Goal: Communication & Community: Answer question/provide support

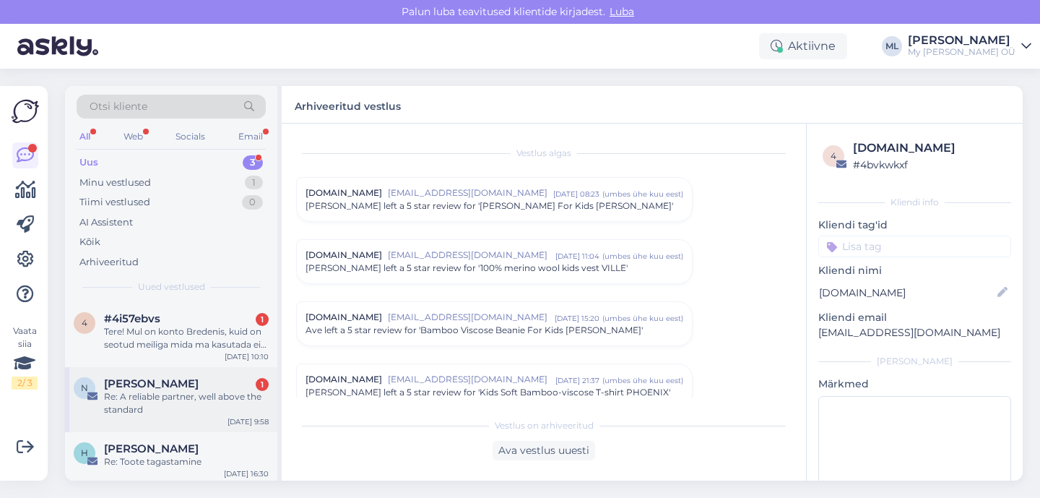
scroll to position [6190, 0]
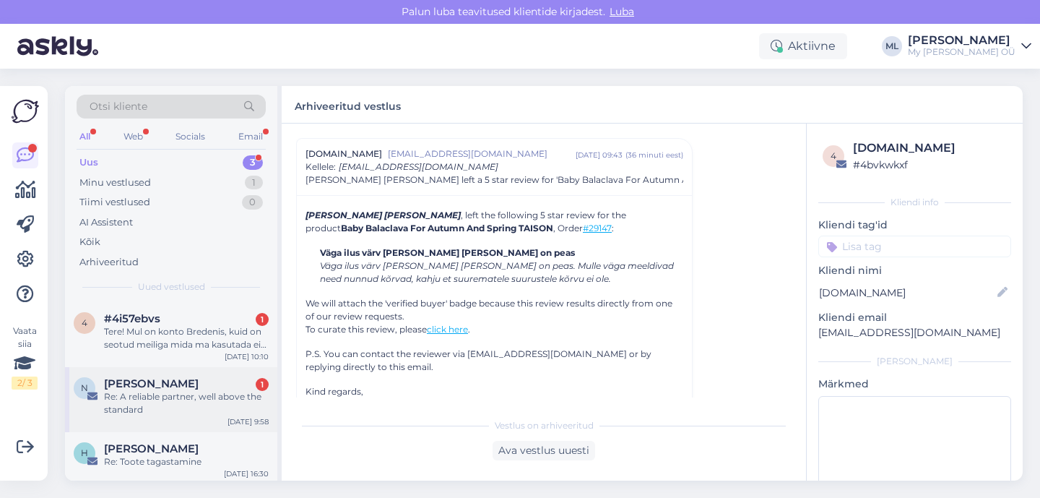
click at [170, 393] on div "Re: A reliable partner, well above the standard" at bounding box center [186, 403] width 165 height 26
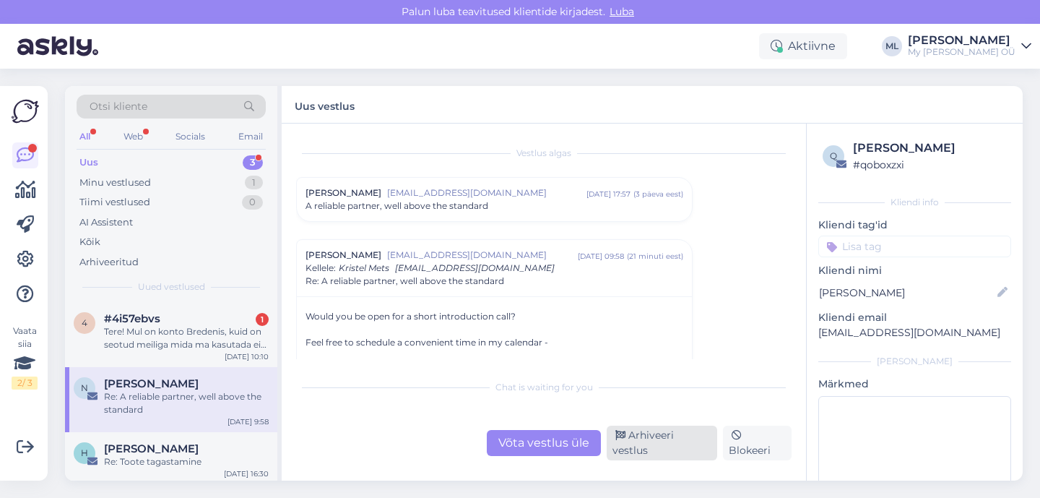
drag, startPoint x: 670, startPoint y: 446, endPoint x: 660, endPoint y: 440, distance: 11.4
click at [669, 446] on div "Arhiveeri vestlus" at bounding box center [662, 443] width 111 height 35
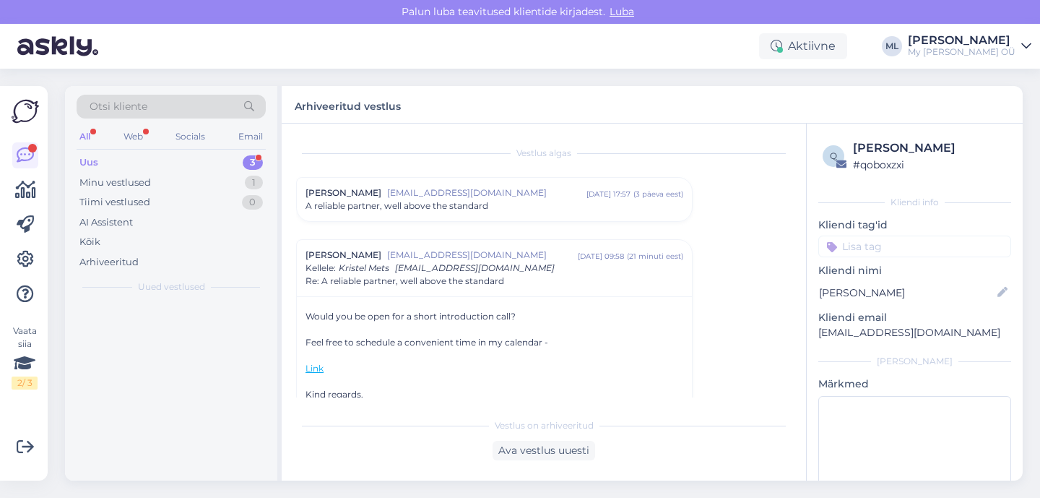
scroll to position [101, 0]
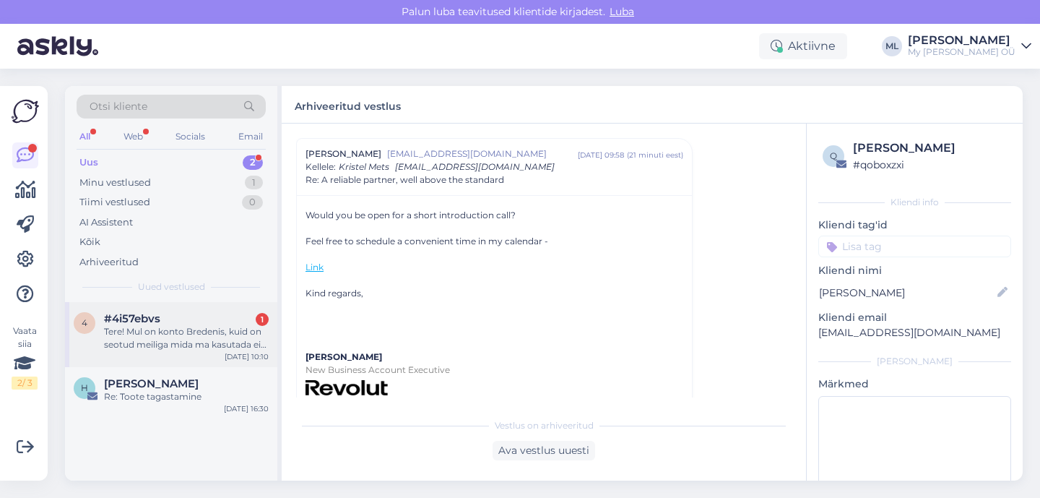
click at [154, 330] on div "Tere! Mul on konto Bredenis, kuid on seotud meiliga mida ma kasutada ei saa. So…" at bounding box center [186, 338] width 165 height 26
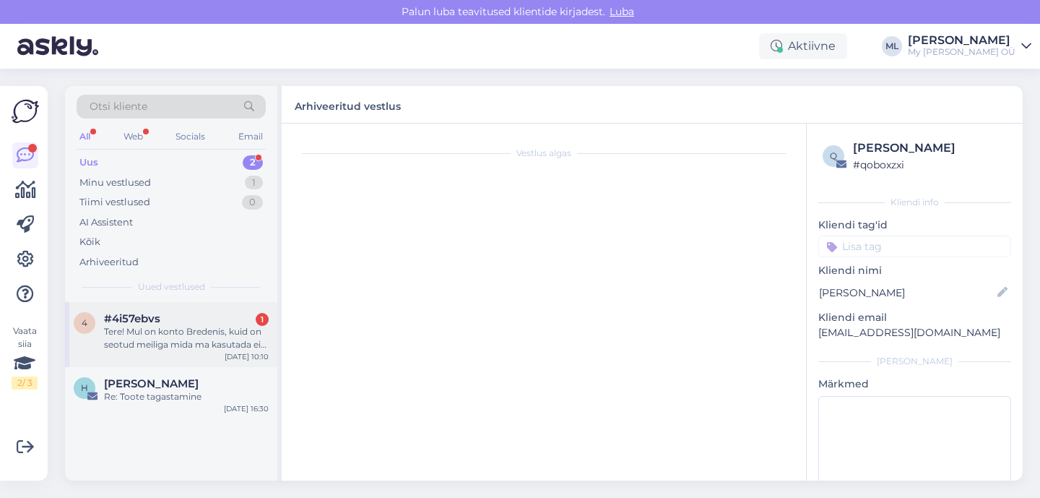
scroll to position [0, 0]
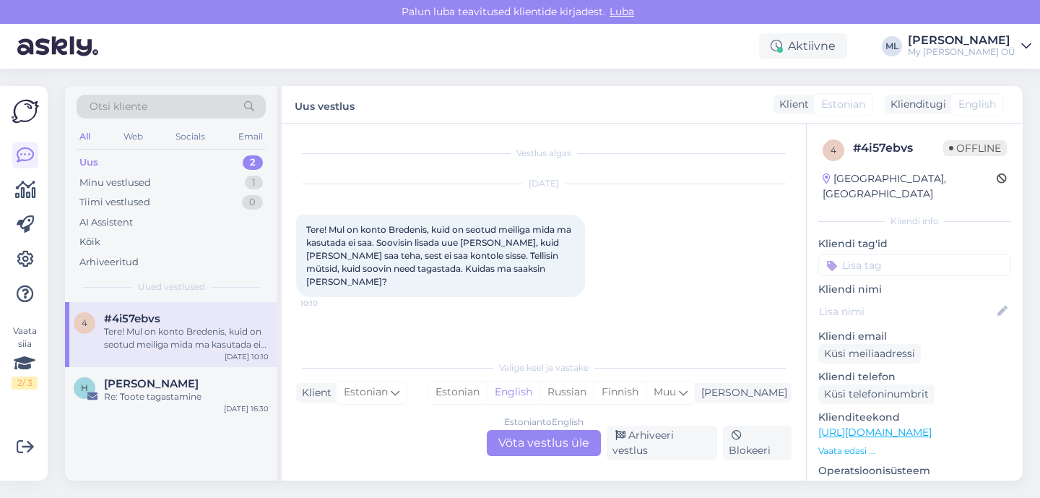
click at [528, 446] on div "Estonian to English Võta vestlus üle" at bounding box center [544, 443] width 114 height 26
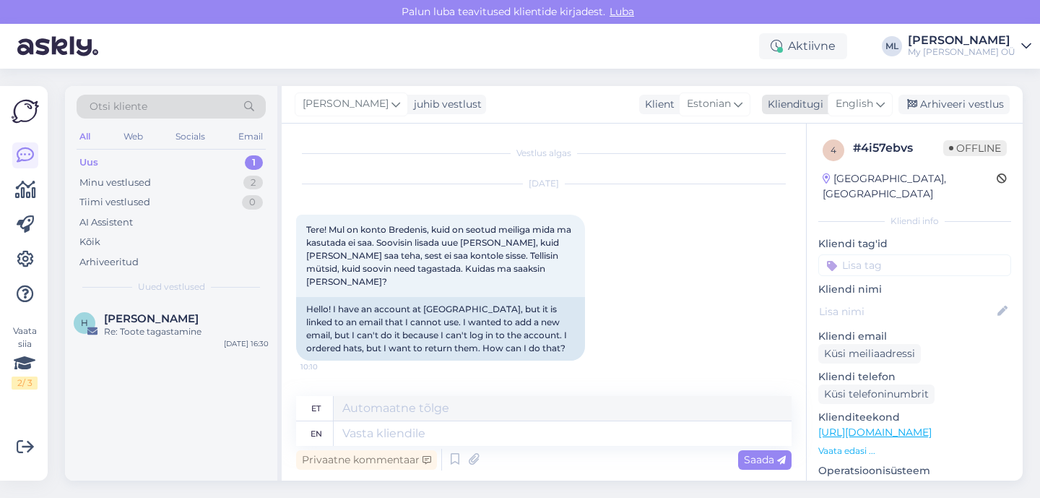
click at [850, 100] on span "English" at bounding box center [855, 104] width 38 height 16
type input "est"
click at [774, 173] on link "Estonian" at bounding box center [827, 168] width 159 height 23
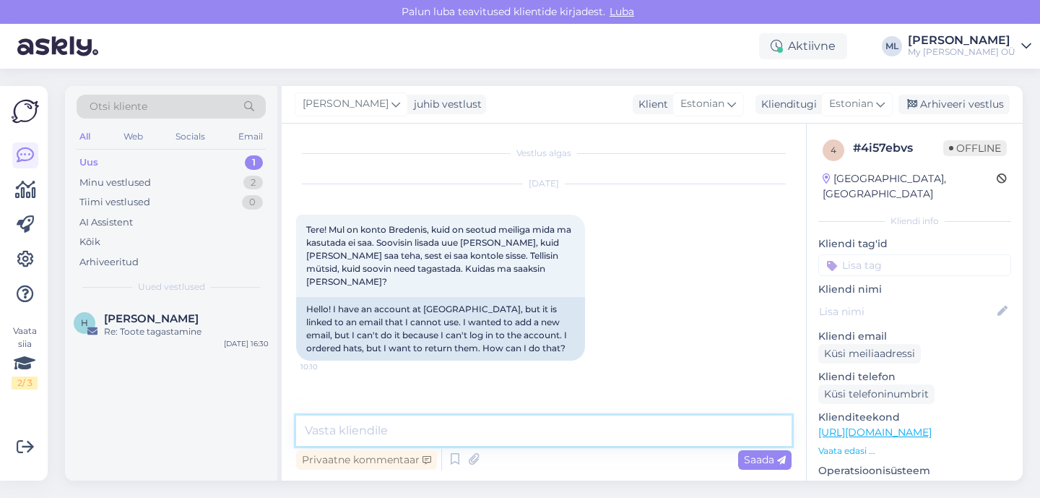
click at [333, 428] on textarea at bounding box center [544, 430] width 496 height 30
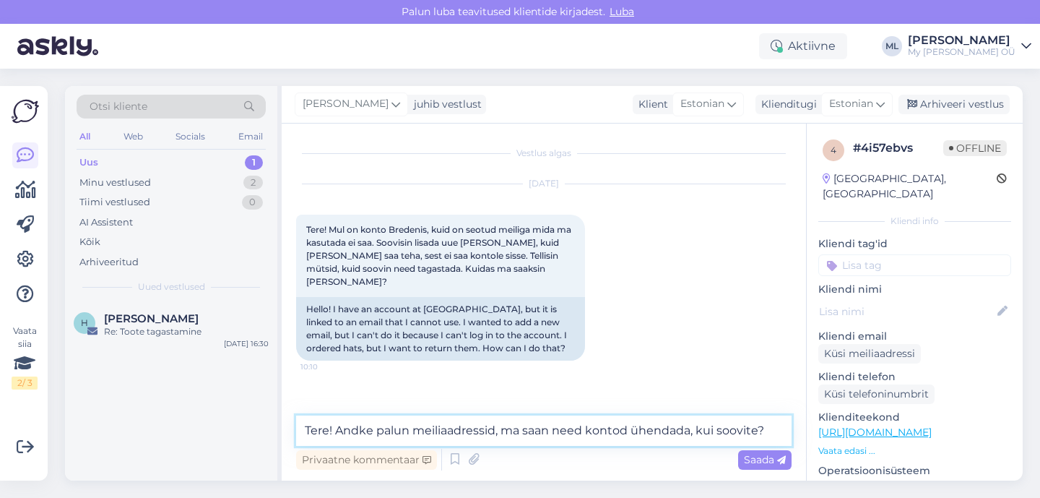
click at [693, 434] on textarea "Tere! Andke palun meiliaadressid, ma saan need kontod ühendada, kui soovite?" at bounding box center [544, 430] width 496 height 30
type textarea "Tere! Andke palun meiliaadressid, ma saan need kontod ühendada kui soovite?"
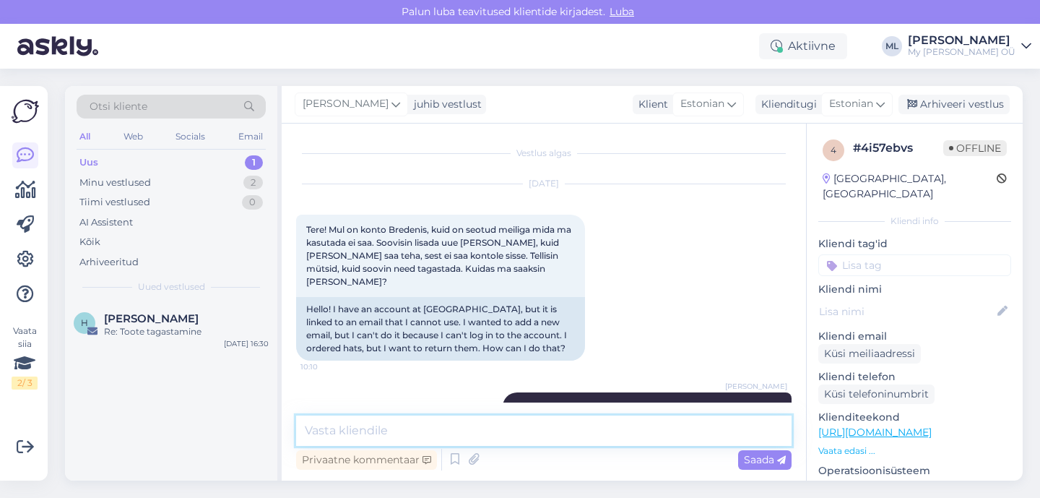
scroll to position [36, 0]
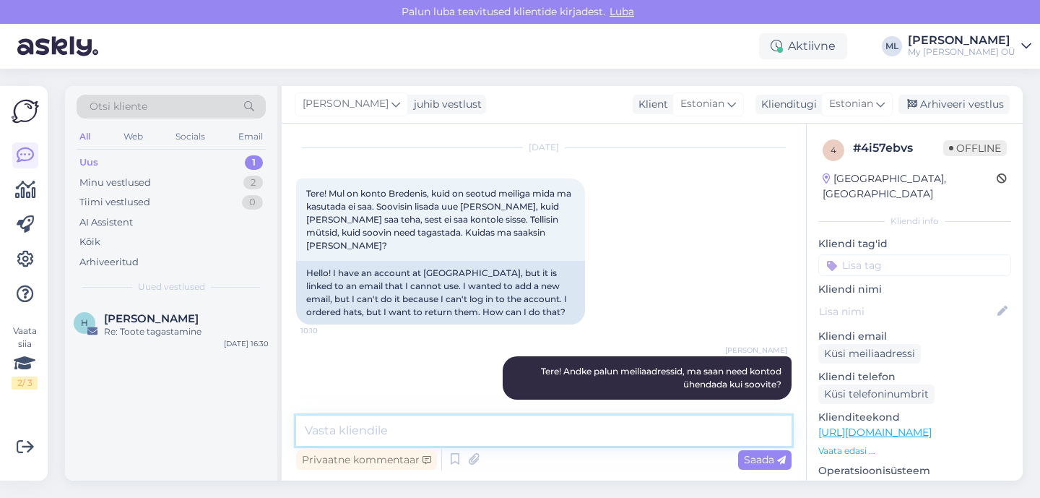
click at [623, 437] on textarea at bounding box center [544, 430] width 496 height 30
click at [94, 164] on div "Uus" at bounding box center [88, 162] width 19 height 14
click at [96, 178] on div "Minu vestlused" at bounding box center [115, 183] width 72 height 14
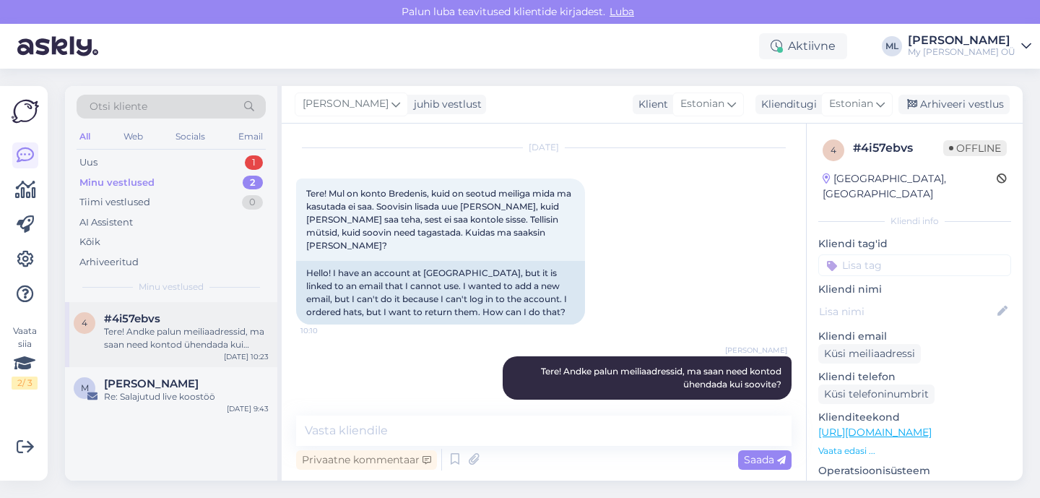
click at [128, 332] on div "Tere! Andke palun meiliaadressid, ma saan need kontod ühendada kui soovite?" at bounding box center [186, 338] width 165 height 26
click at [158, 405] on div "M [PERSON_NAME] Re: Salajutud live koostöö [DATE] 9:43" at bounding box center [171, 393] width 212 height 52
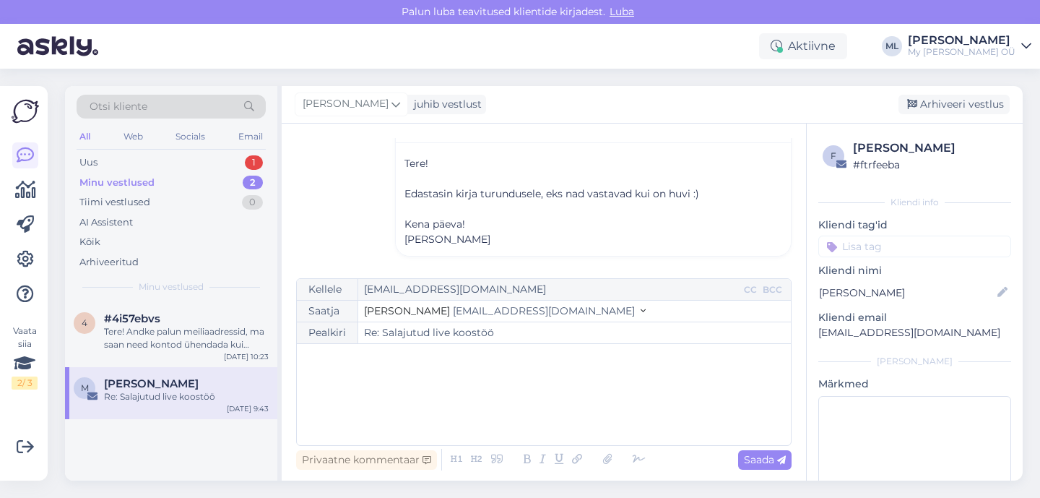
scroll to position [493, 0]
click at [458, 311] on span "[EMAIL_ADDRESS][DOMAIN_NAME]" at bounding box center [544, 310] width 182 height 13
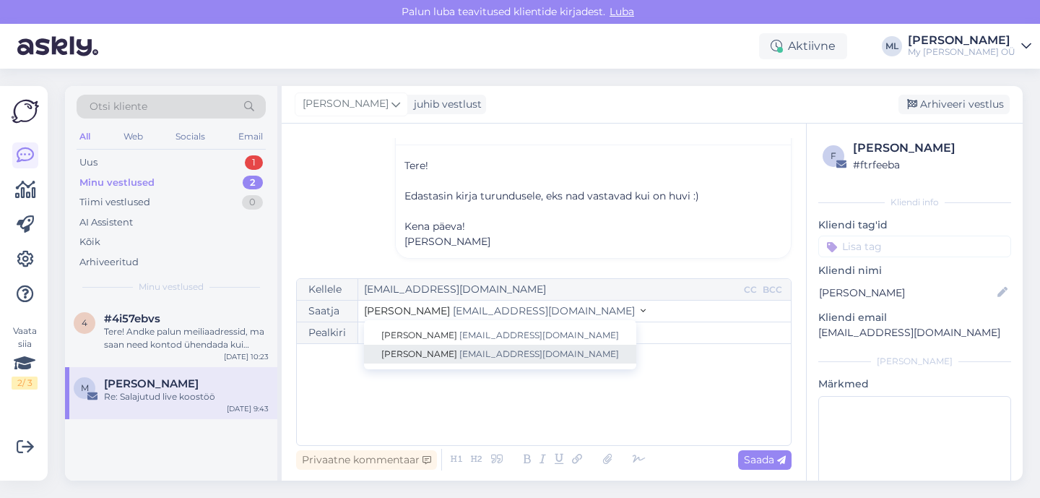
click at [459, 354] on span "[EMAIL_ADDRESS][DOMAIN_NAME]" at bounding box center [539, 353] width 160 height 11
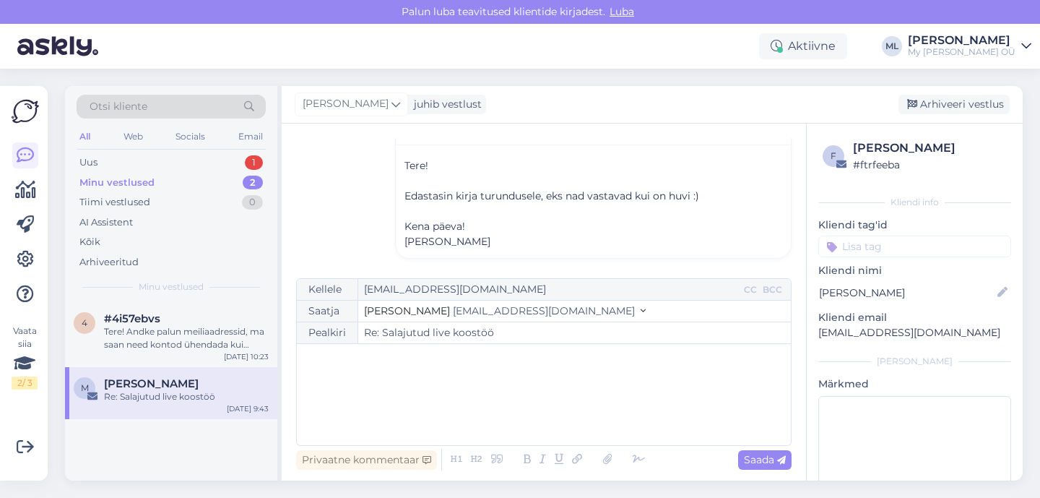
click at [365, 368] on div "﻿" at bounding box center [544, 394] width 480 height 87
click at [338, 185] on div "Vestlus [PERSON_NAME] Kull [EMAIL_ADDRESS][DOMAIN_NAME] [DATE] 17:58 ( 6 kuu ee…" at bounding box center [550, 201] width 509 height 127
click at [90, 162] on div "Uus" at bounding box center [88, 162] width 18 height 14
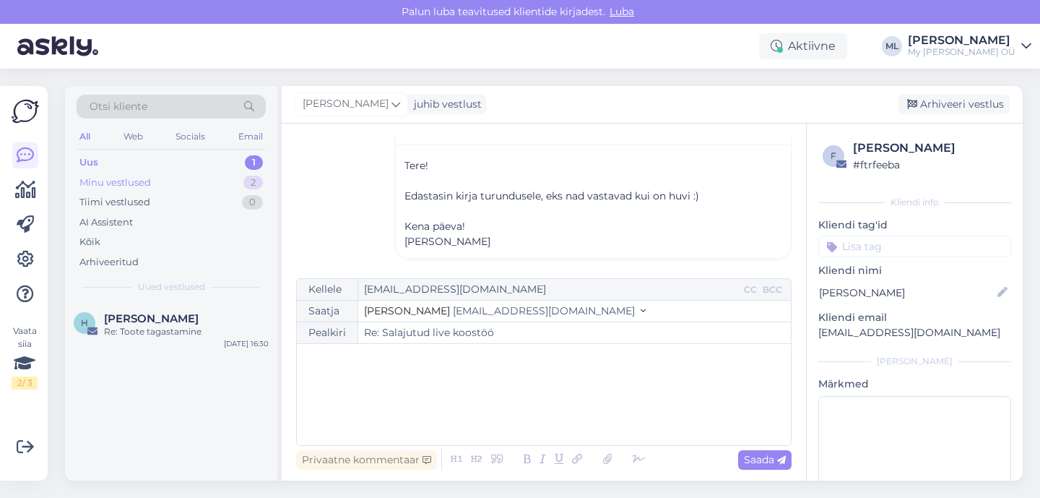
click at [93, 188] on div "Minu vestlused" at bounding box center [115, 183] width 72 height 14
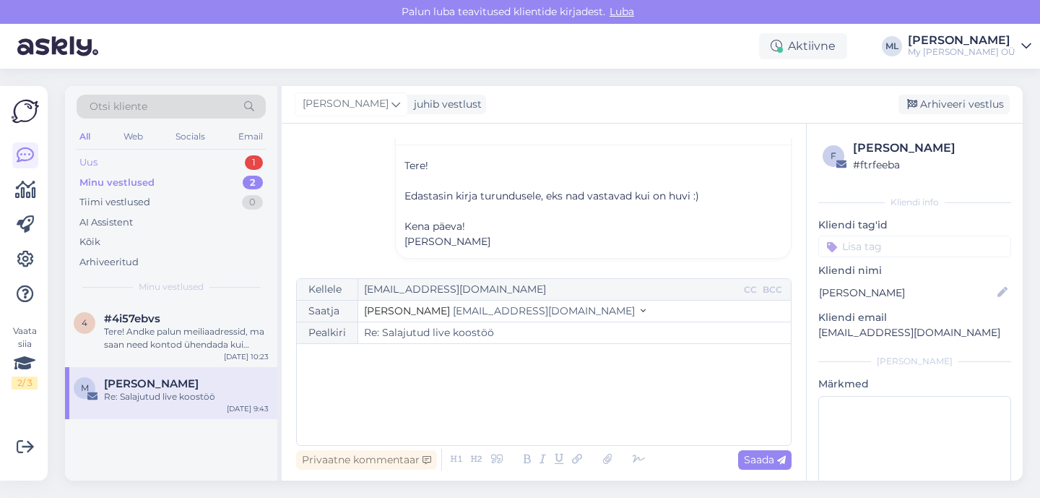
click at [90, 168] on div "Uus" at bounding box center [88, 162] width 18 height 14
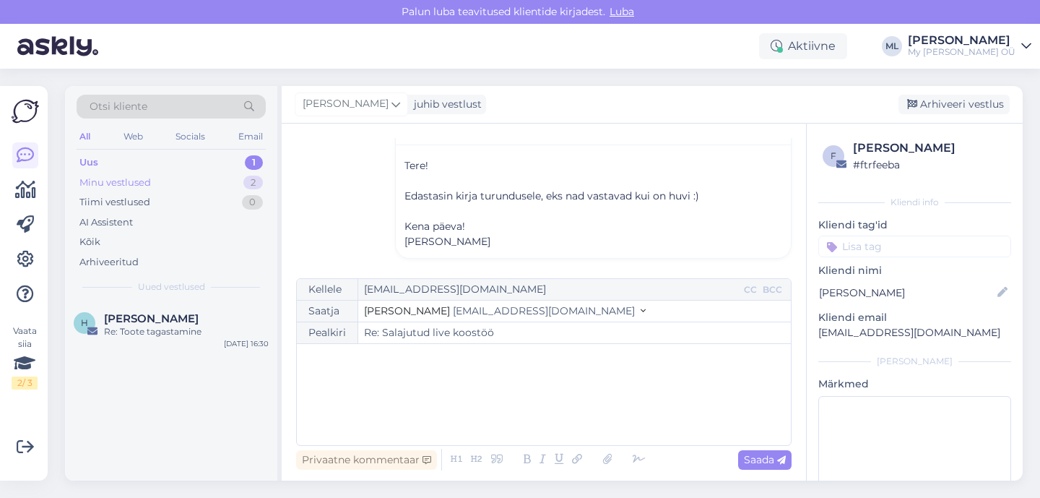
click at [95, 186] on div "Minu vestlused" at bounding box center [115, 183] width 72 height 14
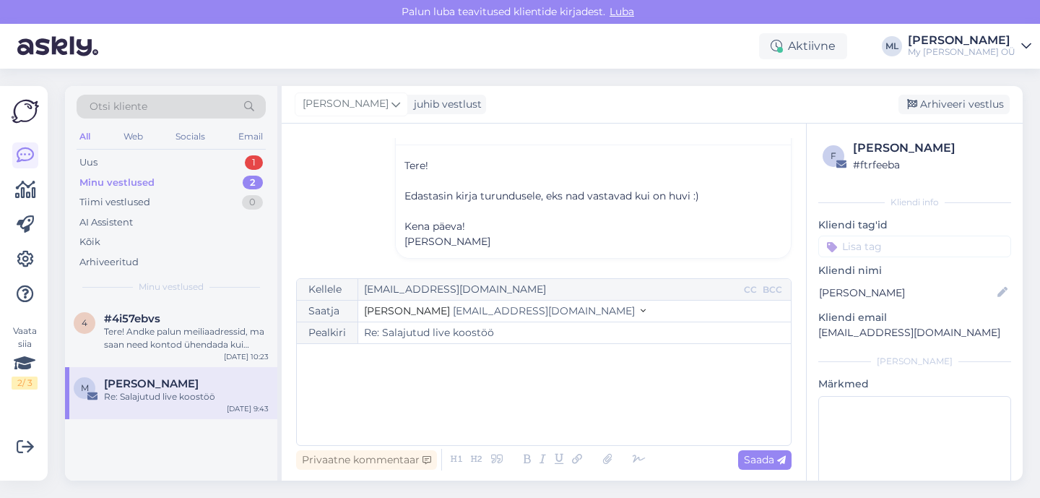
drag, startPoint x: 249, startPoint y: 165, endPoint x: 277, endPoint y: 180, distance: 31.7
click at [250, 166] on div "1" at bounding box center [254, 162] width 18 height 14
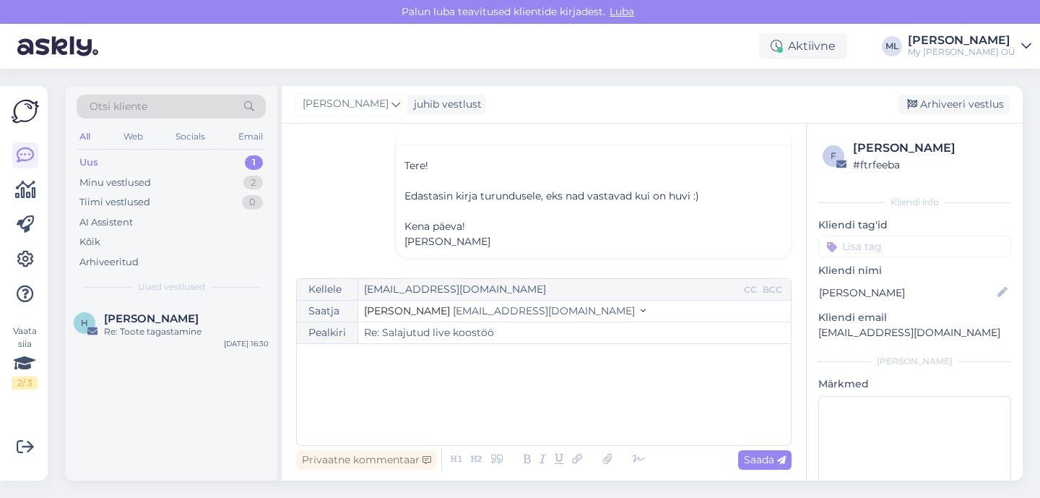
click at [348, 196] on div "Vestlus [PERSON_NAME] Kull [EMAIL_ADDRESS][DOMAIN_NAME] [DATE] 17:58 ( 6 kuu ee…" at bounding box center [550, 201] width 509 height 127
click at [98, 162] on div "Uus 1" at bounding box center [171, 162] width 189 height 20
click at [108, 168] on div "Uus 1 Minu vestlused 2 Tiimi vestlused 0 AI Assistent Kõik Arhiveeritud" at bounding box center [171, 211] width 189 height 119
drag, startPoint x: 75, startPoint y: 156, endPoint x: 92, endPoint y: 184, distance: 32.7
click at [76, 156] on div "Otsi kliente All Web Socials Email Uus 1 Minu vestlused 2 Tiimi vestlused 0 AI …" at bounding box center [171, 194] width 212 height 216
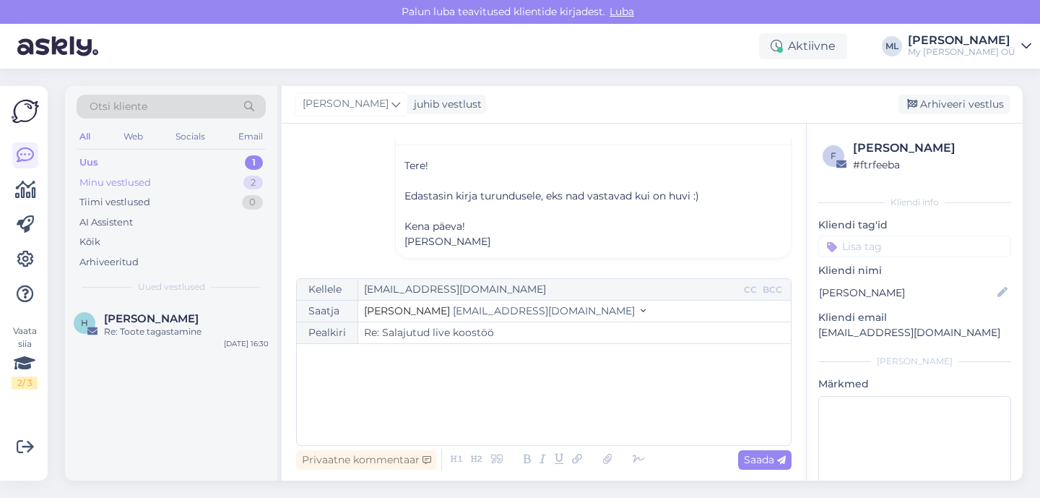
click at [107, 186] on div "Minu vestlused" at bounding box center [115, 183] width 72 height 14
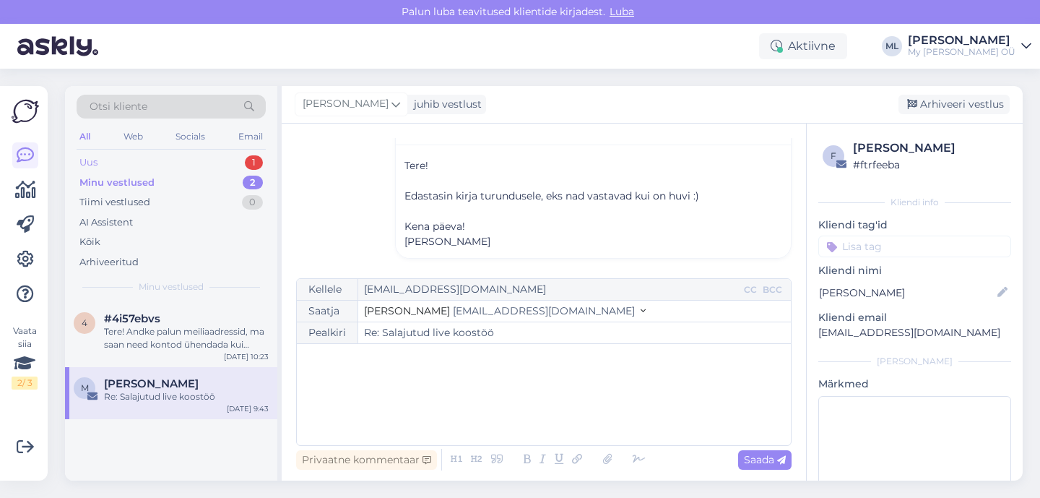
click at [94, 164] on div "Uus" at bounding box center [88, 162] width 18 height 14
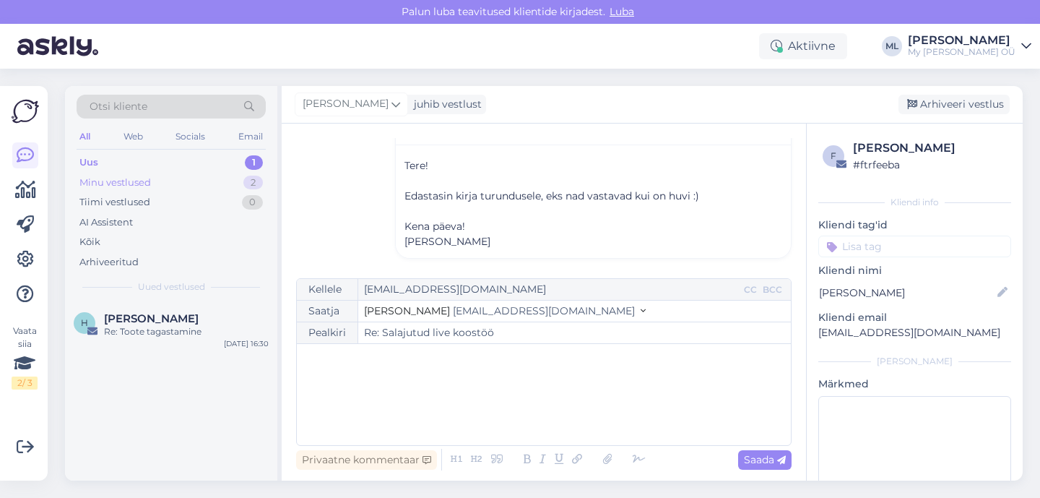
click at [123, 180] on div "Minu vestlused" at bounding box center [115, 183] width 72 height 14
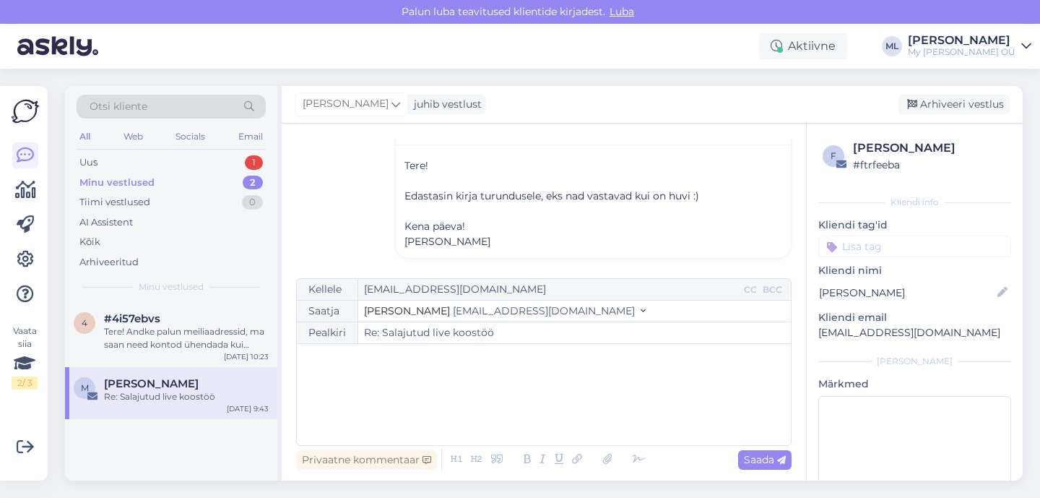
click at [87, 152] on div "Otsi kliente All Web Socials Email Uus 1 Minu vestlused 2 Tiimi vestlused 0 AI …" at bounding box center [171, 194] width 212 height 216
click at [90, 157] on div "Uus" at bounding box center [88, 162] width 18 height 14
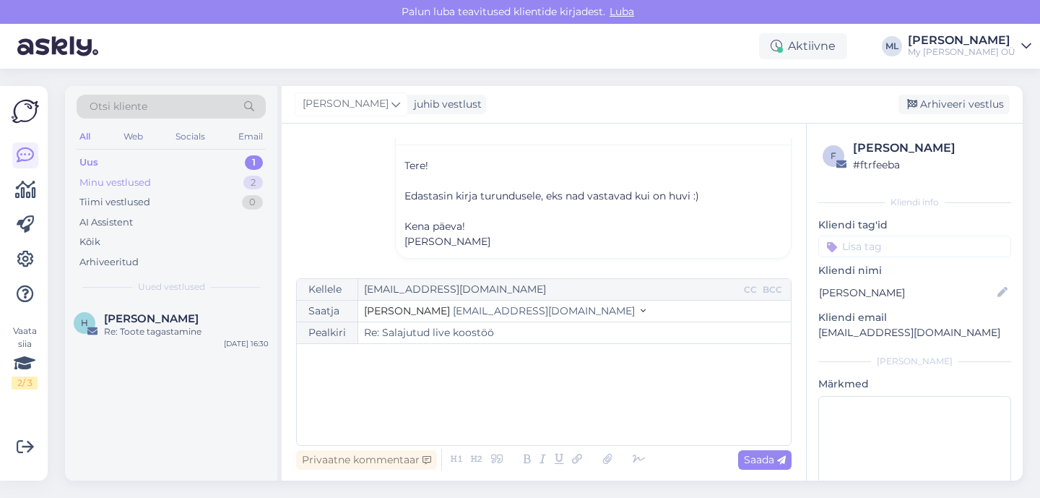
click at [103, 182] on div "Minu vestlused" at bounding box center [115, 183] width 72 height 14
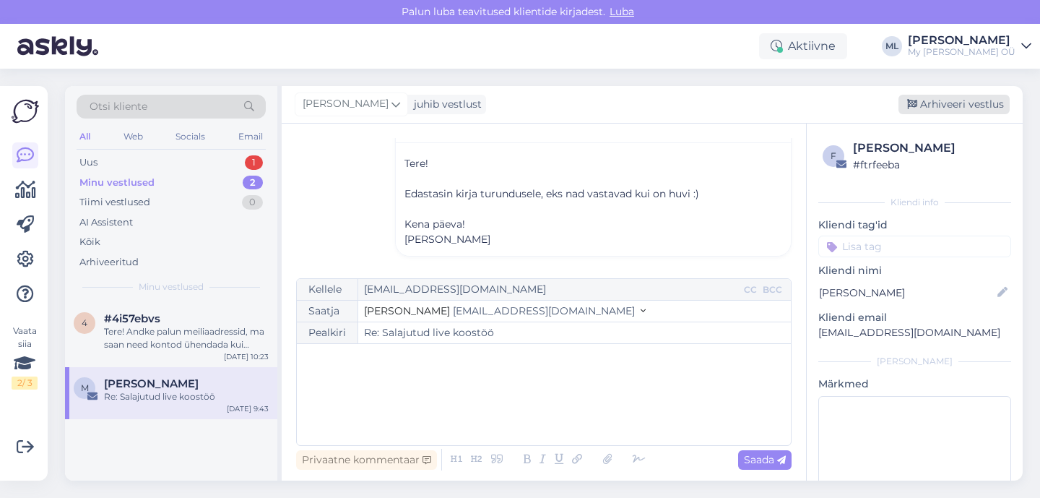
click at [925, 98] on div "Arhiveeri vestlus" at bounding box center [954, 105] width 111 height 20
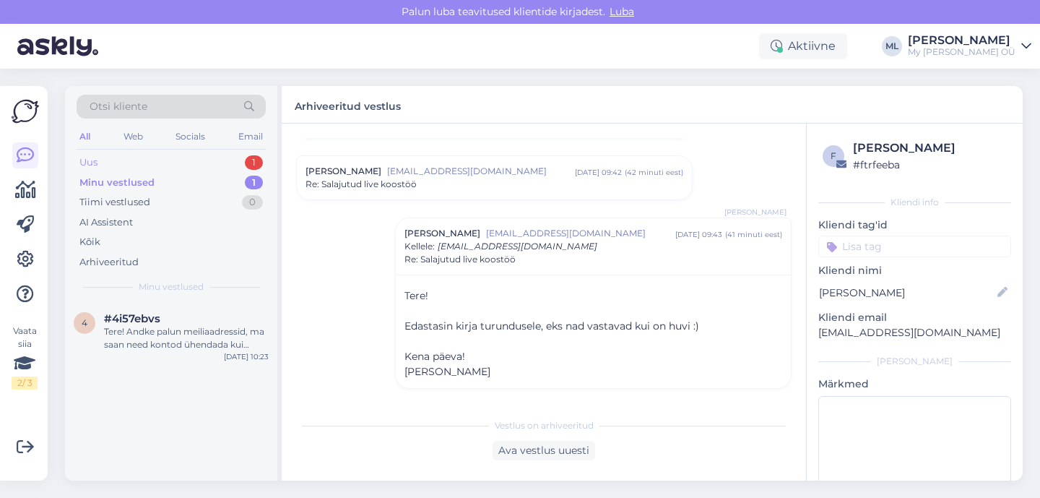
click at [99, 162] on div "Uus 1" at bounding box center [171, 162] width 189 height 20
click at [89, 180] on div "Minu vestlused" at bounding box center [115, 183] width 72 height 14
click at [85, 158] on div "Uus" at bounding box center [88, 162] width 18 height 14
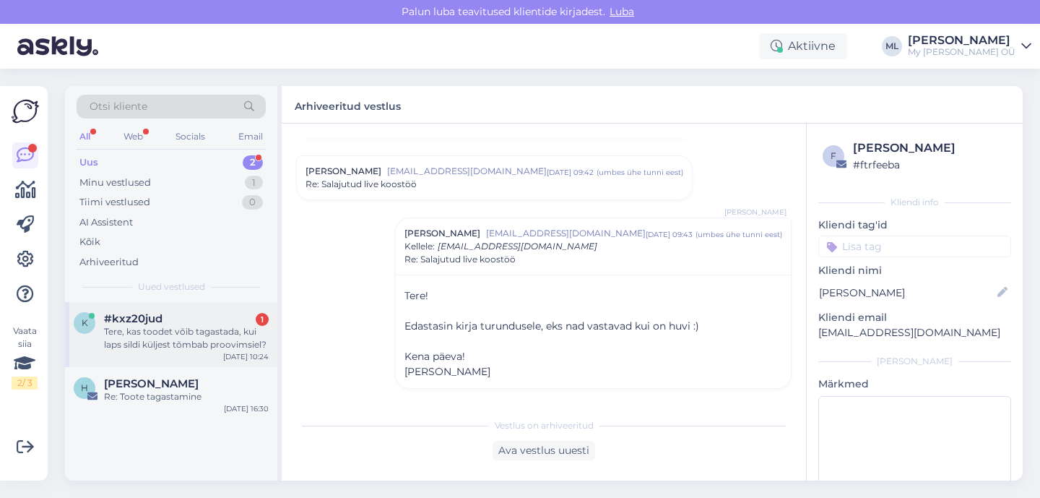
click at [158, 342] on div "Tere, kas toodet võib tagastada, kui laps sildi küljest tõmbab proovimsiel?" at bounding box center [186, 338] width 165 height 26
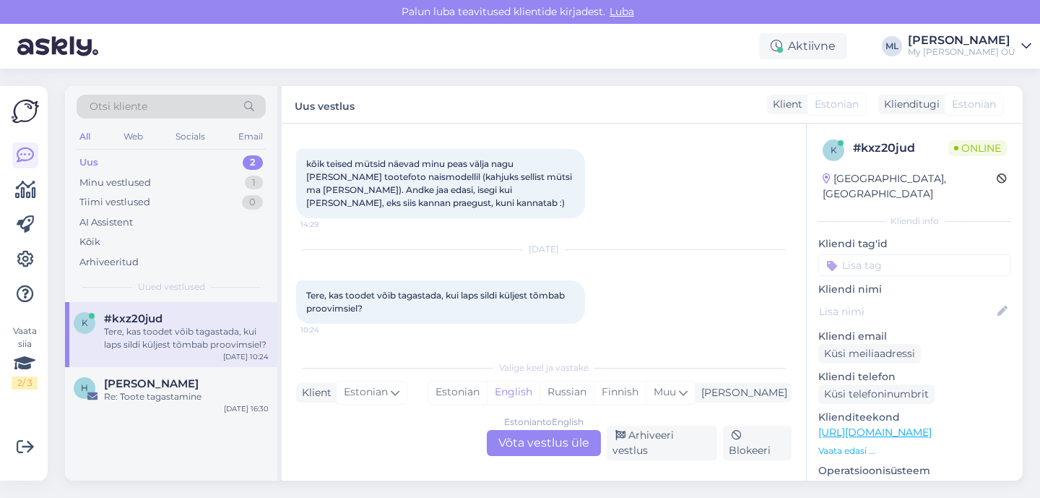
scroll to position [1567, 0]
click at [538, 451] on div "Estonian to English Võta vestlus üle" at bounding box center [544, 443] width 114 height 26
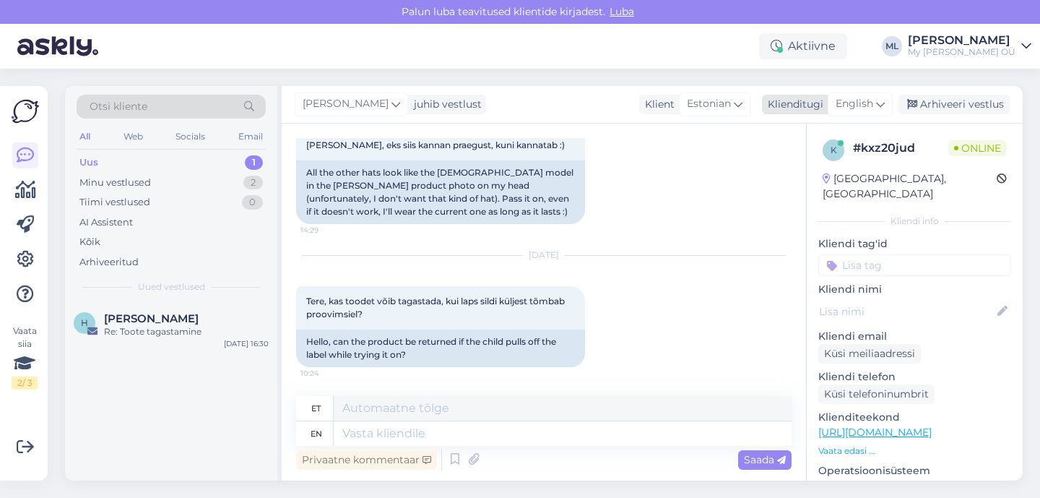
click at [867, 105] on span "English" at bounding box center [855, 104] width 38 height 16
type input "est"
click at [800, 173] on link "Estonian" at bounding box center [827, 168] width 159 height 23
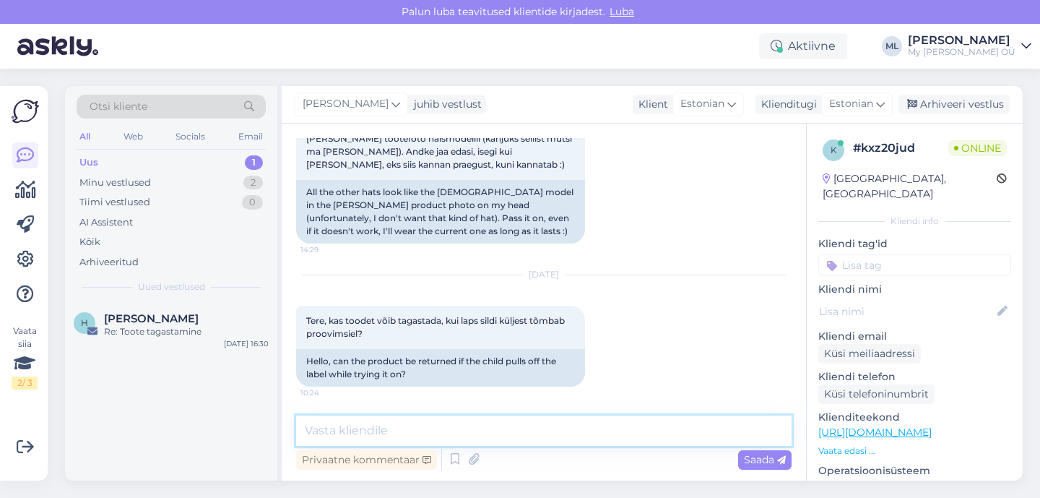
click at [442, 436] on textarea at bounding box center [544, 430] width 496 height 30
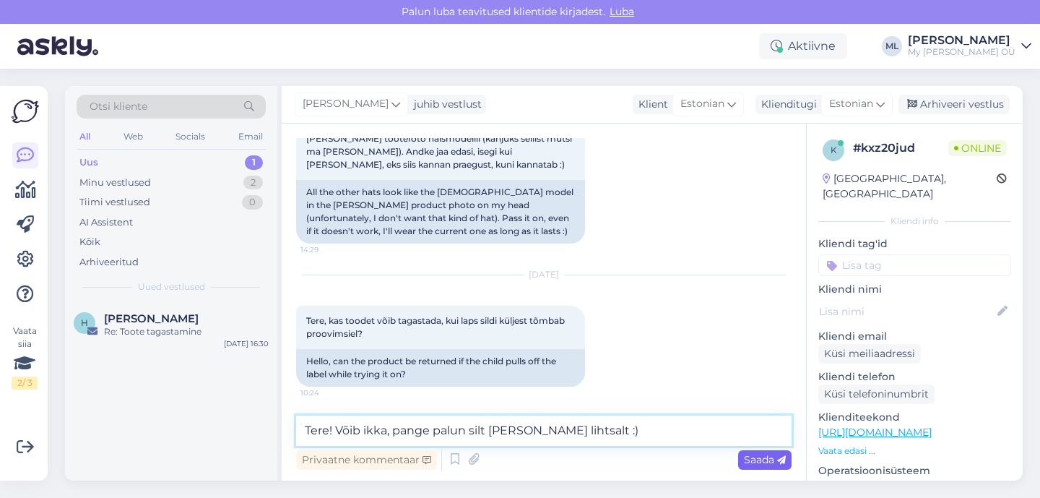
type textarea "Tere! Võib ikka, pange palun silt [PERSON_NAME] lihtsalt :)"
click at [764, 460] on span "Saada" at bounding box center [765, 459] width 42 height 13
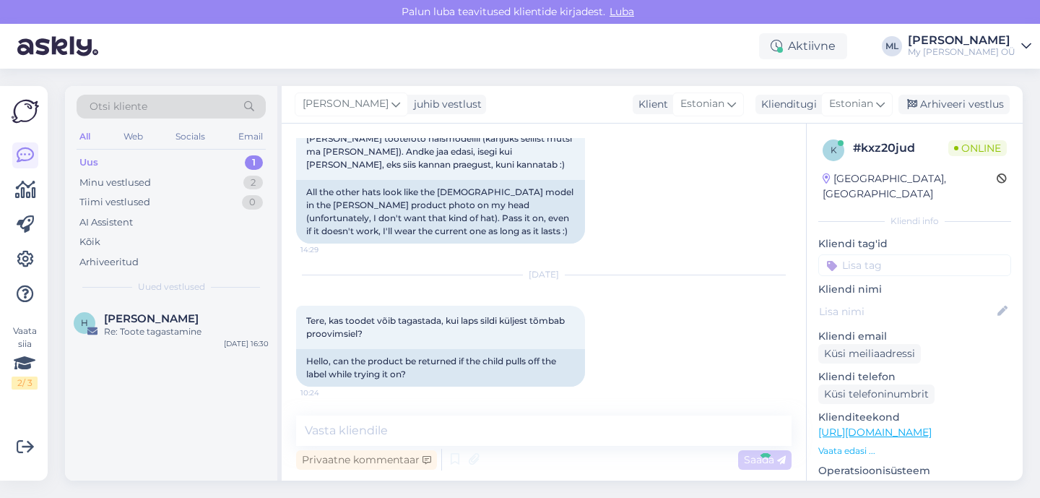
scroll to position [2159, 0]
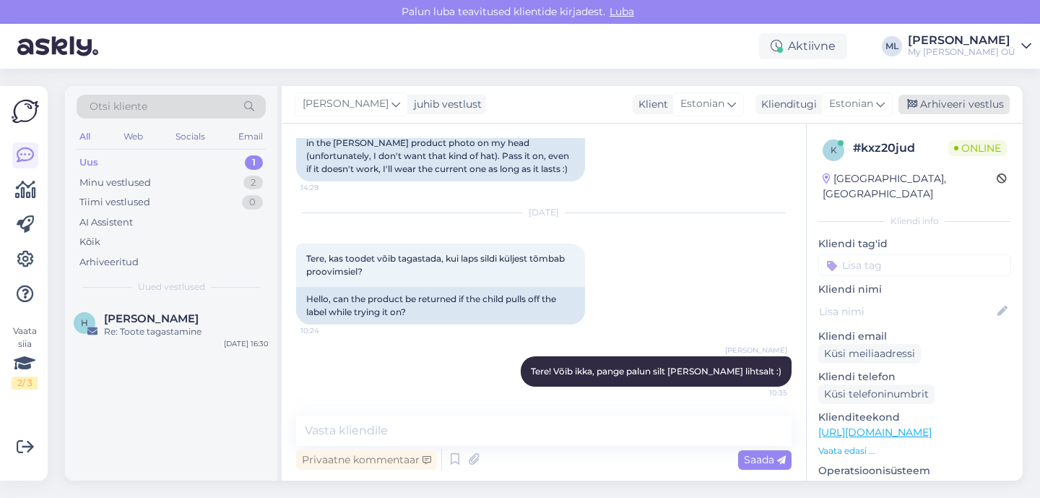
click at [951, 105] on div "Arhiveeri vestlus" at bounding box center [954, 105] width 111 height 20
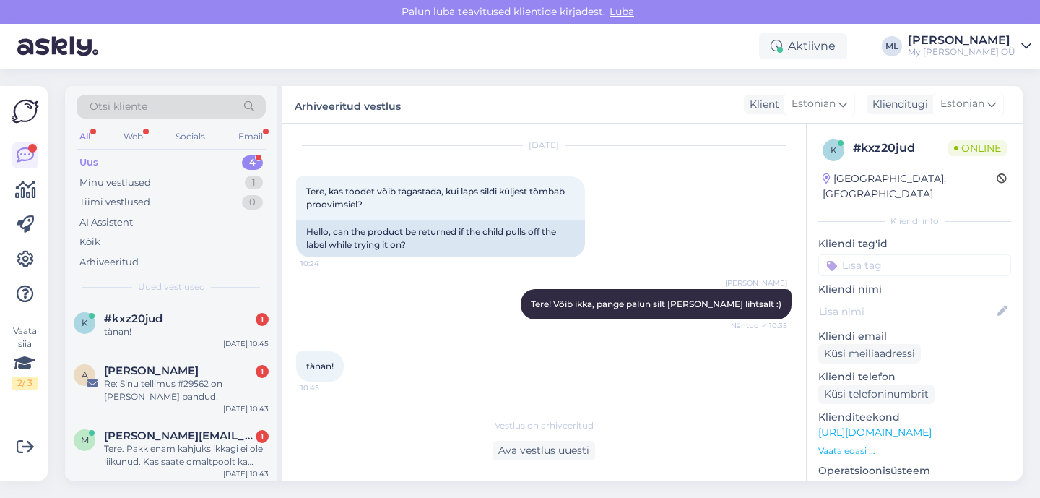
scroll to position [2226, 0]
click at [173, 438] on span "[PERSON_NAME][EMAIL_ADDRESS][DOMAIN_NAME]" at bounding box center [179, 435] width 150 height 13
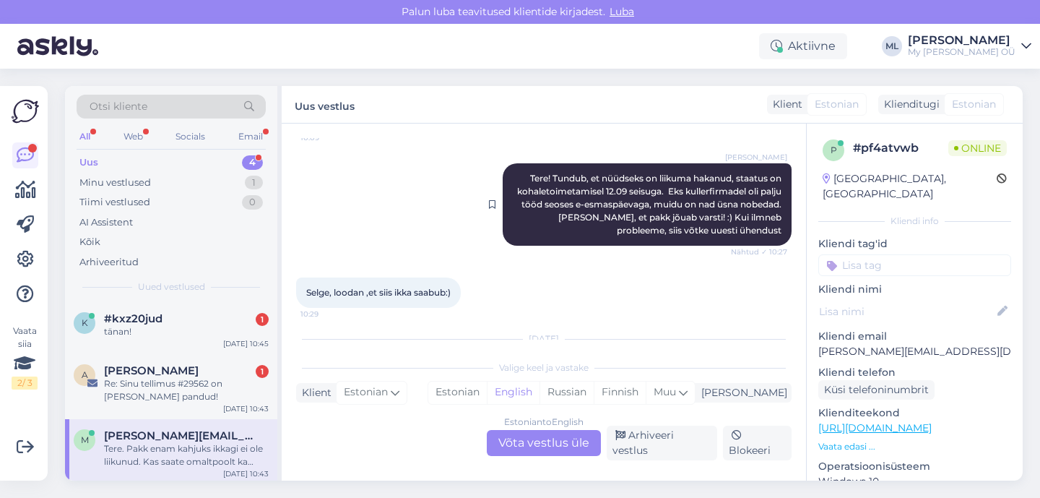
scroll to position [131, 0]
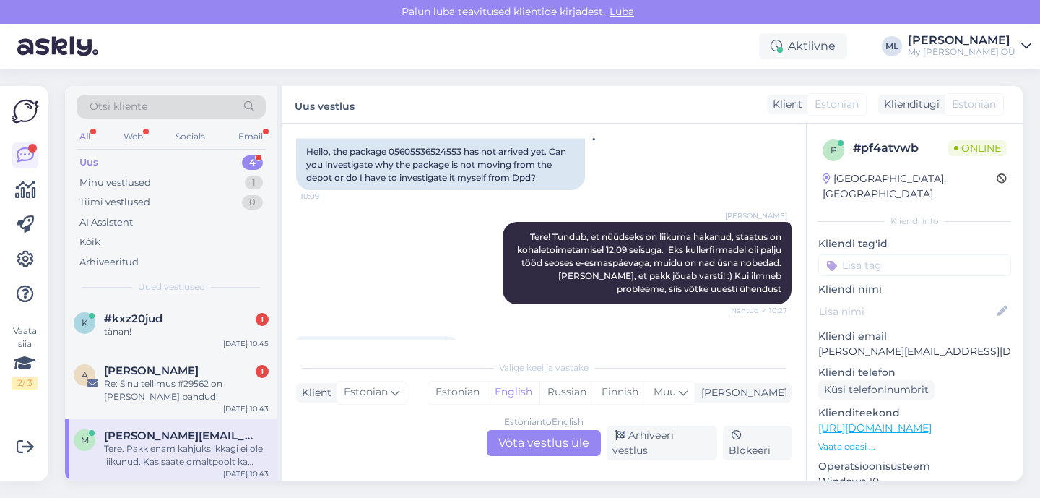
click at [408, 148] on div "Hello, the package 05605536524553 has not arrived yet. Can you investigate why …" at bounding box center [440, 164] width 289 height 51
click at [409, 148] on div "Hello, the package 05605536524553 has not arrived yet. Can you investigate why …" at bounding box center [440, 164] width 289 height 51
copy div "05605536524553"
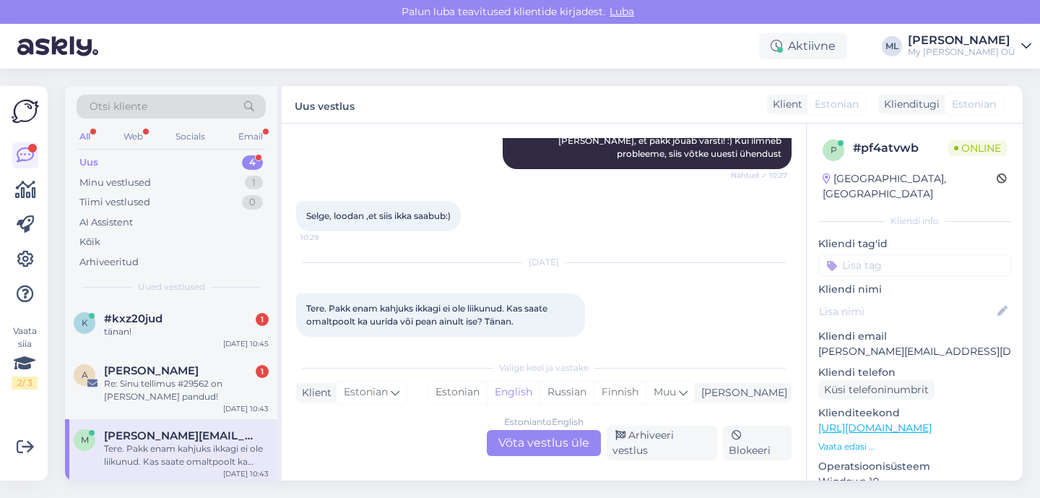
scroll to position [267, 0]
click at [569, 443] on div "Estonian to English Võta vestlus üle" at bounding box center [544, 443] width 114 height 26
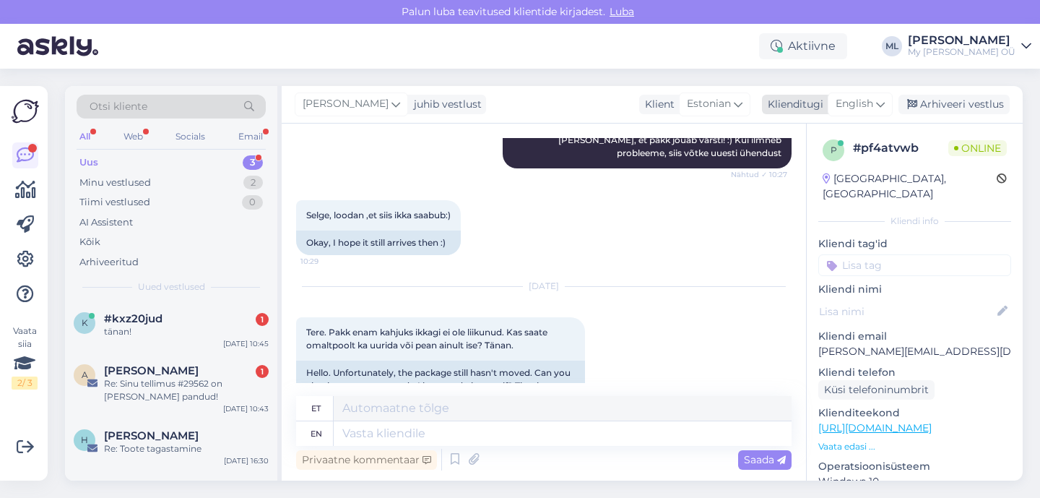
click at [880, 108] on icon at bounding box center [880, 104] width 9 height 16
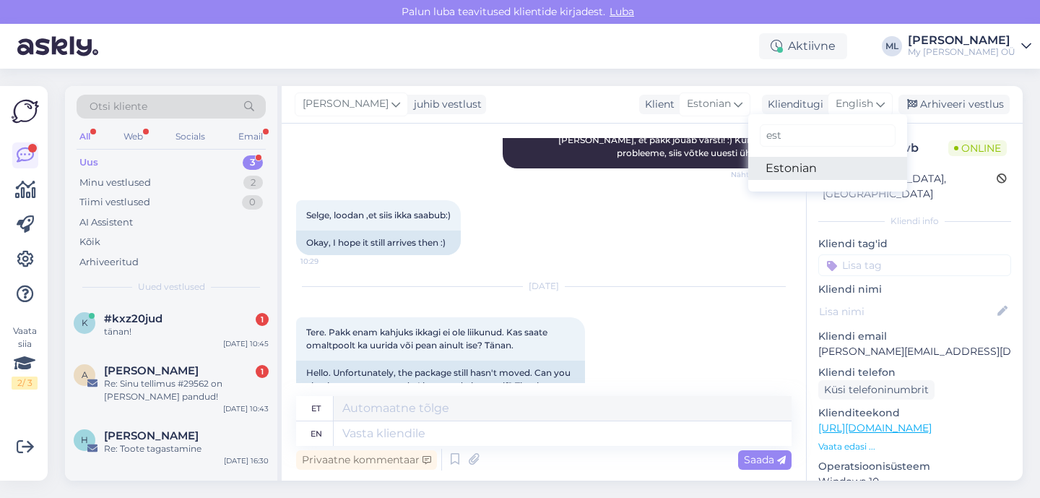
click at [835, 168] on link "Estonian" at bounding box center [827, 168] width 159 height 23
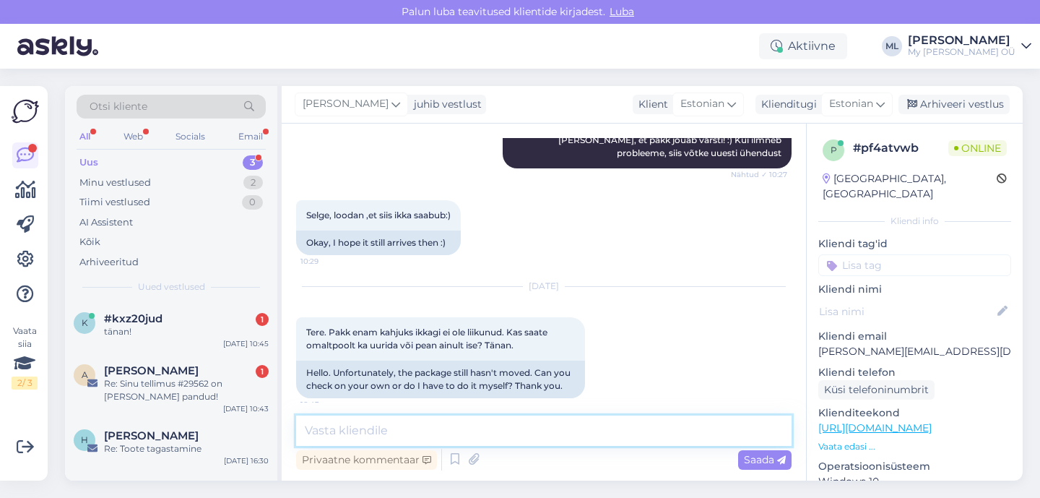
click at [461, 432] on textarea at bounding box center [544, 430] width 496 height 30
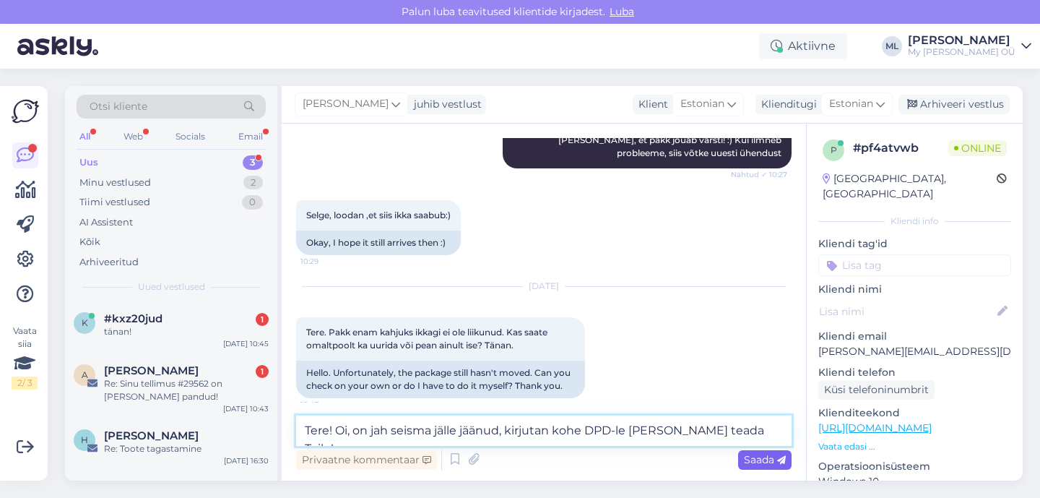
type textarea "Tere! Oi, on jah seisma jälle jäänud, kirjutan kohe DPD-le [PERSON_NAME] teada …"
click at [767, 463] on span "Saada" at bounding box center [765, 459] width 42 height 13
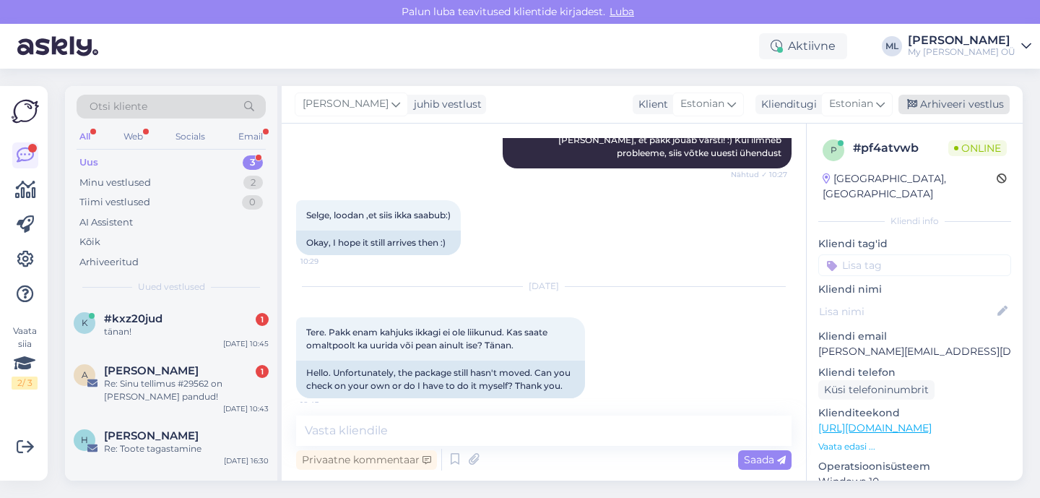
scroll to position [354, 0]
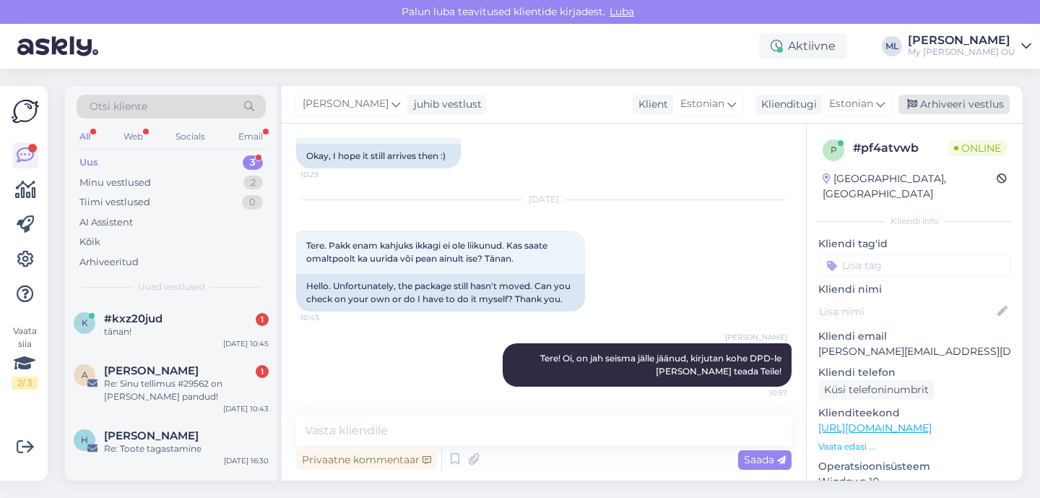
click at [951, 108] on div "Arhiveeri vestlus" at bounding box center [954, 105] width 111 height 20
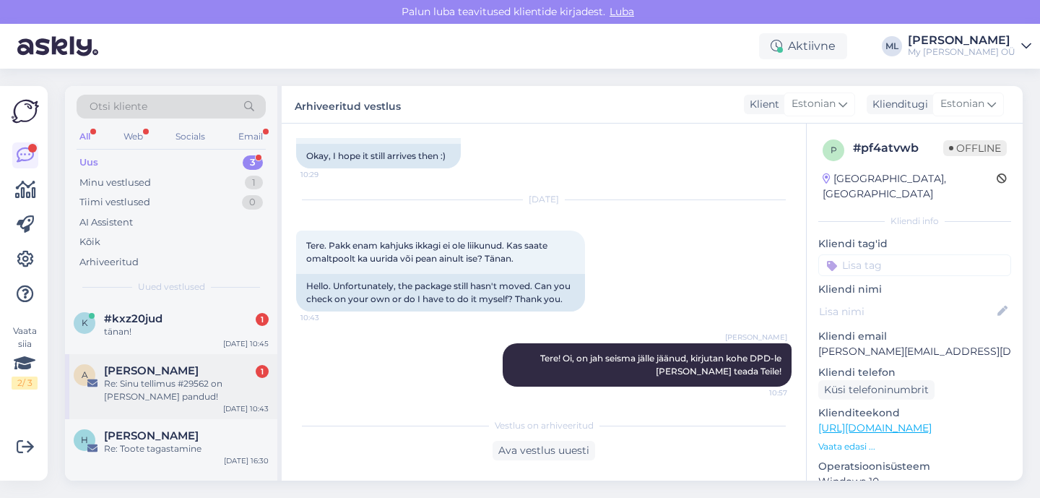
click at [164, 382] on div "Re: Sinu tellimus #29562 on [PERSON_NAME] pandud!" at bounding box center [186, 390] width 165 height 26
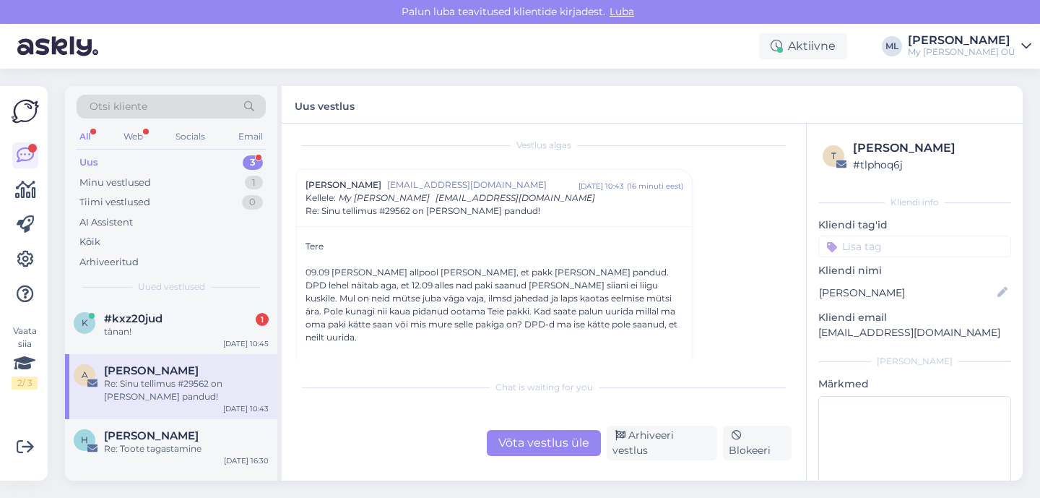
scroll to position [9, 0]
click at [393, 210] on span "Re: Sinu tellimus #29562 on [PERSON_NAME] pandud!" at bounding box center [423, 210] width 235 height 13
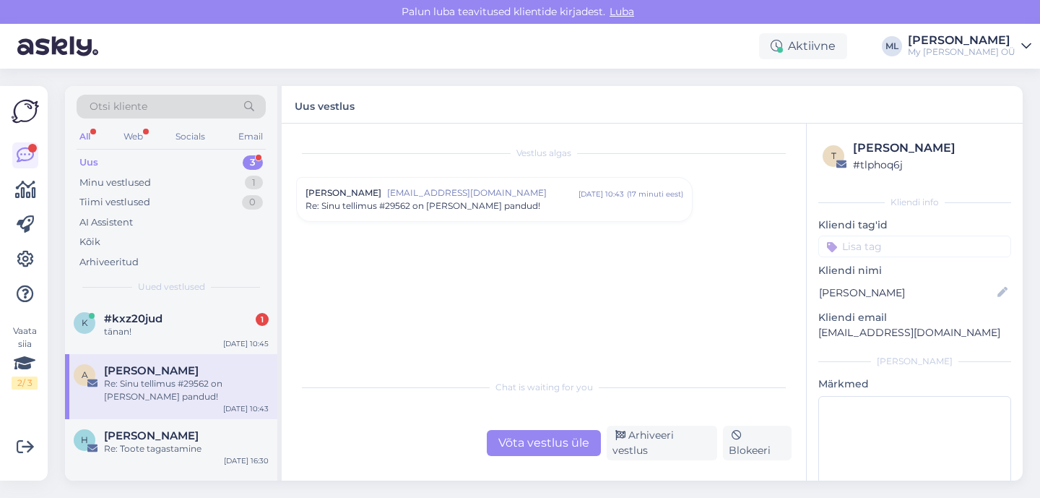
scroll to position [0, 0]
click at [392, 210] on span "Re: Sinu tellimus #29562 on [PERSON_NAME] pandud!" at bounding box center [423, 205] width 235 height 13
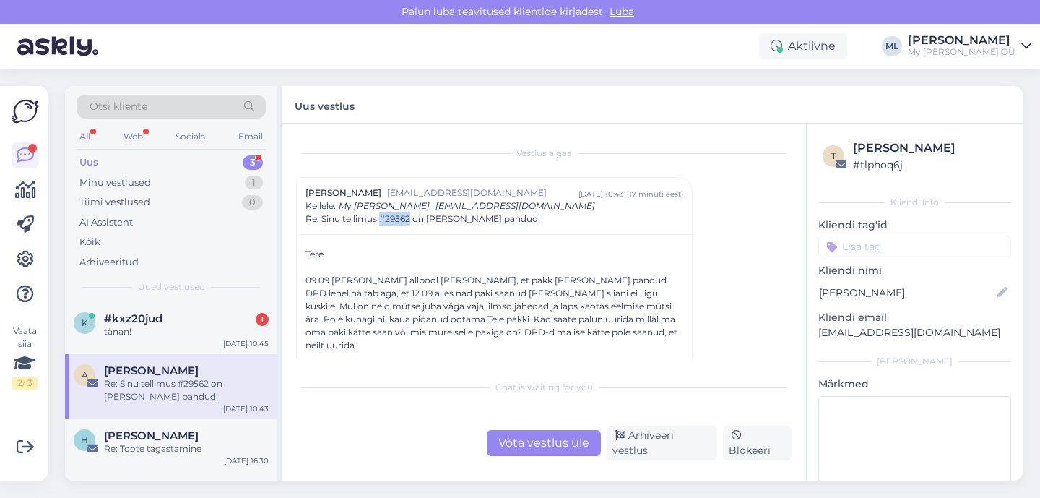
drag, startPoint x: 411, startPoint y: 221, endPoint x: 380, endPoint y: 220, distance: 31.1
click at [380, 220] on span "Re: Sinu tellimus #29562 on [PERSON_NAME] pandud!" at bounding box center [423, 218] width 235 height 13
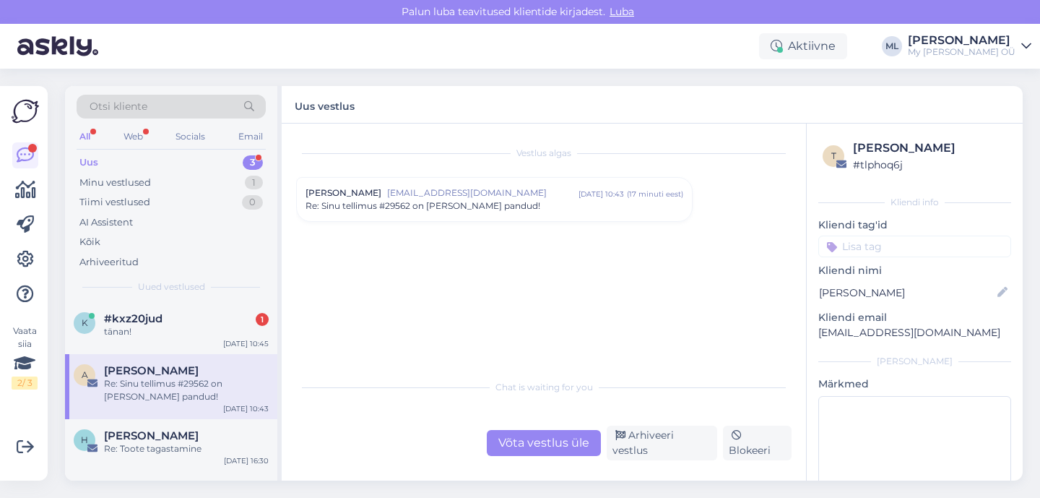
click at [392, 207] on span "Re: Sinu tellimus #29562 on [PERSON_NAME] pandud!" at bounding box center [423, 205] width 235 height 13
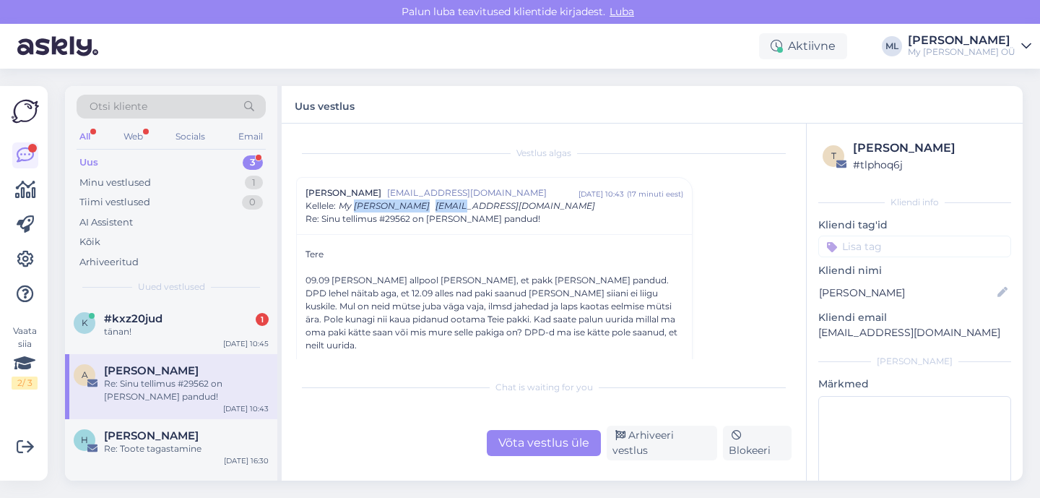
click at [436, 207] on span "[EMAIL_ADDRESS][DOMAIN_NAME]" at bounding box center [516, 205] width 160 height 11
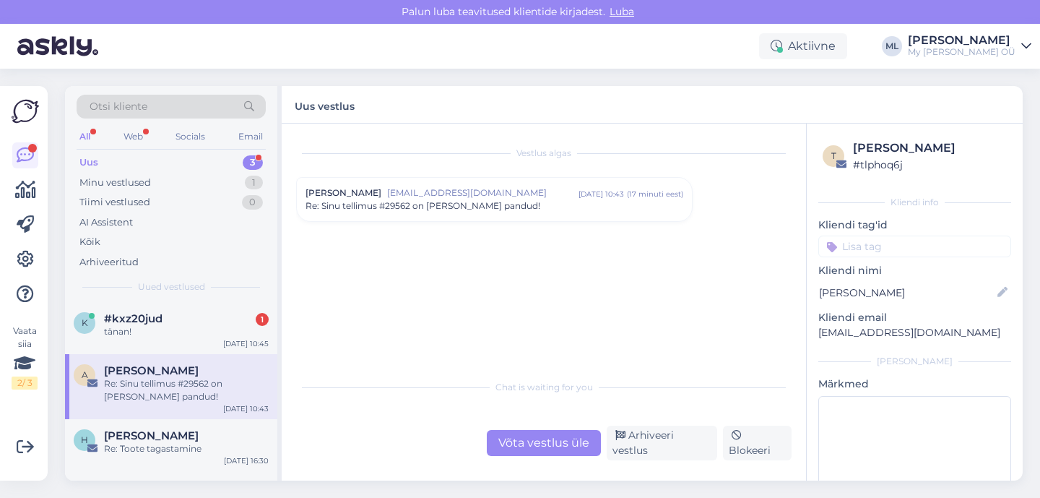
click at [395, 207] on span "Re: Sinu tellimus #29562 on [PERSON_NAME] pandud!" at bounding box center [423, 205] width 235 height 13
click at [478, 248] on div "Vestlus algas Airi Tiisler [EMAIL_ADDRESS][DOMAIN_NAME] [DATE] 10:43 ( 17 minut…" at bounding box center [550, 248] width 509 height 221
click at [493, 321] on div "Vestlus algas Airi Tiisler [EMAIL_ADDRESS][DOMAIN_NAME] [DATE] 10:43 ( 17 minut…" at bounding box center [550, 248] width 509 height 221
drag, startPoint x: 472, startPoint y: 314, endPoint x: 478, endPoint y: 320, distance: 8.7
click at [478, 320] on div "Vestlus algas Airi Tiisler [EMAIL_ADDRESS][DOMAIN_NAME] [DATE] 10:43 ( 17 minut…" at bounding box center [550, 248] width 509 height 221
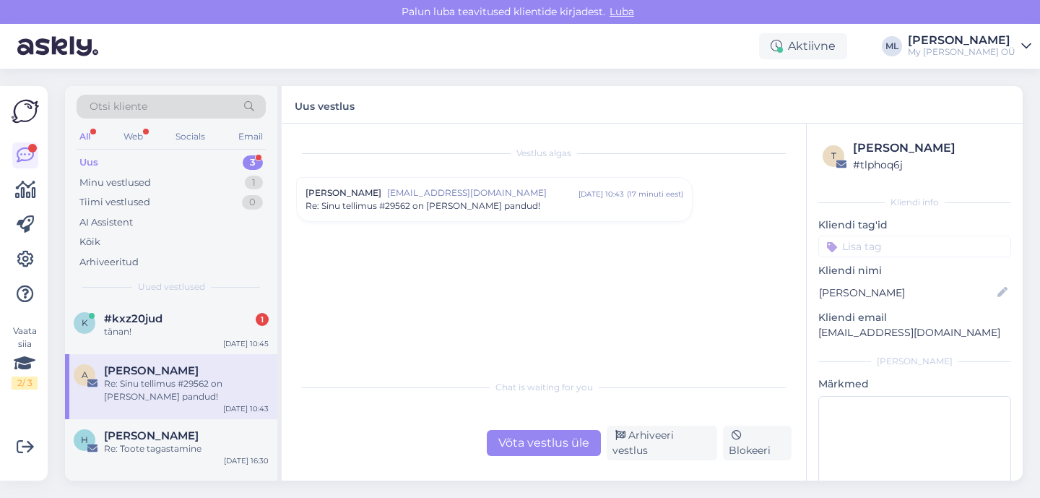
click at [537, 205] on div "Re: Sinu tellimus #29562 on [PERSON_NAME] pandud!" at bounding box center [495, 205] width 378 height 13
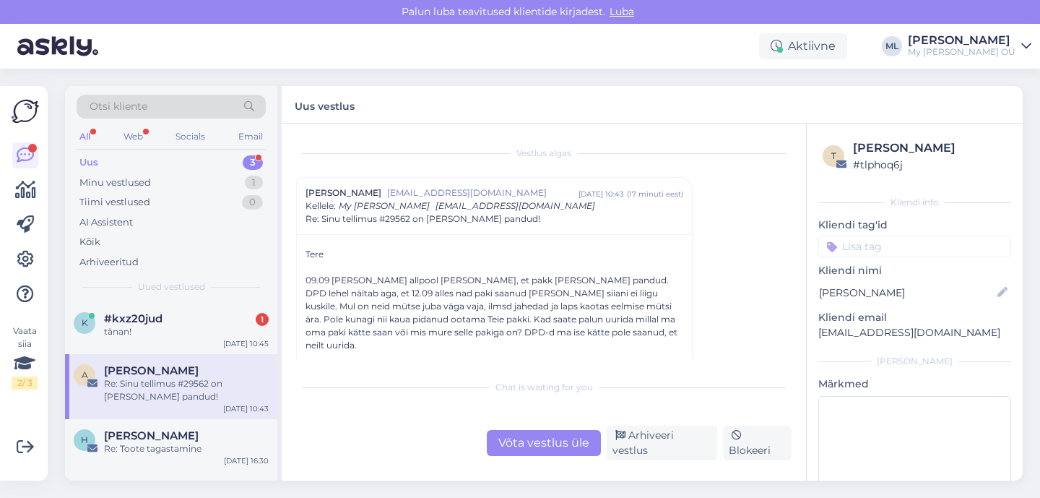
click at [535, 443] on div "Võta vestlus üle" at bounding box center [544, 443] width 114 height 26
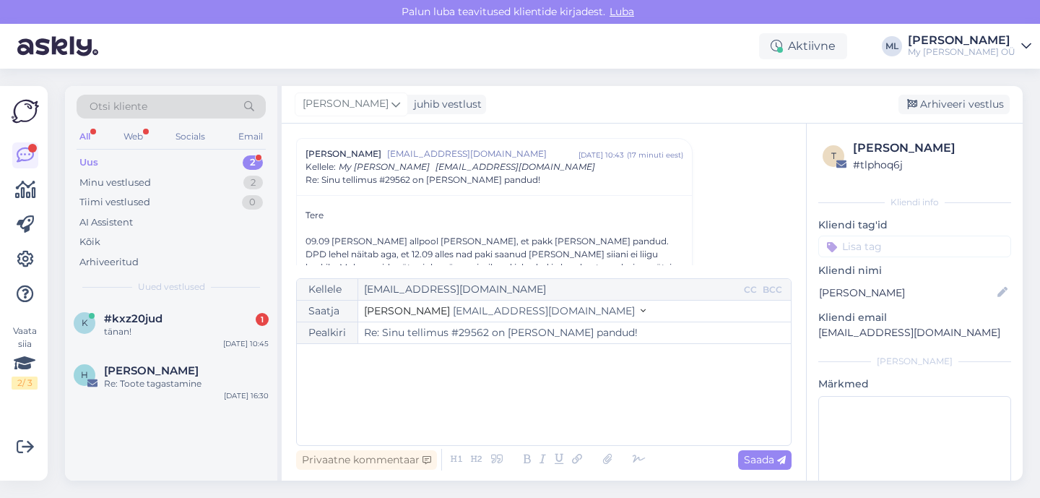
drag, startPoint x: 486, startPoint y: 332, endPoint x: 450, endPoint y: 334, distance: 36.2
click at [451, 333] on input "Re: Sinu tellimus #29562 on [PERSON_NAME] pandud!" at bounding box center [574, 332] width 433 height 21
click at [466, 233] on div at bounding box center [495, 228] width 378 height 13
click at [459, 301] on div "Saatja Stella [EMAIL_ADDRESS][DOMAIN_NAME]" at bounding box center [544, 312] width 494 height 22
click at [463, 308] on span "[EMAIL_ADDRESS][DOMAIN_NAME]" at bounding box center [544, 310] width 182 height 13
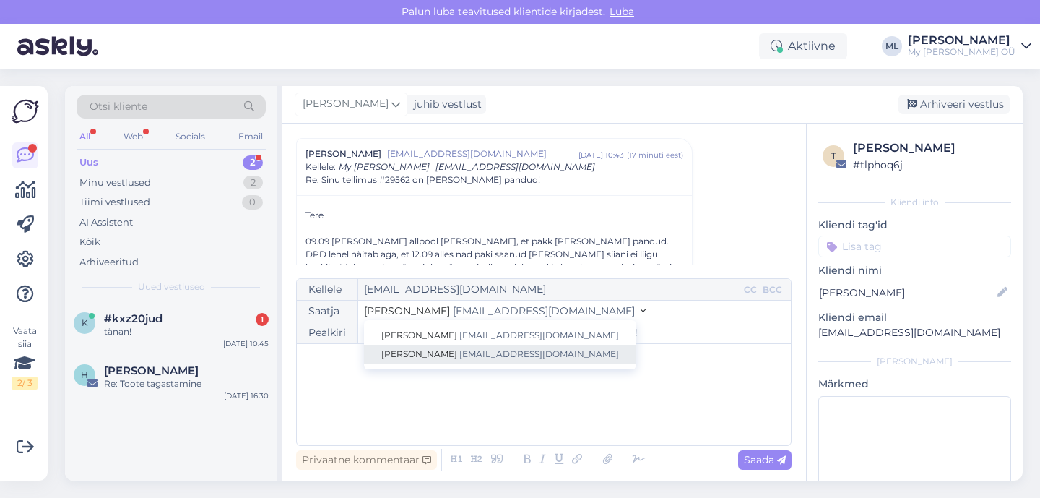
click at [459, 349] on span "[EMAIL_ADDRESS][DOMAIN_NAME]" at bounding box center [539, 353] width 160 height 11
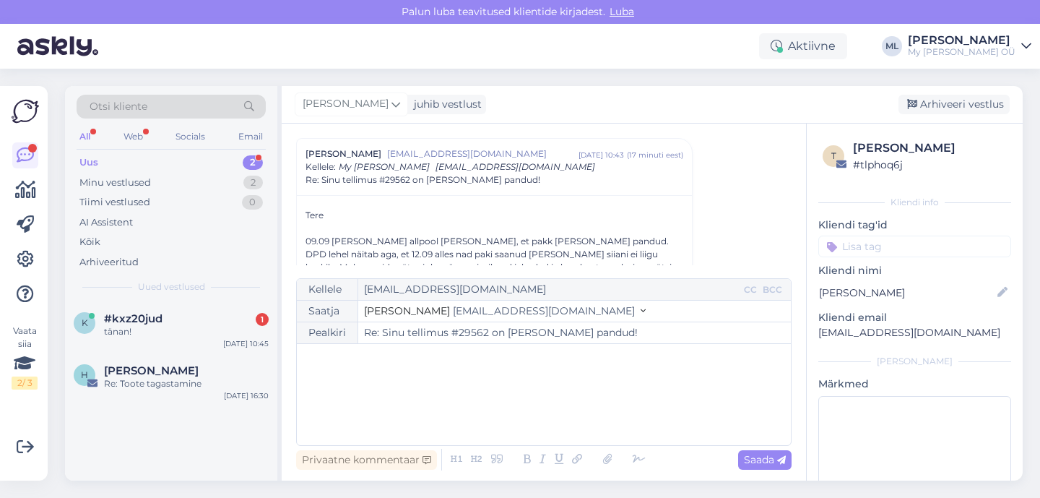
click at [420, 392] on div "﻿" at bounding box center [544, 394] width 480 height 87
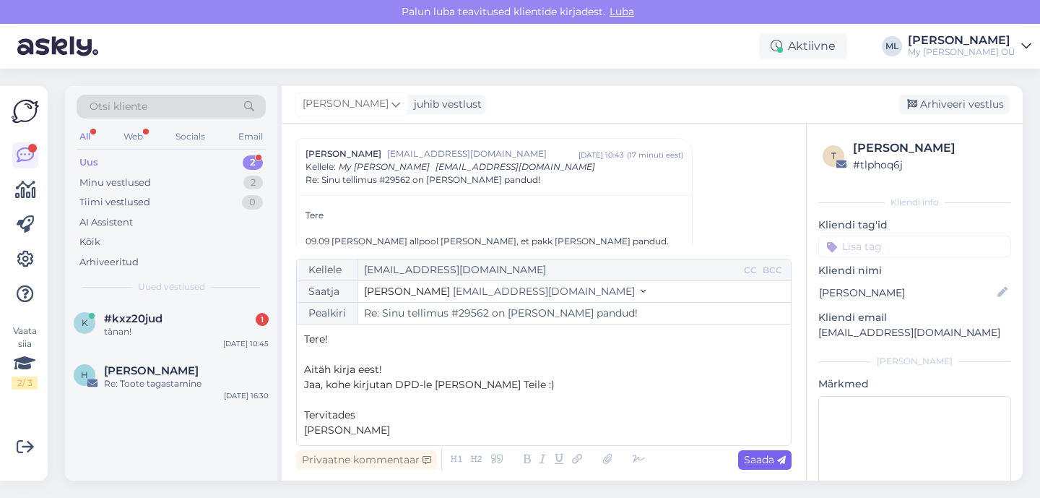
click at [780, 458] on icon at bounding box center [781, 460] width 9 height 9
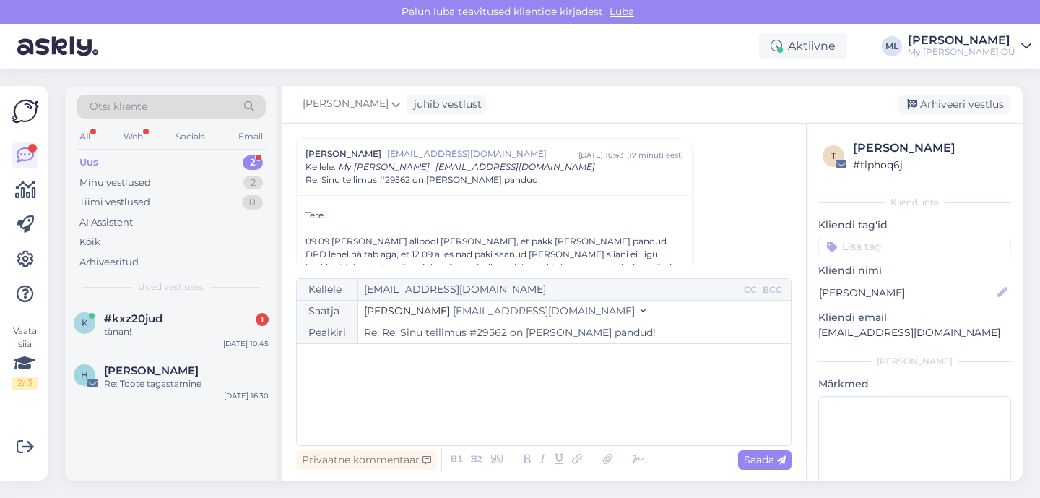
type input "Re: Re: Sinu tellimus #29562 on [PERSON_NAME] pandud!"
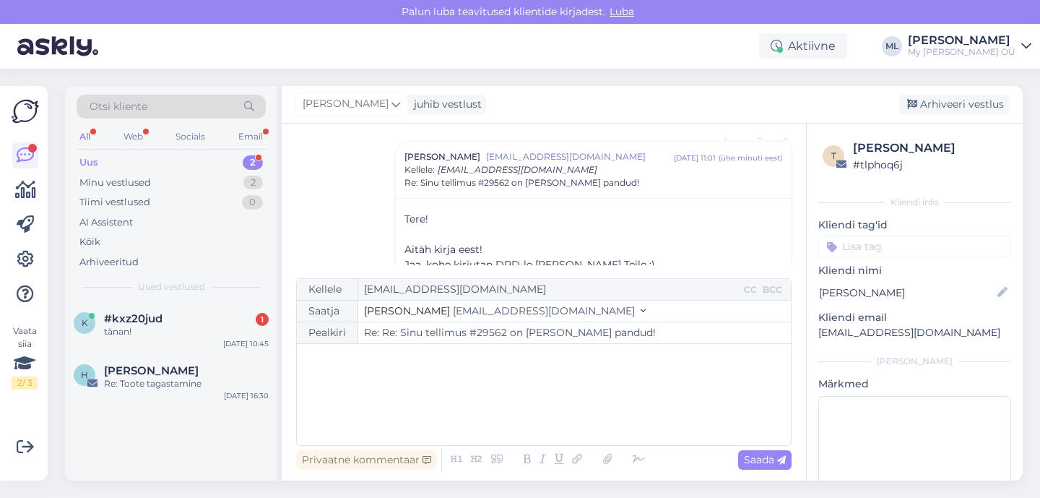
scroll to position [1221, 0]
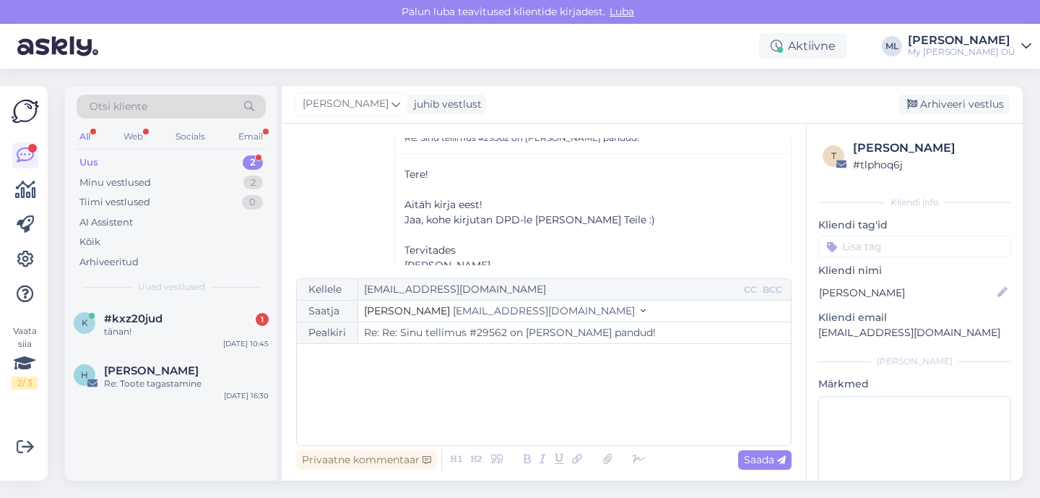
drag, startPoint x: 213, startPoint y: 158, endPoint x: 126, endPoint y: 350, distance: 210.5
click at [210, 160] on div "Uus 2" at bounding box center [171, 162] width 189 height 20
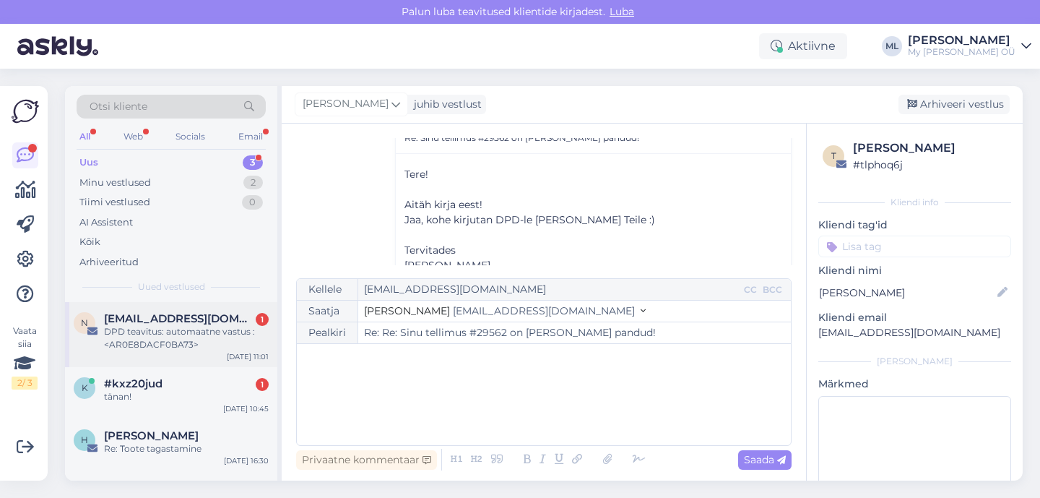
click at [157, 322] on span "[EMAIL_ADDRESS][DOMAIN_NAME]" at bounding box center [179, 318] width 150 height 13
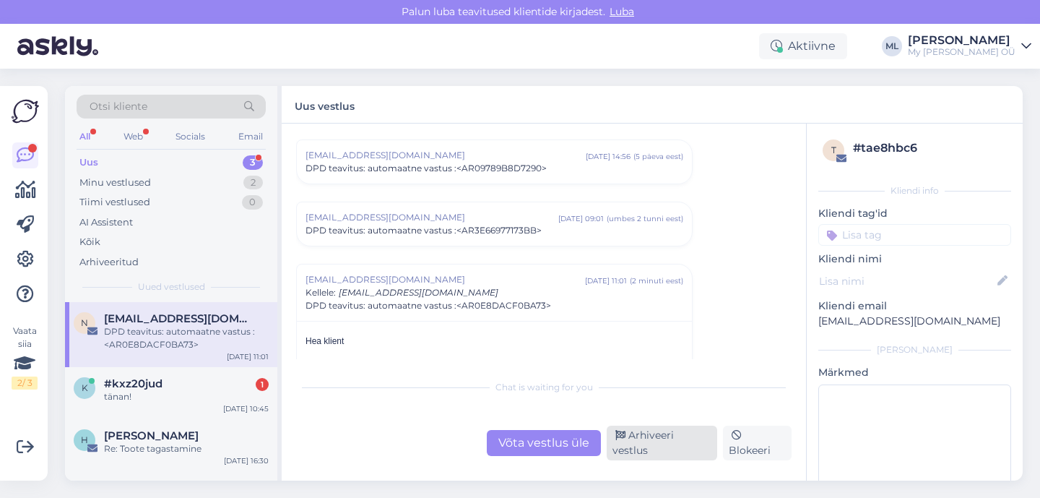
click at [691, 445] on div "Arhiveeri vestlus" at bounding box center [662, 443] width 111 height 35
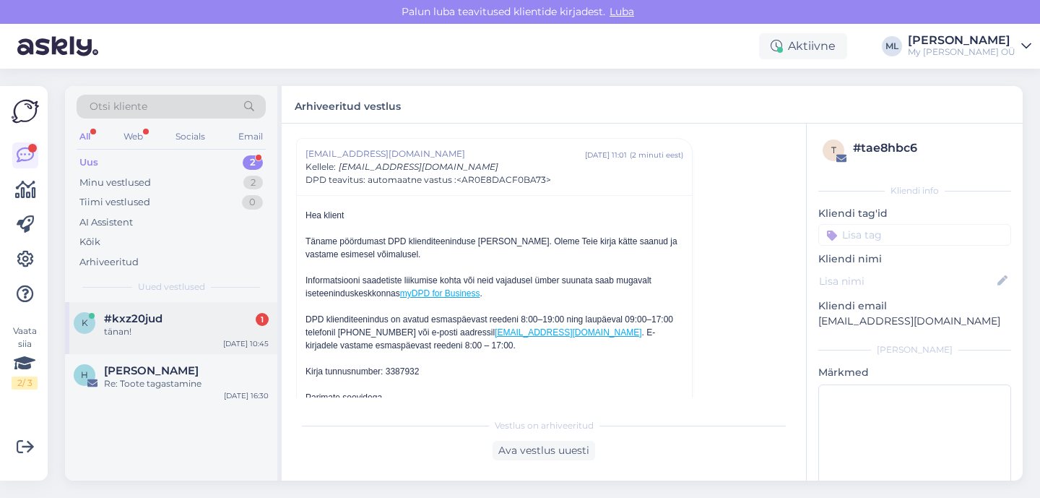
click at [153, 321] on span "#kxz20jud" at bounding box center [133, 318] width 59 height 13
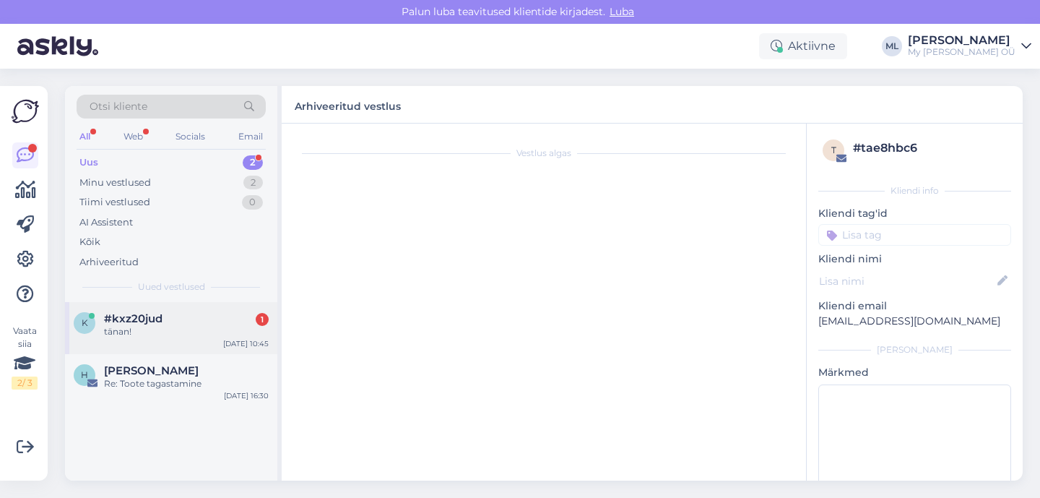
scroll to position [2275, 0]
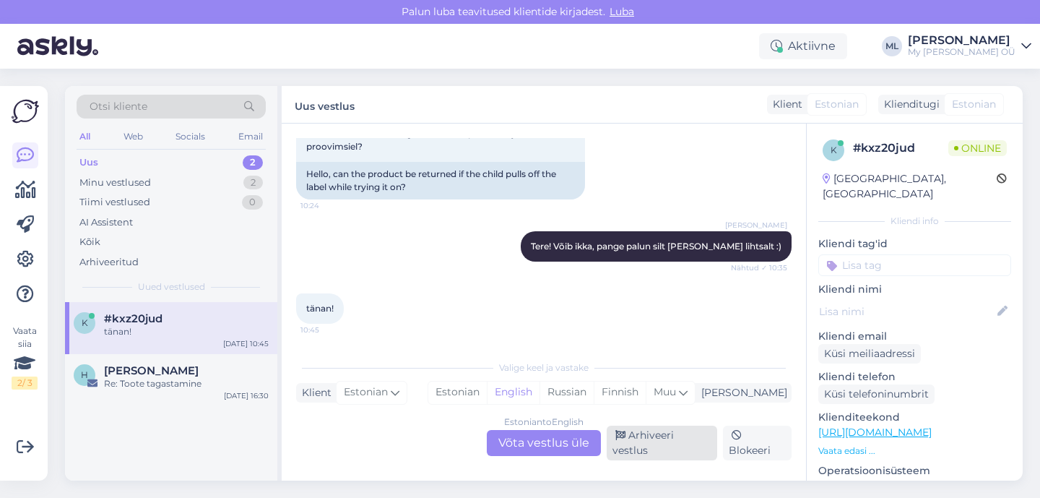
click at [661, 439] on div "Arhiveeri vestlus" at bounding box center [662, 443] width 111 height 35
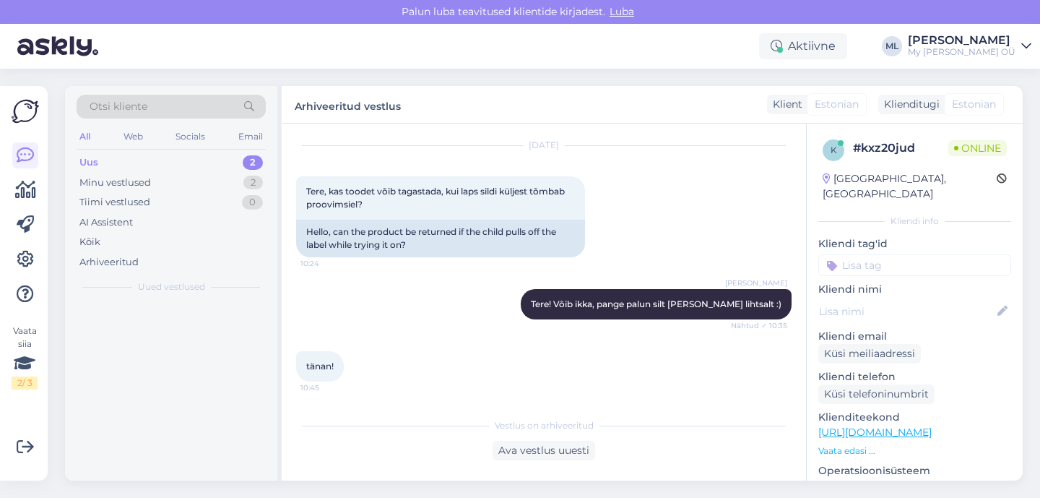
scroll to position [2226, 0]
click at [120, 196] on div "Tiimi vestlused" at bounding box center [114, 202] width 71 height 14
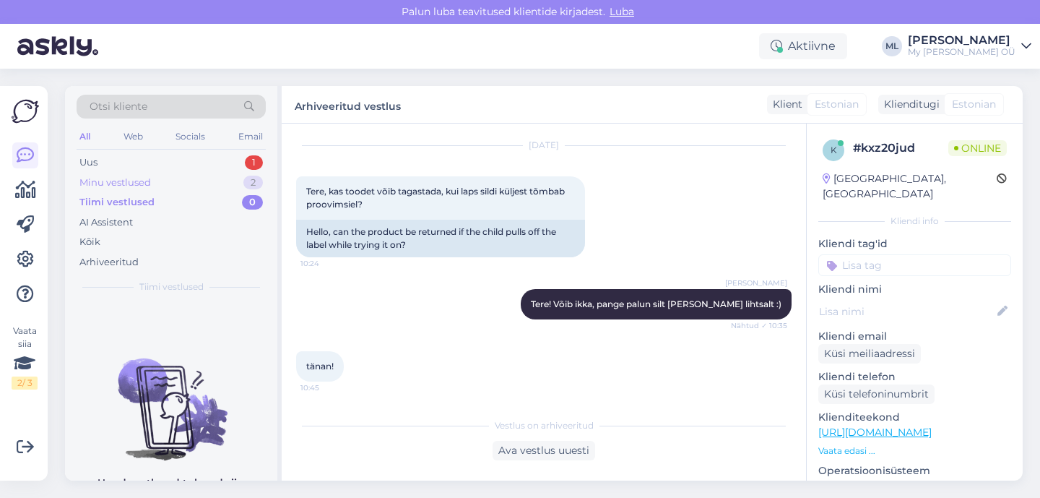
click at [111, 174] on div "Minu vestlused 2" at bounding box center [171, 183] width 189 height 20
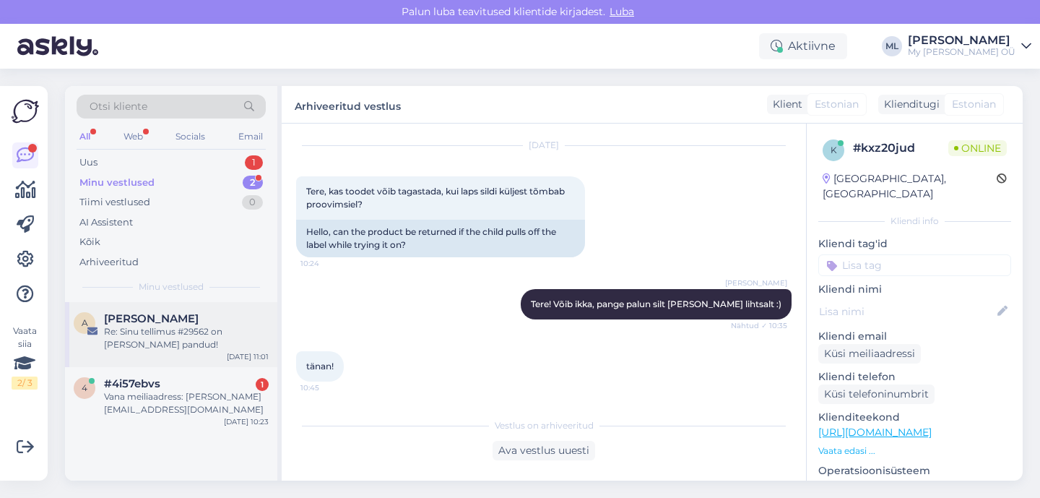
click at [144, 337] on div "Re: Sinu tellimus #29562 on [PERSON_NAME] pandud!" at bounding box center [186, 338] width 165 height 26
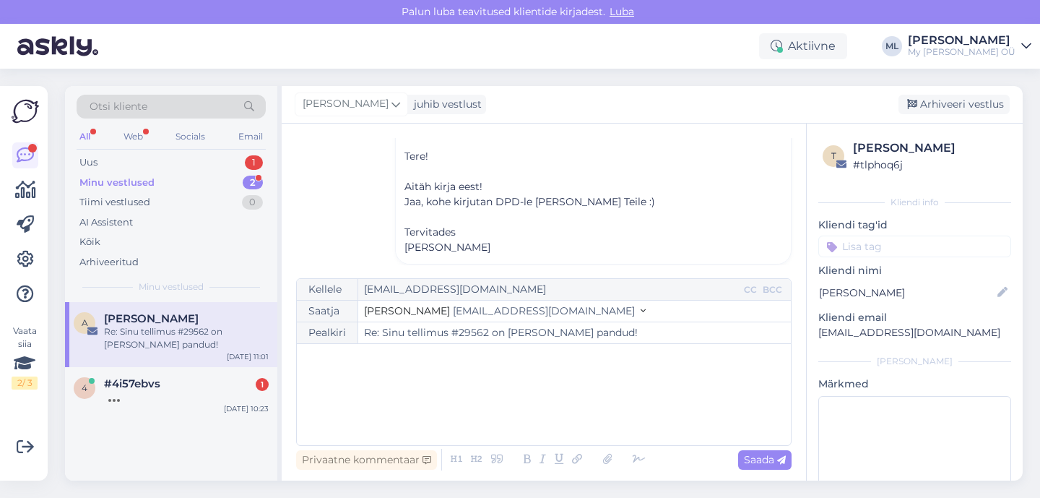
scroll to position [169, 0]
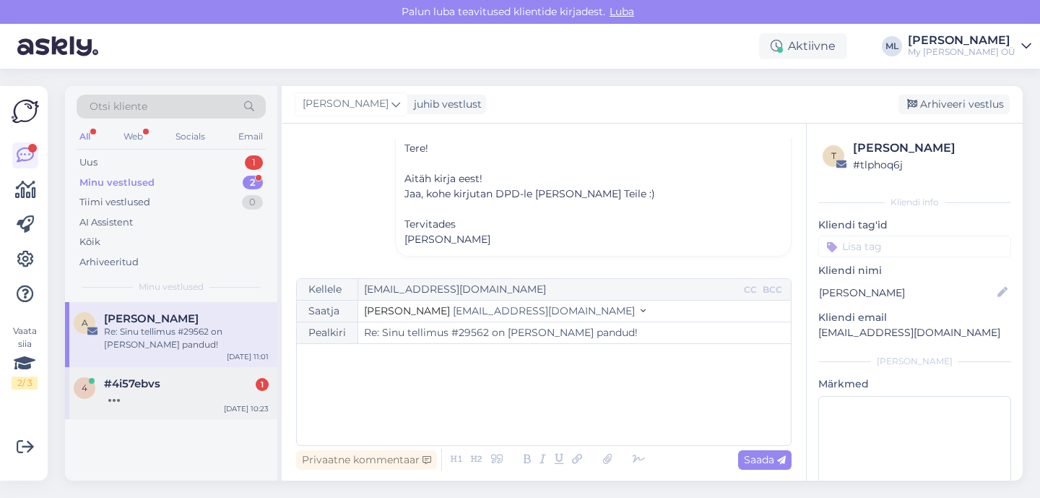
click at [192, 387] on div "#4i57ebvs 1" at bounding box center [186, 383] width 165 height 13
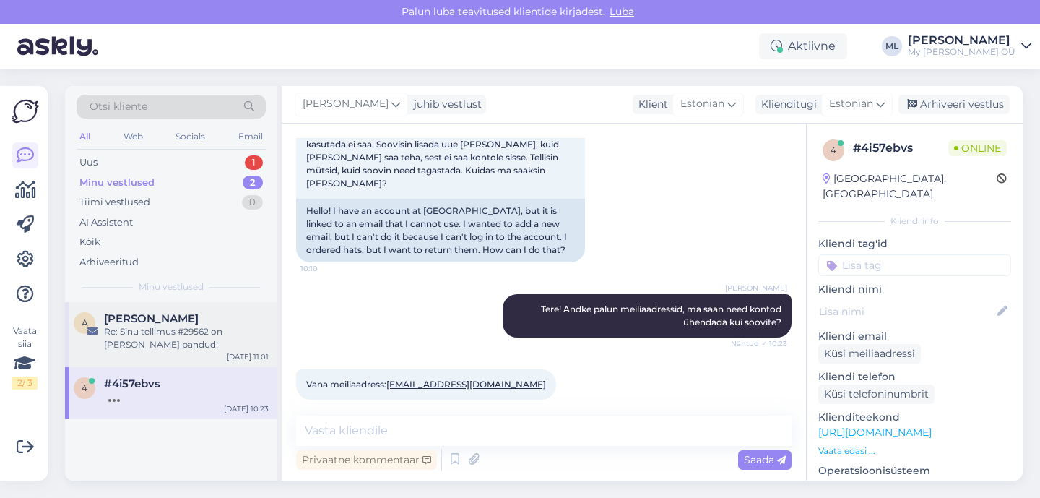
click at [188, 340] on div "Re: Sinu tellimus #29562 on [PERSON_NAME] pandud!" at bounding box center [186, 338] width 165 height 26
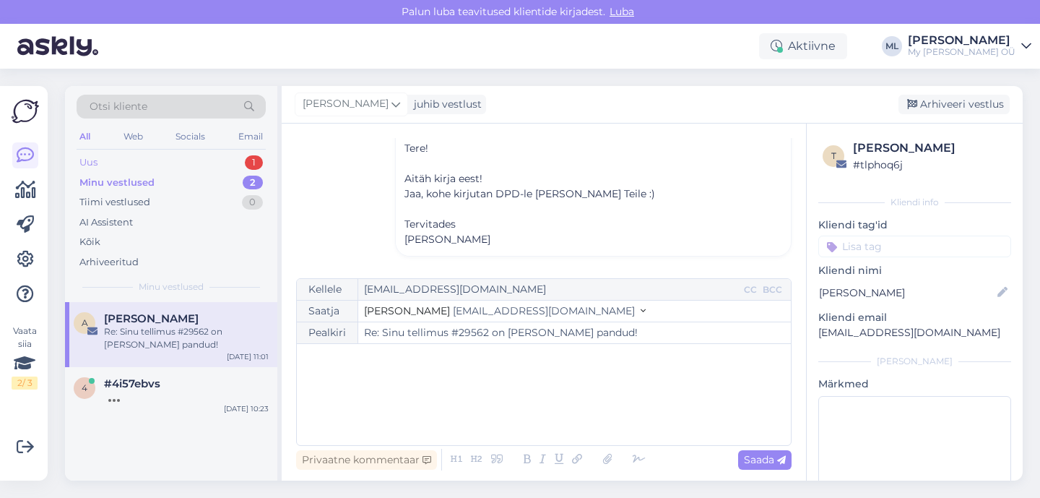
drag, startPoint x: 89, startPoint y: 173, endPoint x: 88, endPoint y: 164, distance: 8.7
click at [89, 173] on div "Minu vestlused 2" at bounding box center [171, 183] width 189 height 20
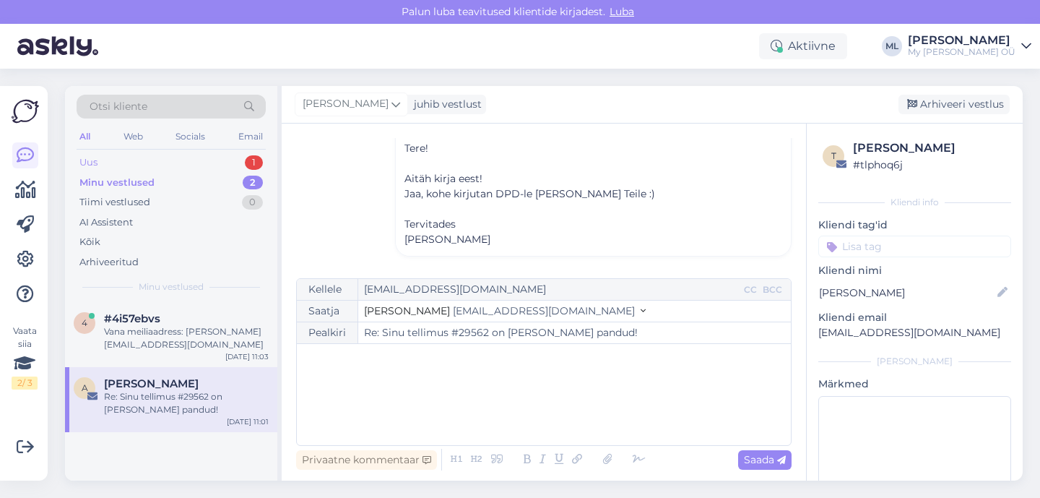
click at [89, 159] on div "Uus" at bounding box center [88, 162] width 18 height 14
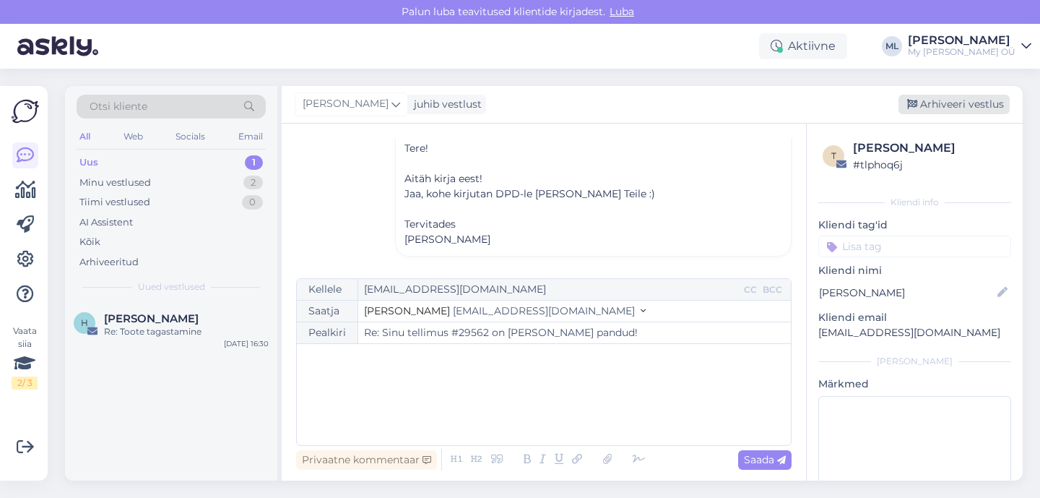
click at [926, 103] on div "Arhiveeri vestlus" at bounding box center [954, 105] width 111 height 20
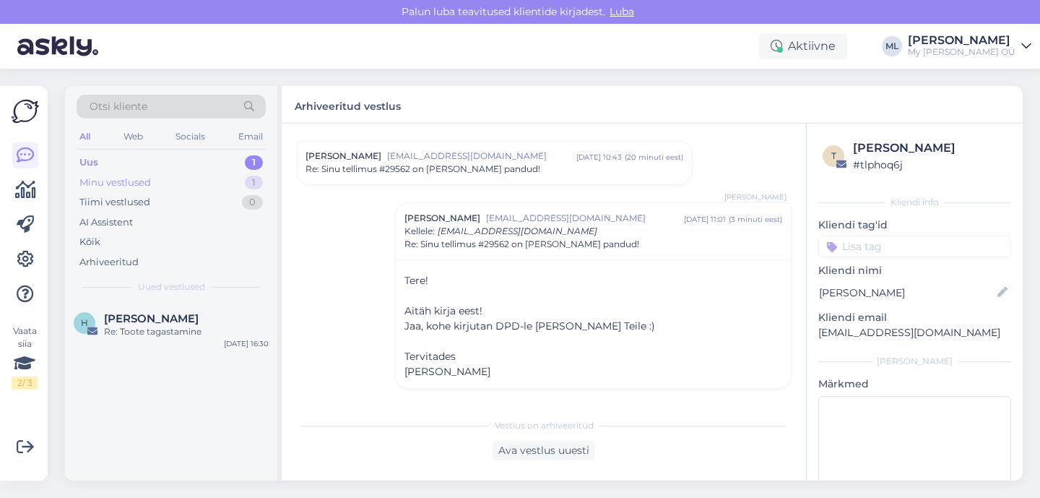
drag, startPoint x: 159, startPoint y: 178, endPoint x: 139, endPoint y: 181, distance: 20.4
click at [159, 178] on div "Minu vestlused 1" at bounding box center [171, 183] width 189 height 20
click at [86, 165] on div "Uus" at bounding box center [88, 162] width 18 height 14
drag, startPoint x: 111, startPoint y: 183, endPoint x: 128, endPoint y: 222, distance: 42.7
click at [111, 183] on div "Minu vestlused" at bounding box center [115, 183] width 72 height 14
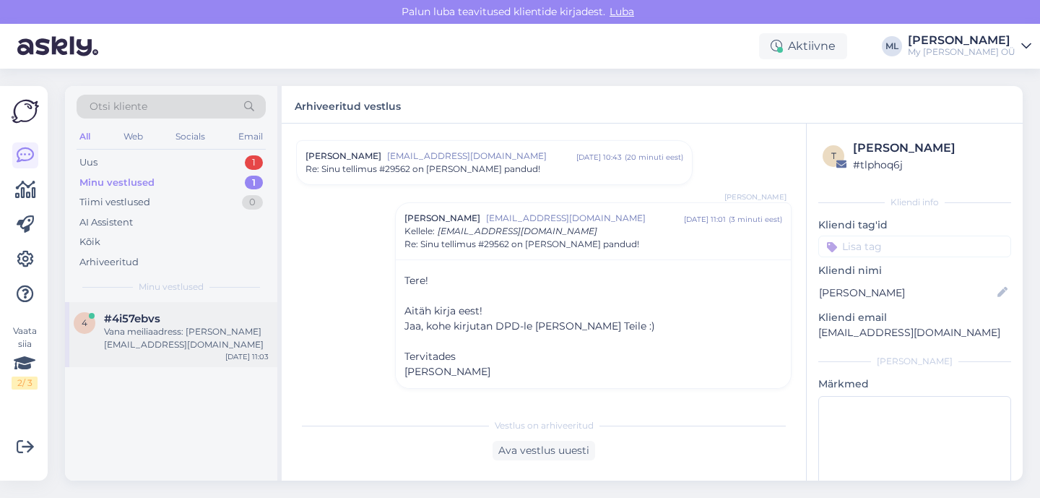
click at [174, 326] on div "Vana meiliaadress: [PERSON_NAME][EMAIL_ADDRESS][DOMAIN_NAME]" at bounding box center [186, 338] width 165 height 26
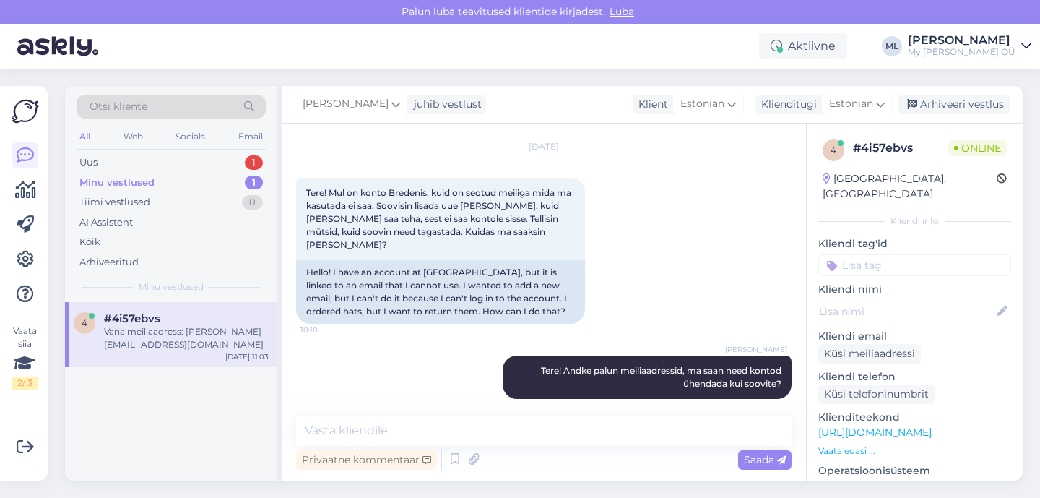
scroll to position [98, 0]
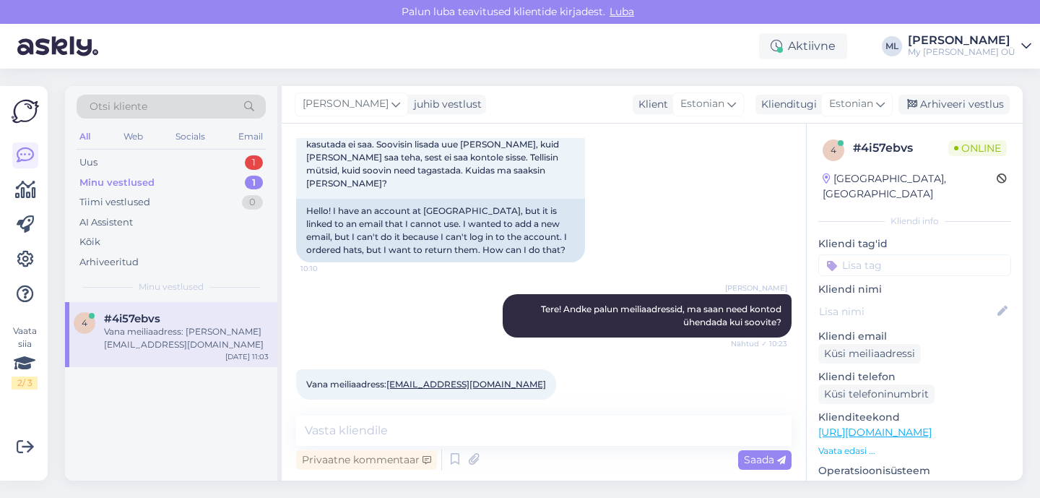
drag, startPoint x: 527, startPoint y: 374, endPoint x: 386, endPoint y: 387, distance: 141.5
click at [404, 388] on div "Vana meiliaadress: [PERSON_NAME][EMAIL_ADDRESS][DOMAIN_NAME] 11:03" at bounding box center [544, 384] width 496 height 62
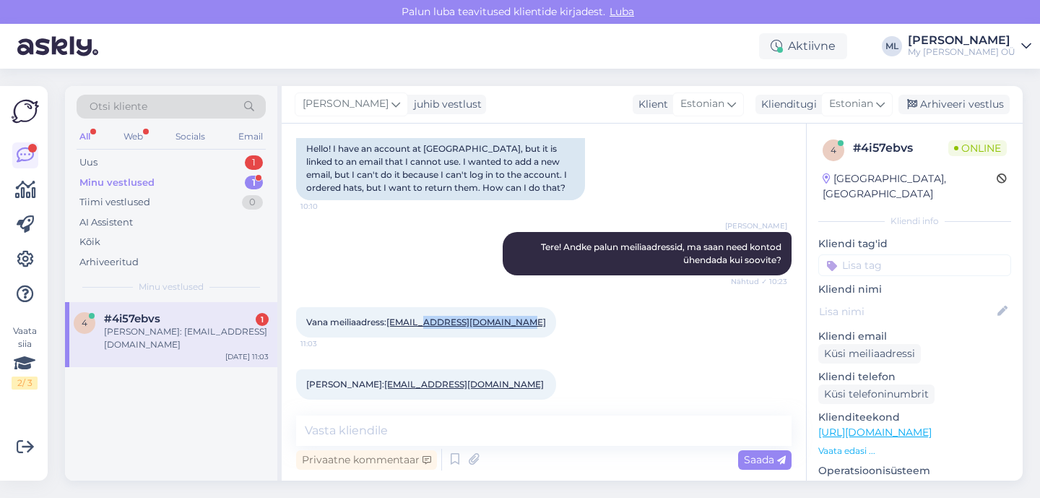
drag, startPoint x: 525, startPoint y: 317, endPoint x: 421, endPoint y: 316, distance: 104.0
click at [421, 315] on div "Vana meiliaadress: [PERSON_NAME][EMAIL_ADDRESS][DOMAIN_NAME] 11:03" at bounding box center [426, 322] width 260 height 30
click at [556, 359] on div "[PERSON_NAME]: [EMAIL_ADDRESS][DOMAIN_NAME] 11:04" at bounding box center [544, 384] width 496 height 62
drag, startPoint x: 528, startPoint y: 315, endPoint x: 390, endPoint y: 313, distance: 138.0
click at [390, 313] on div "Vana meiliaadress: [PERSON_NAME][EMAIL_ADDRESS][DOMAIN_NAME] 11:03" at bounding box center [426, 322] width 260 height 30
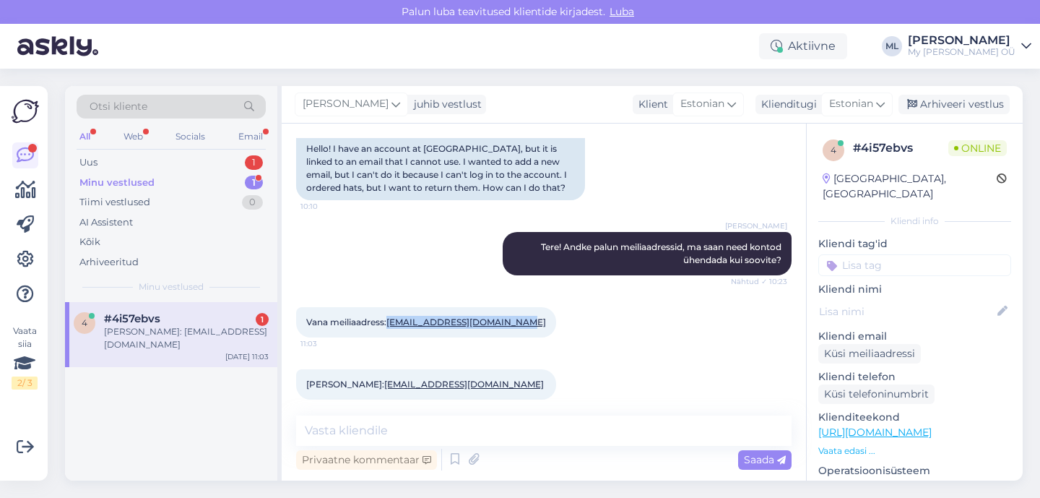
copy link "[EMAIL_ADDRESS][DOMAIN_NAME]"
click at [521, 358] on div "[PERSON_NAME]: [EMAIL_ADDRESS][DOMAIN_NAME] 11:04" at bounding box center [544, 384] width 496 height 62
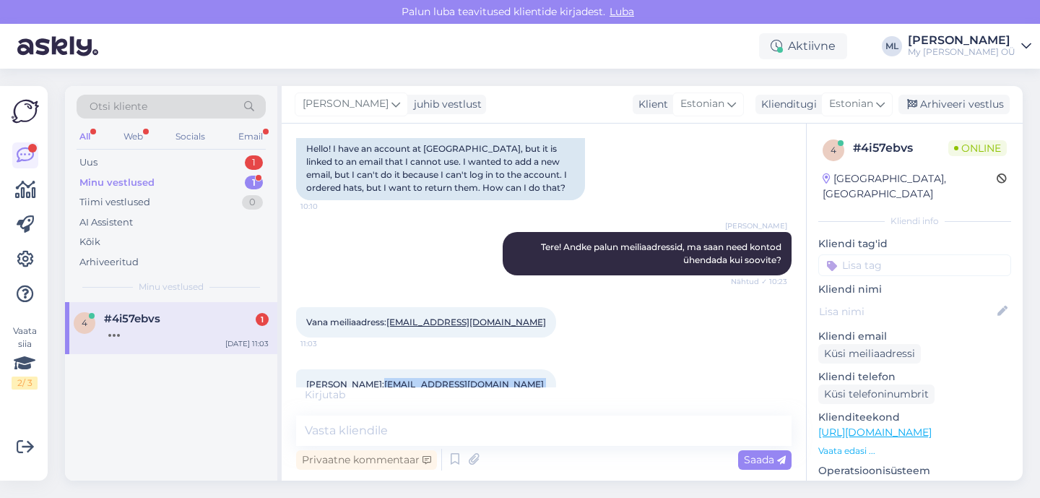
drag, startPoint x: 485, startPoint y: 372, endPoint x: 358, endPoint y: 366, distance: 127.3
click at [358, 369] on div "[PERSON_NAME]: [EMAIL_ADDRESS][DOMAIN_NAME] 11:04" at bounding box center [426, 384] width 260 height 30
copy span "[EMAIL_ADDRESS][DOMAIN_NAME]"
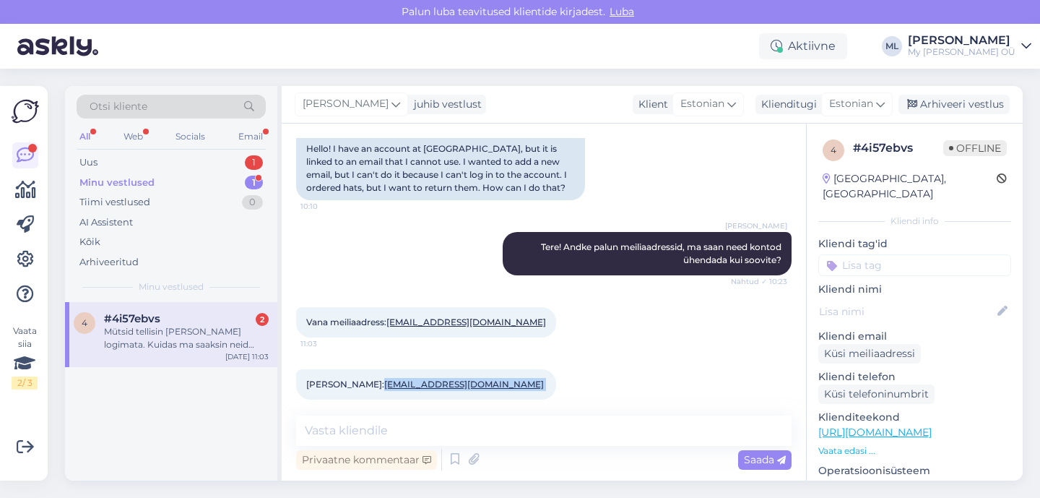
scroll to position [236, 0]
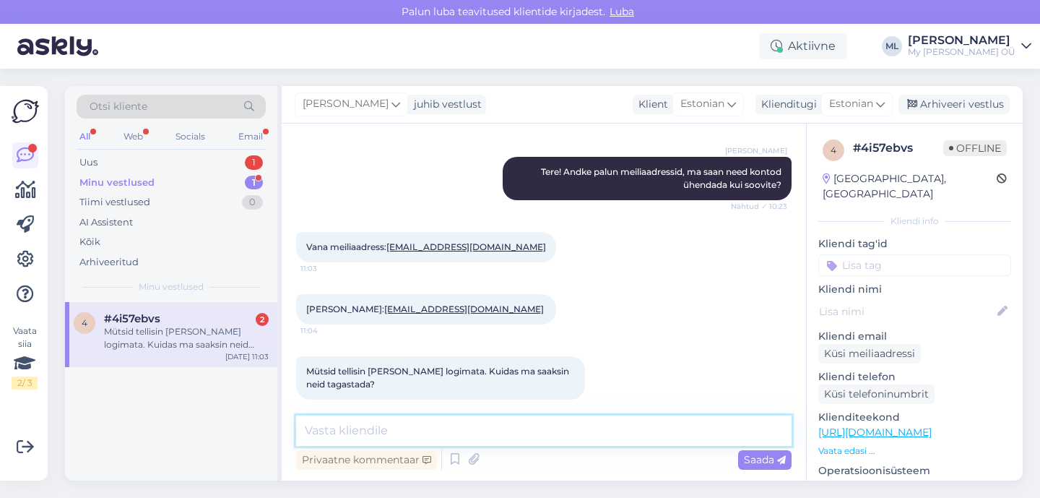
click at [415, 430] on textarea at bounding box center [544, 430] width 496 height 30
click at [389, 426] on textarea at bounding box center [544, 430] width 496 height 30
type textarea "T"
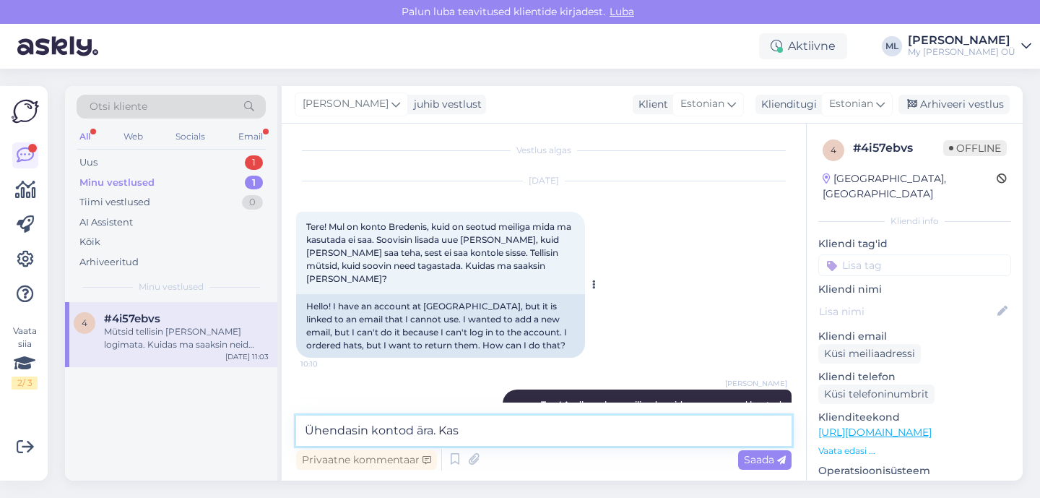
scroll to position [6, 0]
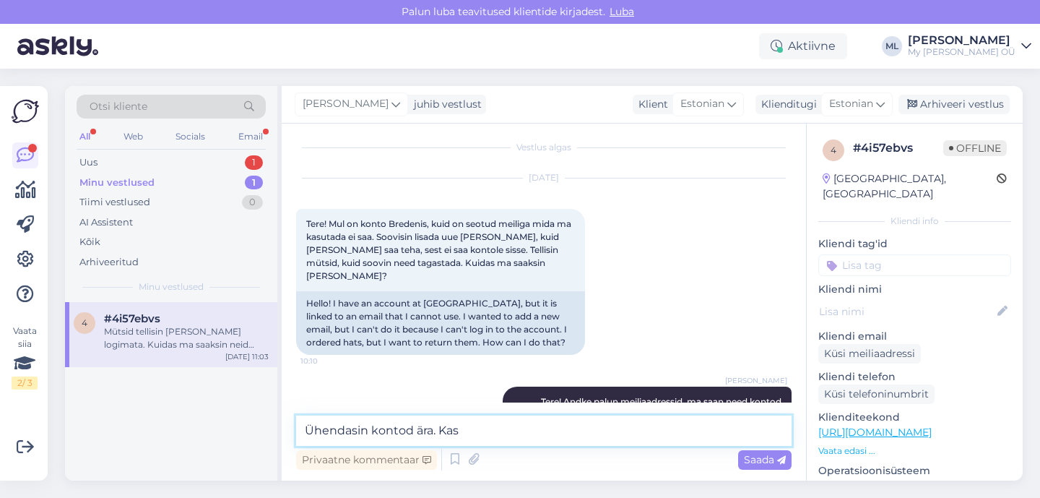
click at [483, 439] on textarea "Ühendasin kontod ära. Kas" at bounding box center [544, 430] width 496 height 30
type textarea "Ühendasin kontod ära. Kas sms-ina ei tulnud tagastuskoodi?"
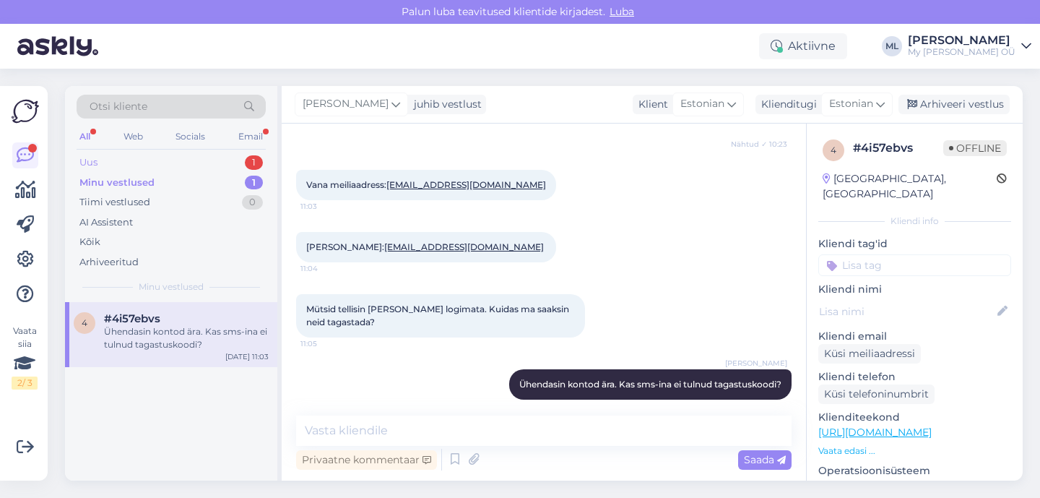
click at [132, 156] on div "Uus 1" at bounding box center [171, 162] width 189 height 20
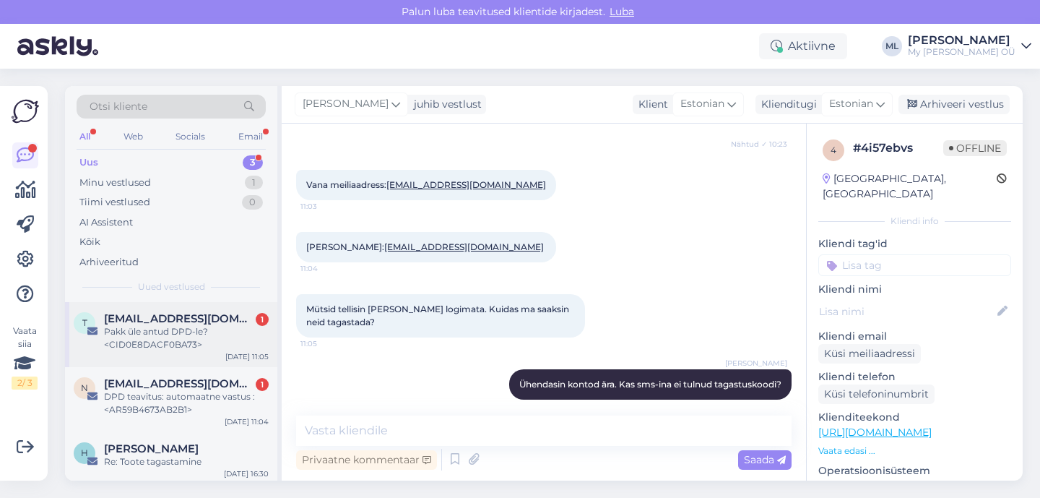
click at [165, 329] on div "Pakk üle antud DPD-le? <CID0E8DACF0BA73>" at bounding box center [186, 338] width 165 height 26
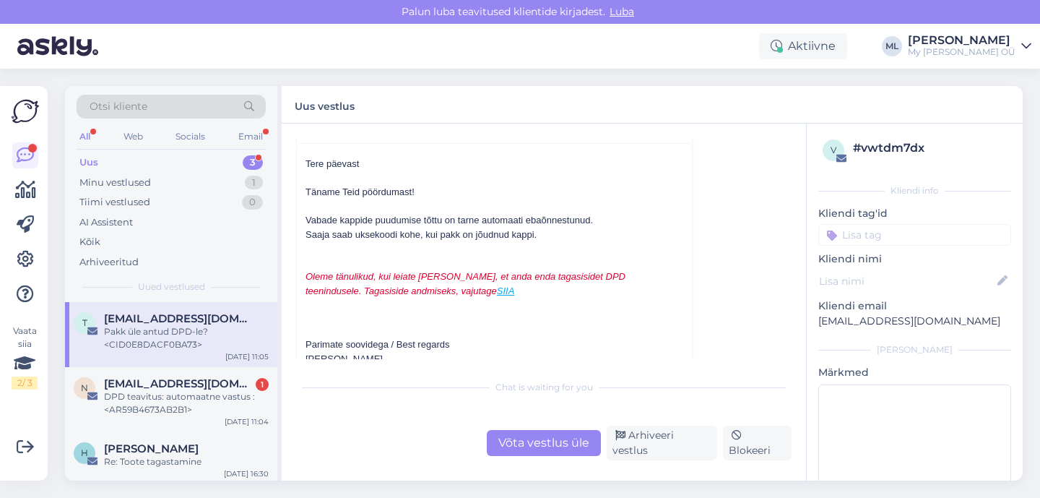
scroll to position [9020, 0]
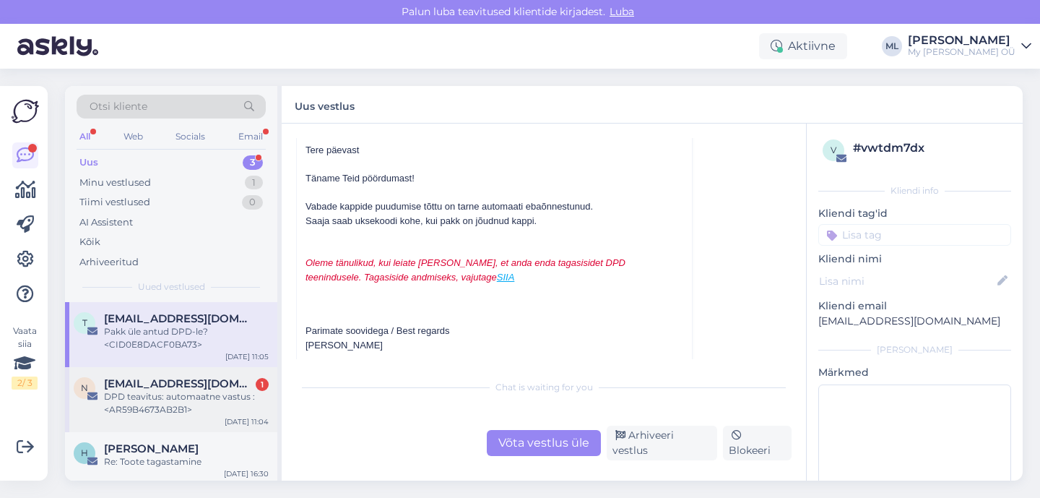
click at [180, 374] on div "n [EMAIL_ADDRESS][DOMAIN_NAME] 1 DPD teavitus: automaatne vastus :<AR59B4673AB2…" at bounding box center [171, 399] width 212 height 65
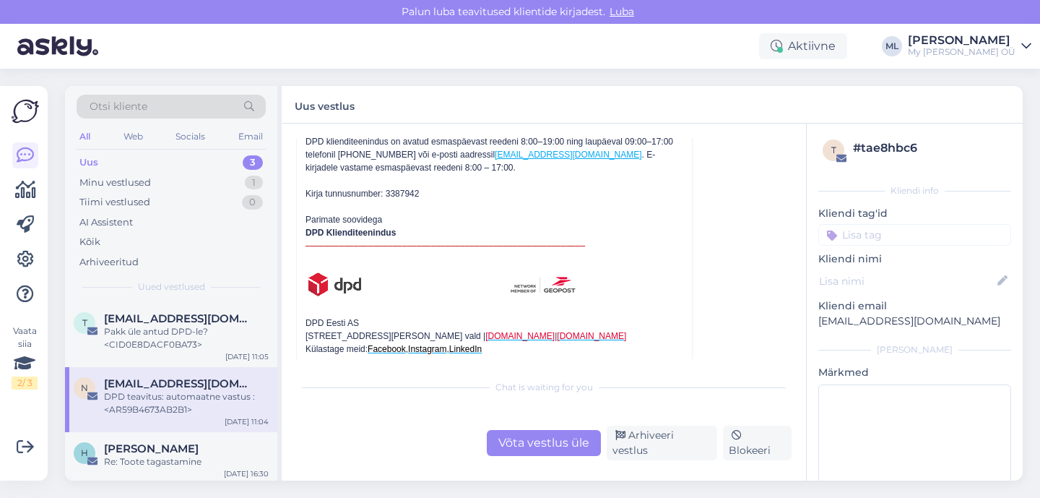
scroll to position [5008, 0]
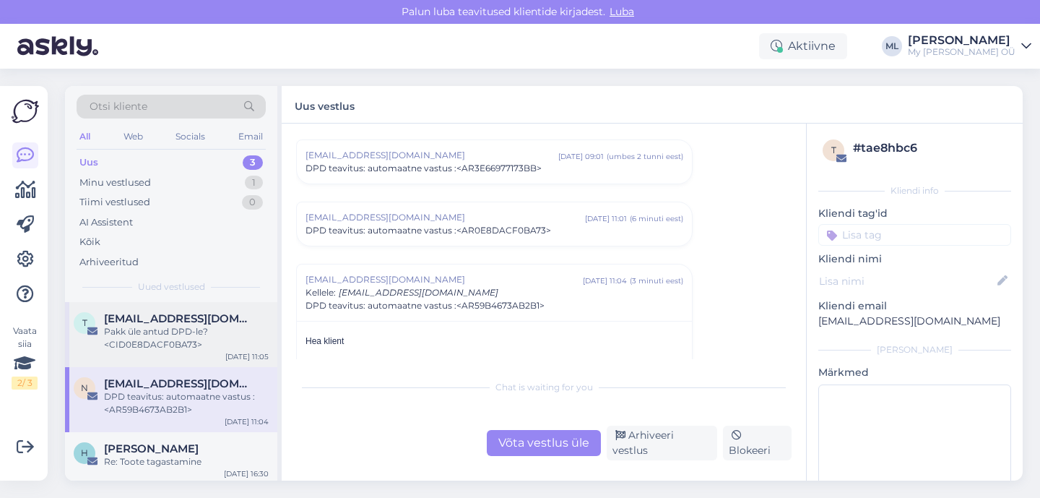
click at [128, 327] on div "Pakk üle antud DPD-le? <CID0E8DACF0BA73>" at bounding box center [186, 338] width 165 height 26
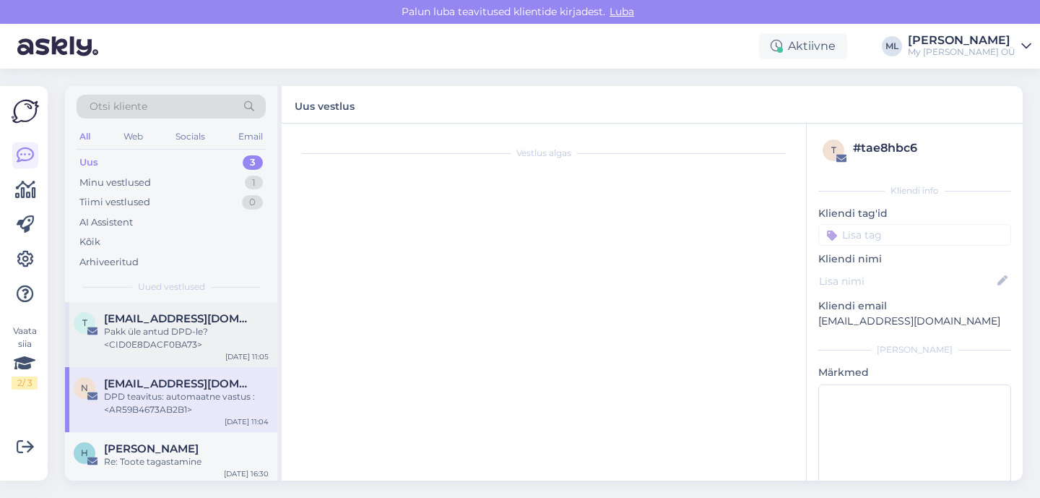
scroll to position [8954, 0]
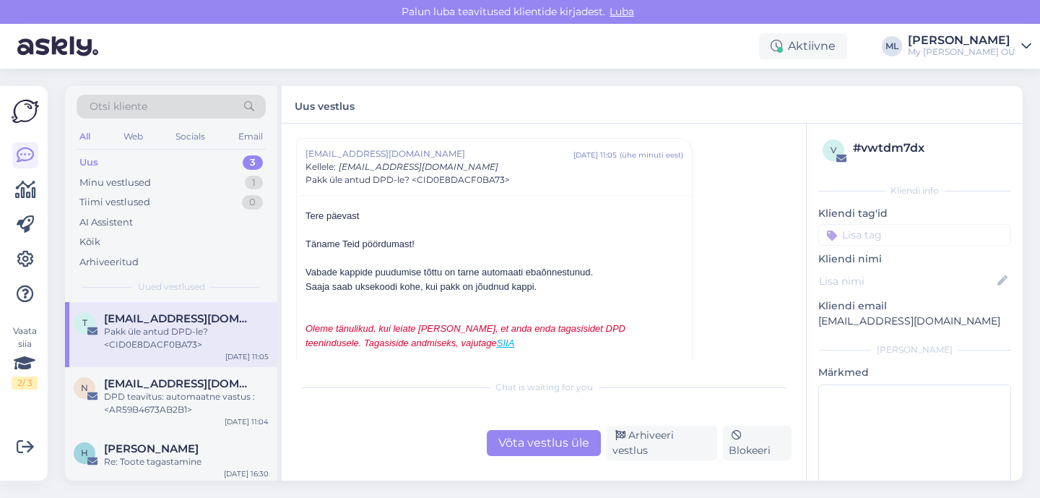
click at [147, 168] on div "Uus 3" at bounding box center [171, 162] width 189 height 20
click at [162, 329] on div "Pakk üle antud DPD-le? <CID0E8DACF0BA73>" at bounding box center [186, 338] width 165 height 26
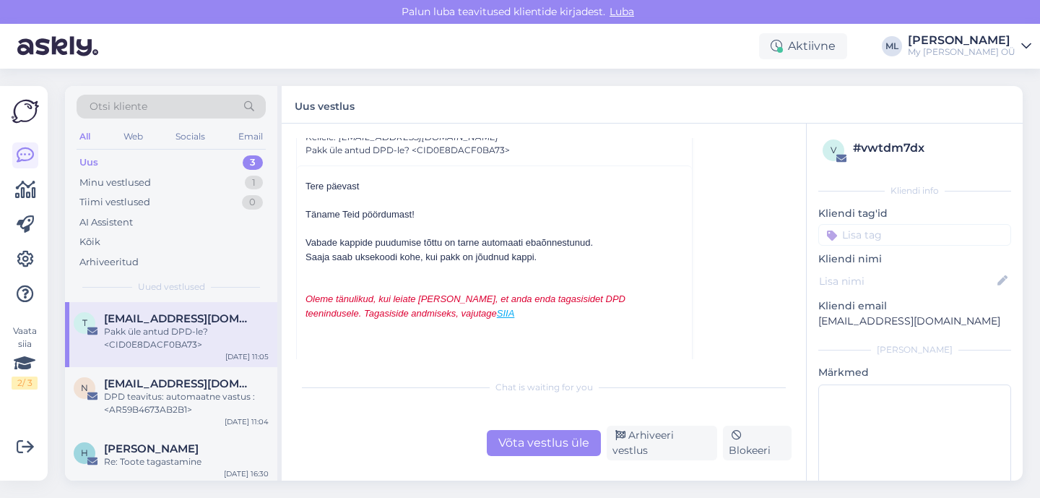
scroll to position [8985, 0]
drag, startPoint x: 542, startPoint y: 254, endPoint x: 298, endPoint y: 244, distance: 244.4
copy div "Vabade kappide puudumise tõttu on tarne automaati ebaõnnestunud. Saaja saab uks…"
click at [163, 170] on div "Uus 3" at bounding box center [171, 162] width 189 height 20
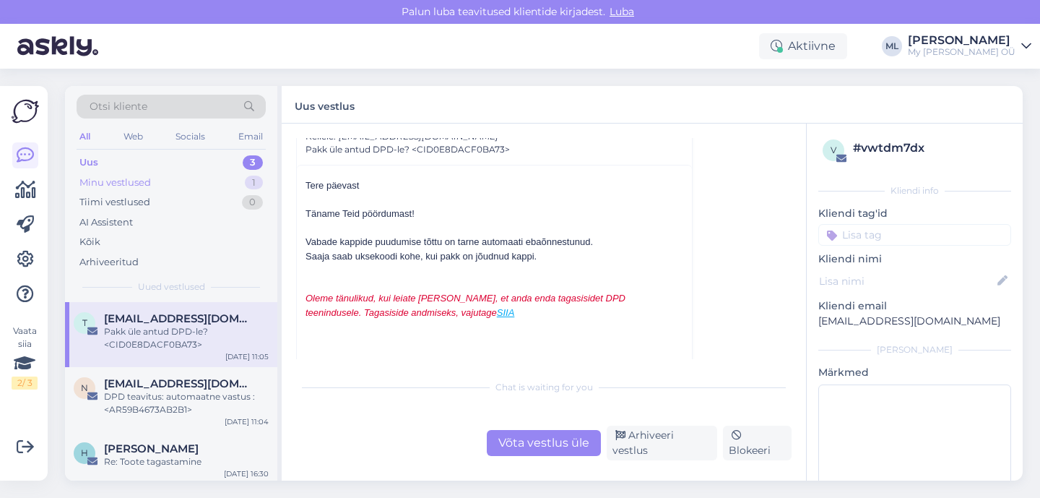
click at [157, 179] on div "Minu vestlused 1" at bounding box center [171, 183] width 189 height 20
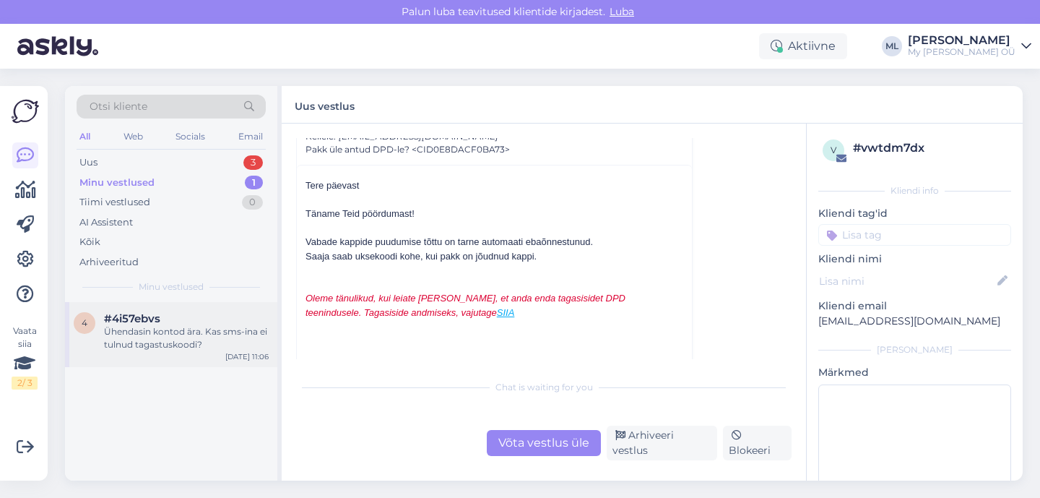
click at [168, 345] on div "Ühendasin kontod ära. Kas sms-ina ei tulnud tagastuskoodi?" at bounding box center [186, 338] width 165 height 26
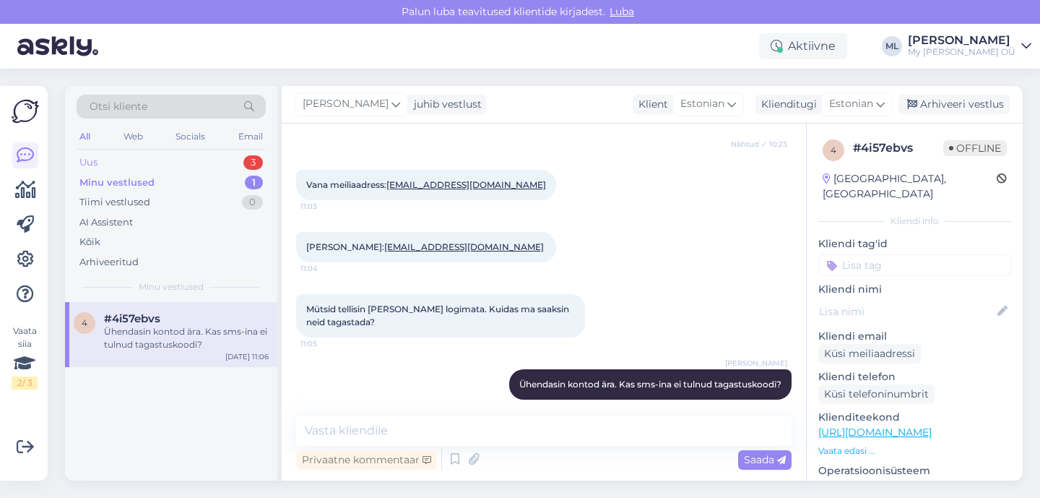
click at [105, 170] on div "Uus 3" at bounding box center [171, 162] width 189 height 20
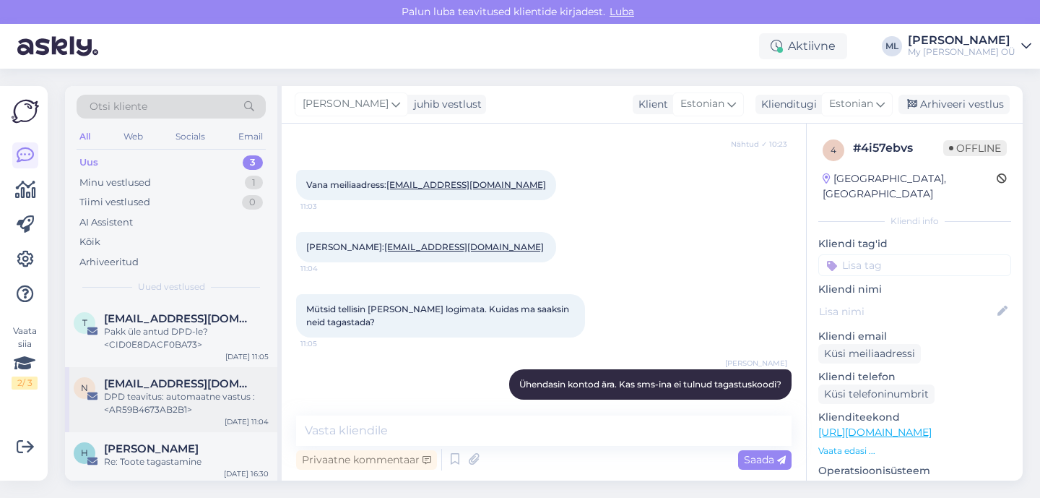
scroll to position [4, 0]
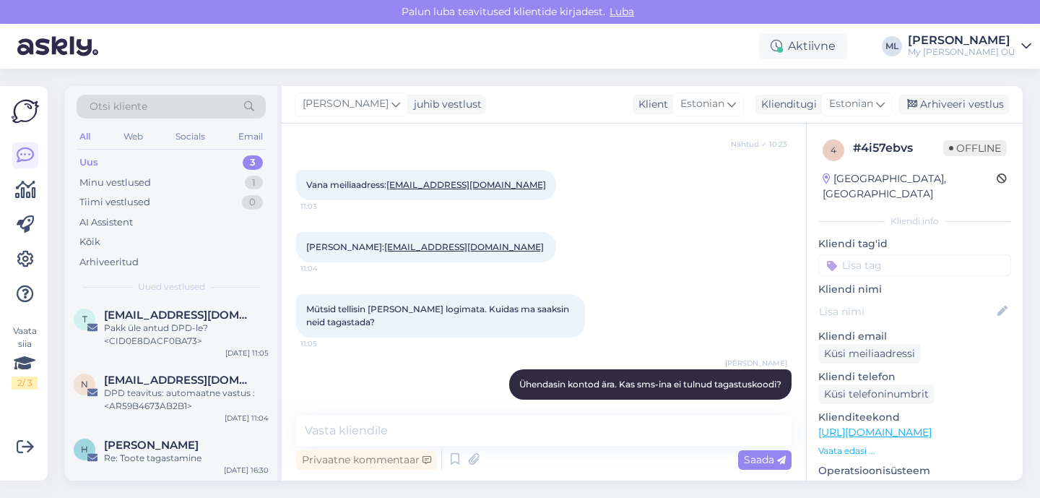
click at [150, 103] on div "Otsi kliente" at bounding box center [171, 107] width 189 height 24
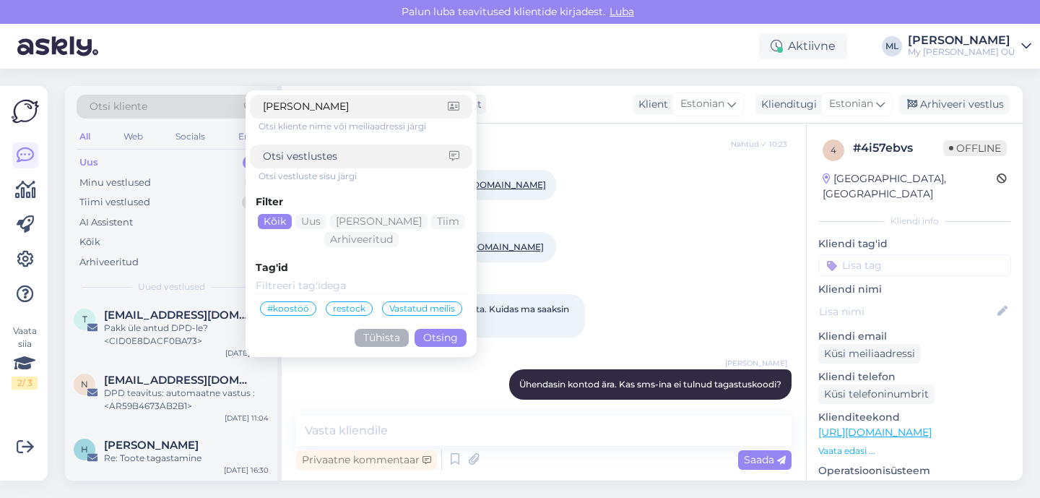
type input "[PERSON_NAME]"
click at [444, 341] on button "Otsing" at bounding box center [441, 338] width 52 height 18
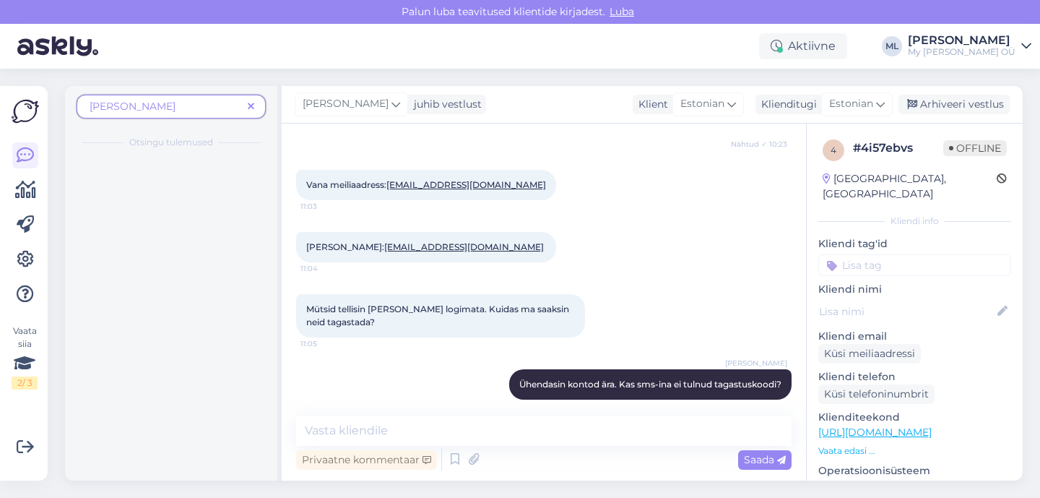
scroll to position [0, 0]
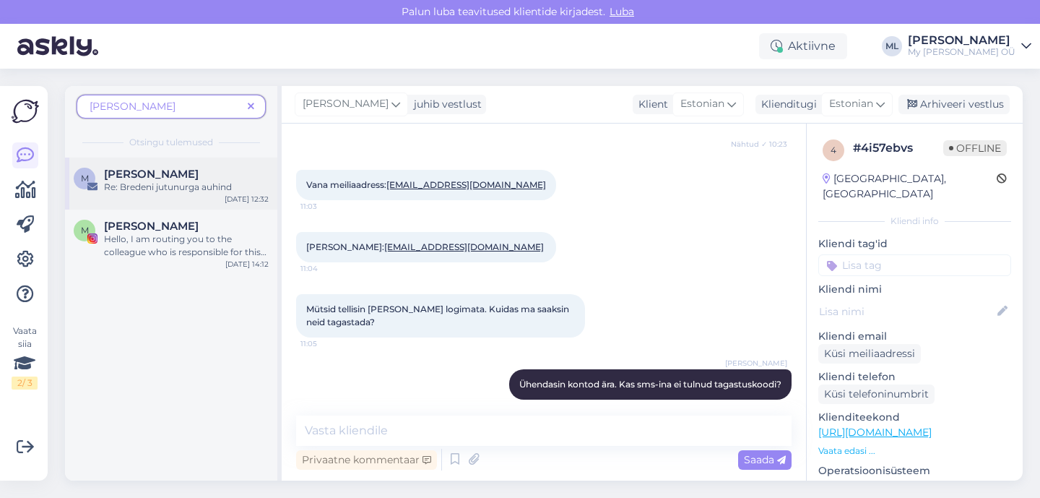
click at [149, 173] on span "[PERSON_NAME]" at bounding box center [151, 174] width 95 height 13
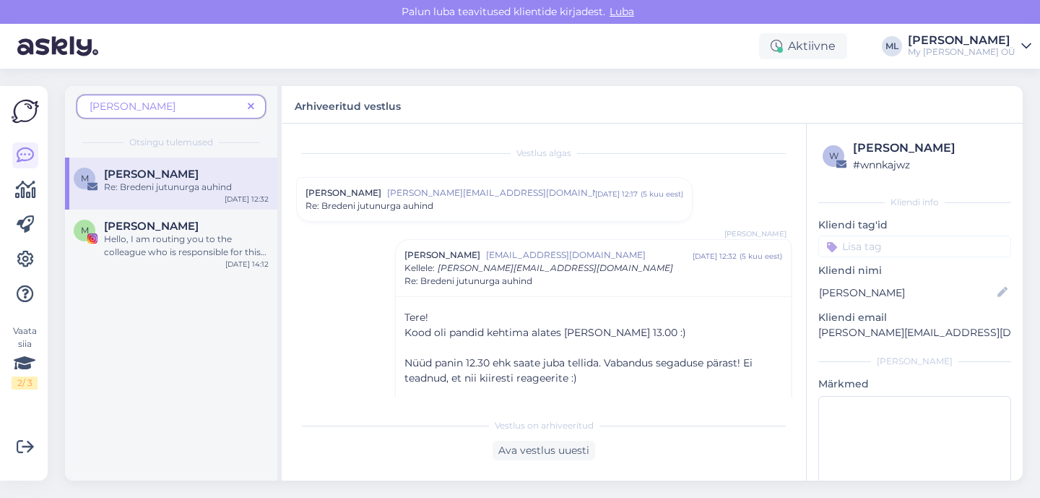
click at [251, 107] on icon at bounding box center [251, 107] width 7 height 10
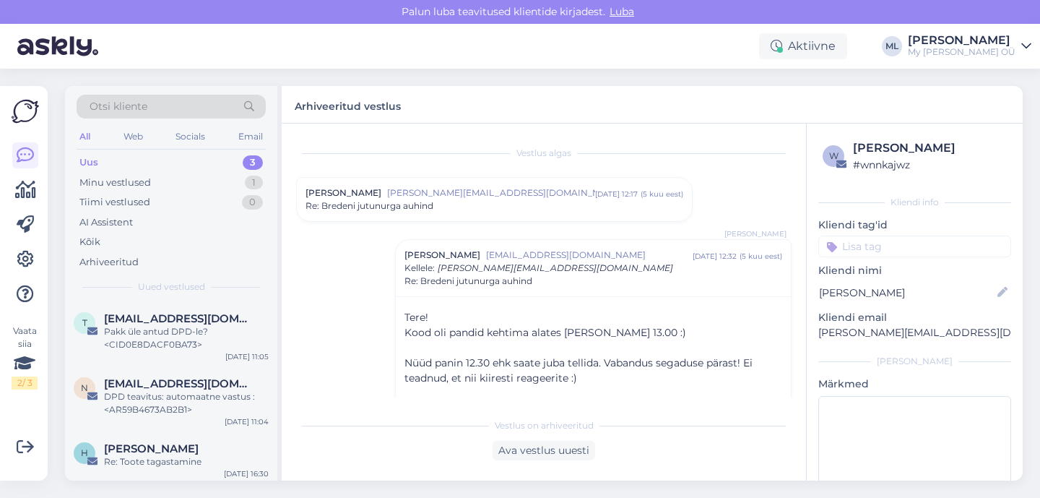
click at [97, 168] on div "Uus" at bounding box center [88, 162] width 19 height 14
click at [131, 184] on div "Minu vestlused" at bounding box center [115, 183] width 72 height 14
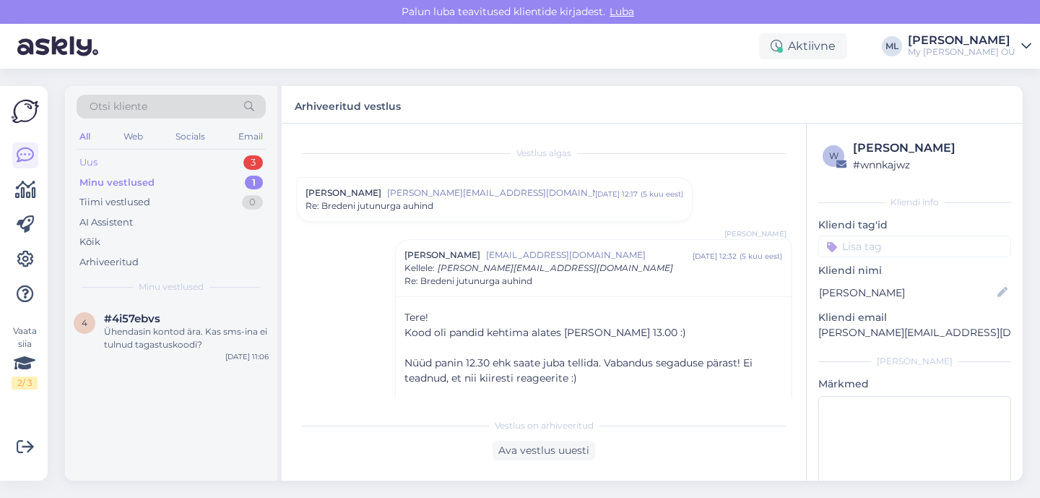
click at [99, 161] on div "Uus 3" at bounding box center [171, 162] width 189 height 20
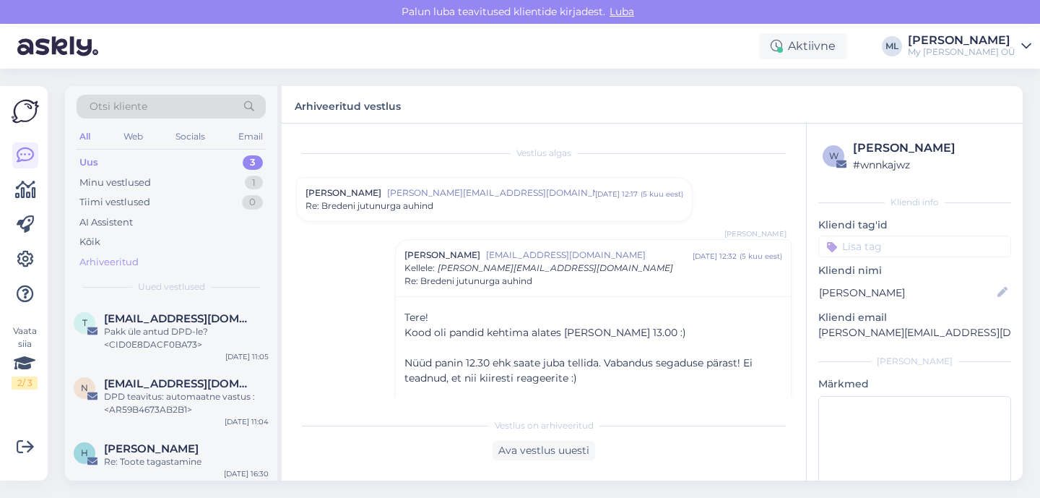
click at [113, 260] on div "Arhiveeritud" at bounding box center [108, 262] width 59 height 14
click at [168, 397] on div "Tere! Oi, on jah seisma jälle jäänud, kirjutan kohe DPD-le [PERSON_NAME] teada …" at bounding box center [186, 403] width 165 height 26
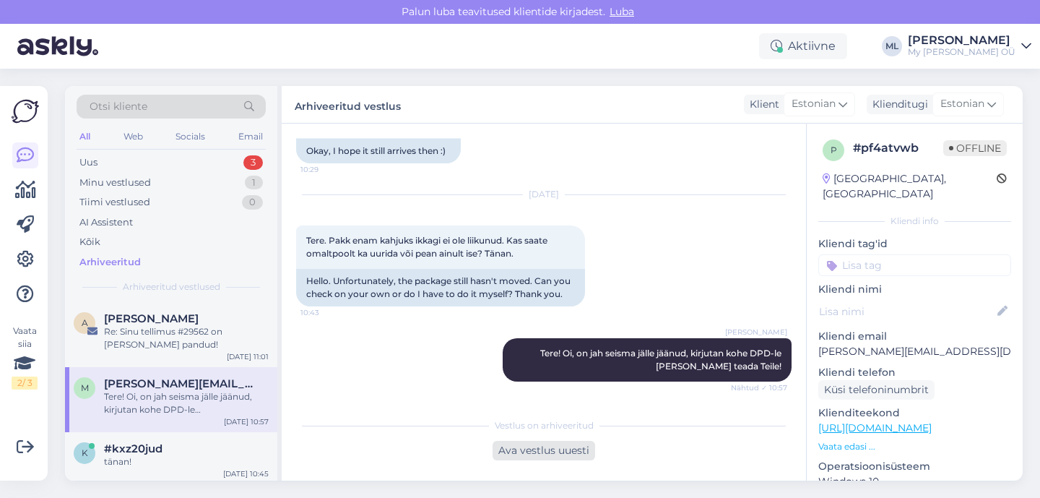
click at [582, 452] on div "Ava vestlus uuesti" at bounding box center [544, 451] width 103 height 20
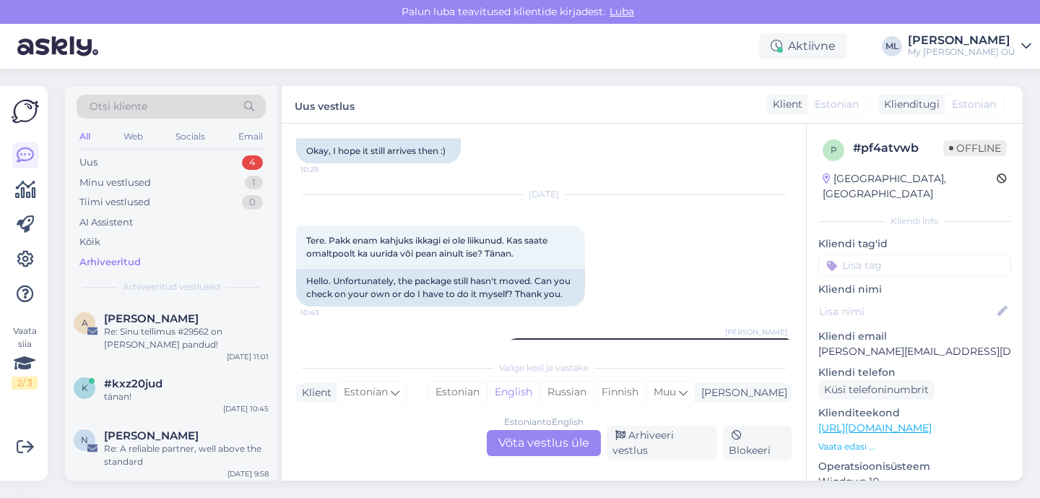
drag, startPoint x: 571, startPoint y: 454, endPoint x: 579, endPoint y: 456, distance: 8.1
click at [572, 454] on div "Estonian to English Võta vestlus üle" at bounding box center [544, 443] width 114 height 26
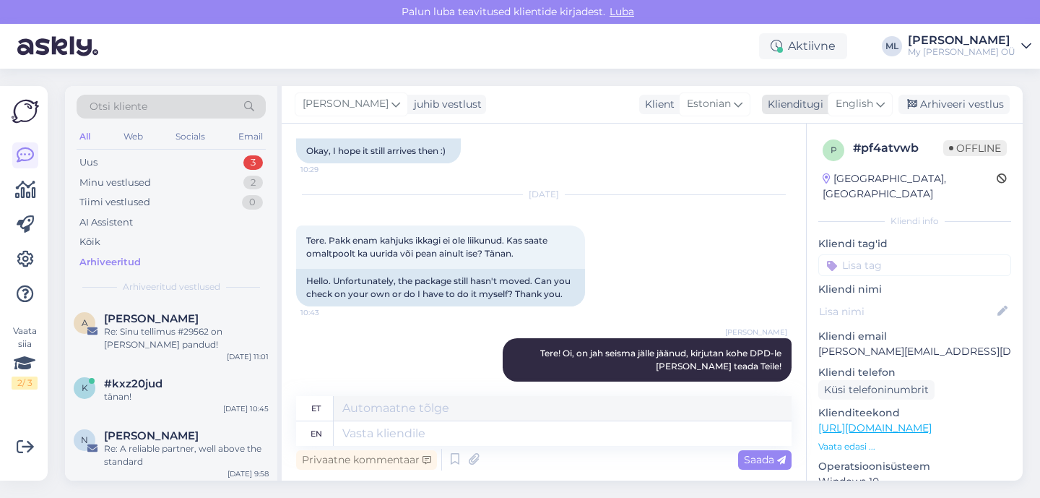
click at [850, 100] on span "English" at bounding box center [855, 104] width 38 height 16
type input "est"
click at [827, 169] on link "Estonian" at bounding box center [827, 168] width 159 height 23
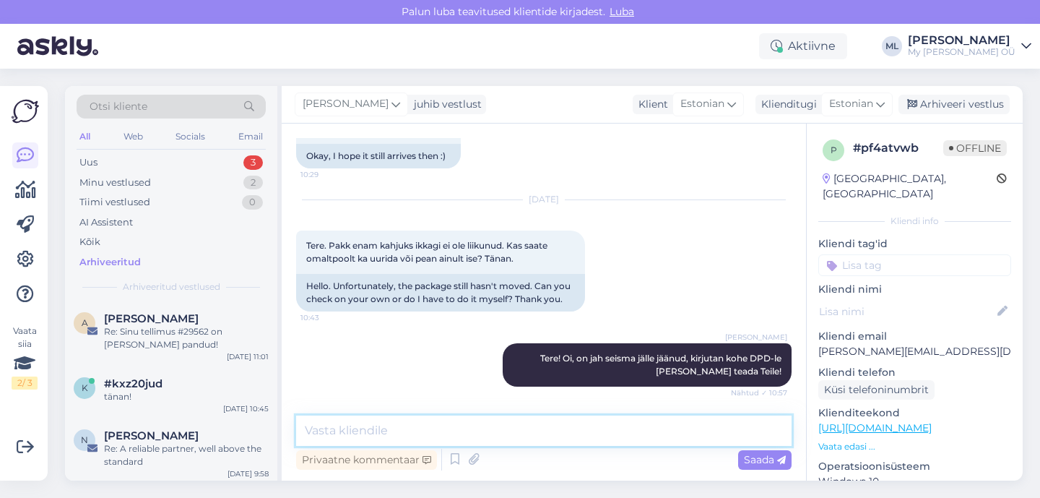
click at [438, 424] on textarea at bounding box center [544, 430] width 496 height 30
type textarea "T"
paste textarea "Vabade kappide puudumise tõttu on tarne automaati ebaõnnestunud. Saaja saab uks…"
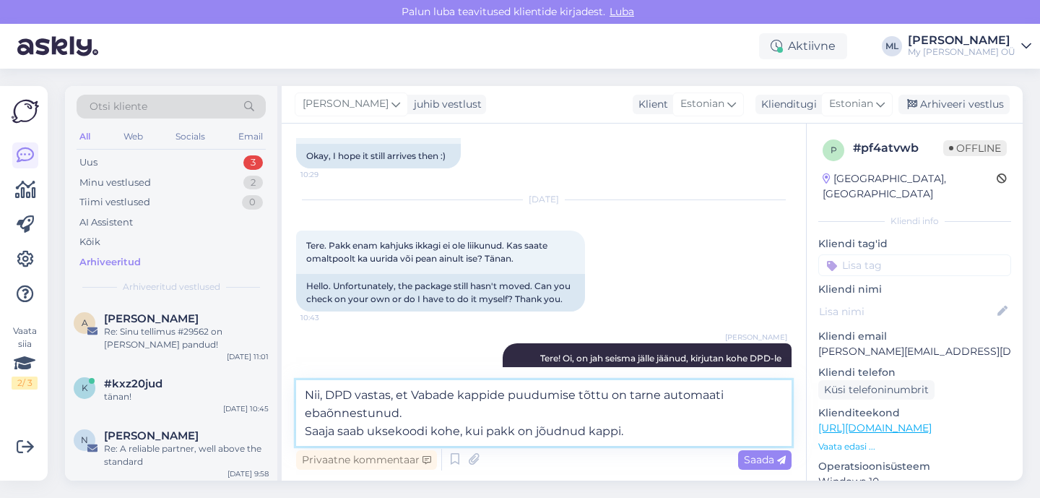
scroll to position [359, 0]
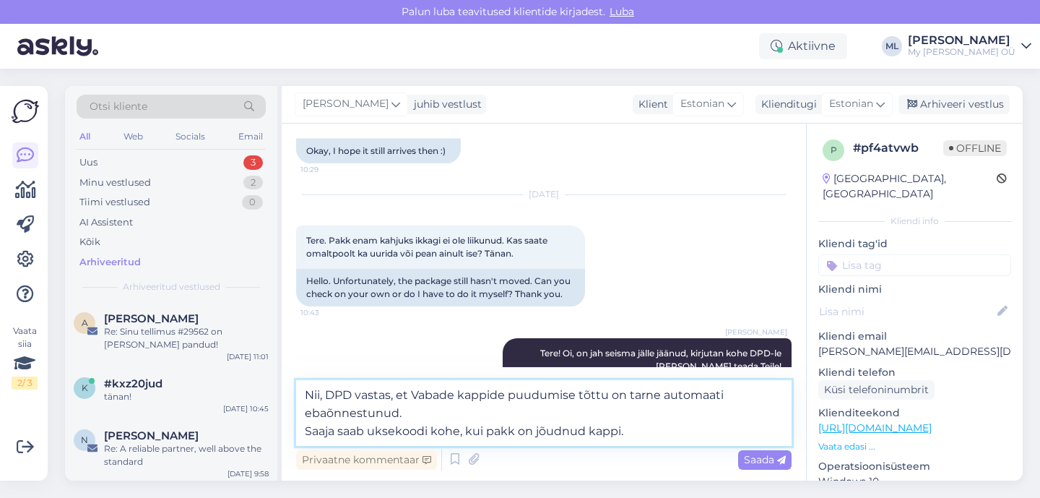
drag, startPoint x: 420, startPoint y: 393, endPoint x: 431, endPoint y: 407, distance: 17.0
click at [418, 394] on textarea "Nii, DPD vastas, et Vabade kappide puudumise tõttu on tarne automaati ebaõnnest…" at bounding box center [544, 413] width 496 height 66
type textarea "Nii, DPD vastas, et vabade kappide puudumise tõttu on tarne automaati ebaõnnest…"
click at [646, 431] on textarea "Nii, DPD vastas, et vabade kappide puudumise tõttu on tarne automaati ebaõnnest…" at bounding box center [544, 413] width 496 height 66
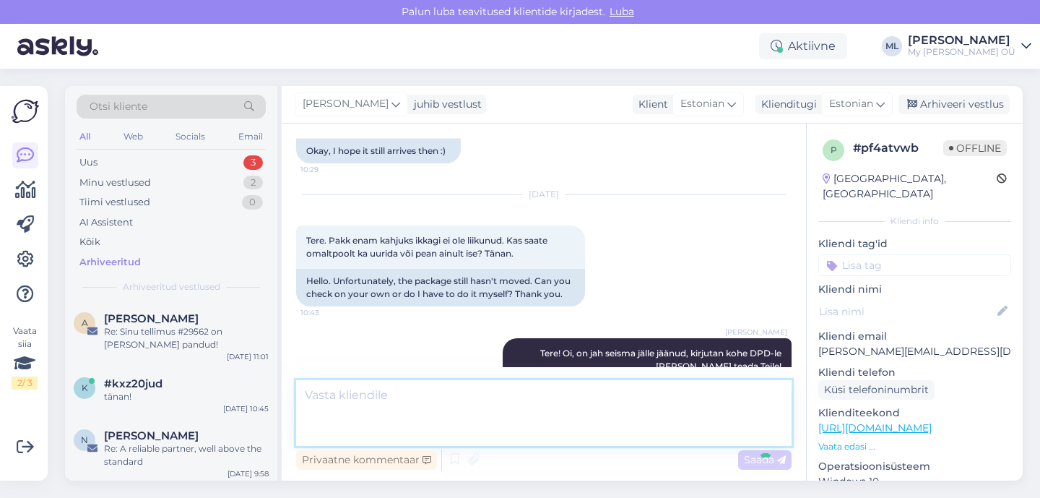
scroll to position [442, 0]
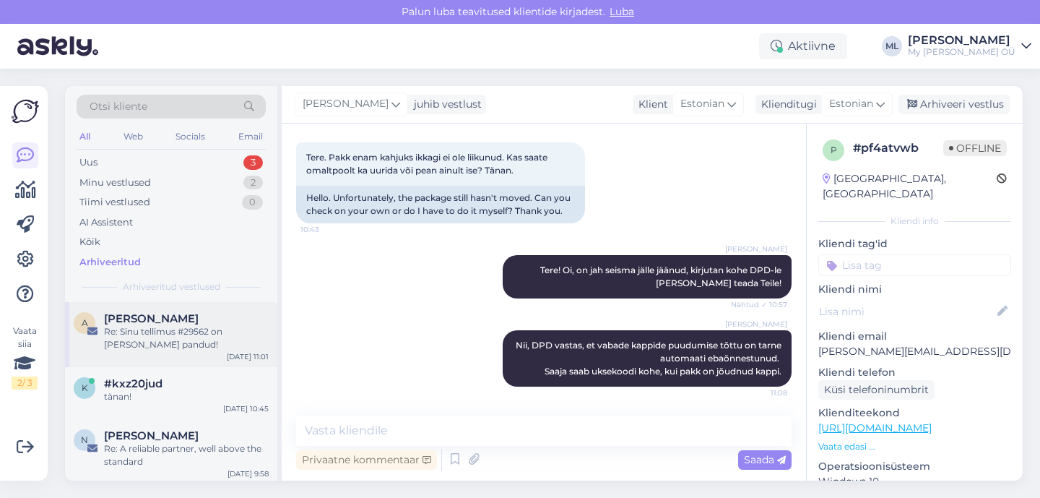
click at [183, 319] on div "[PERSON_NAME]" at bounding box center [186, 318] width 165 height 13
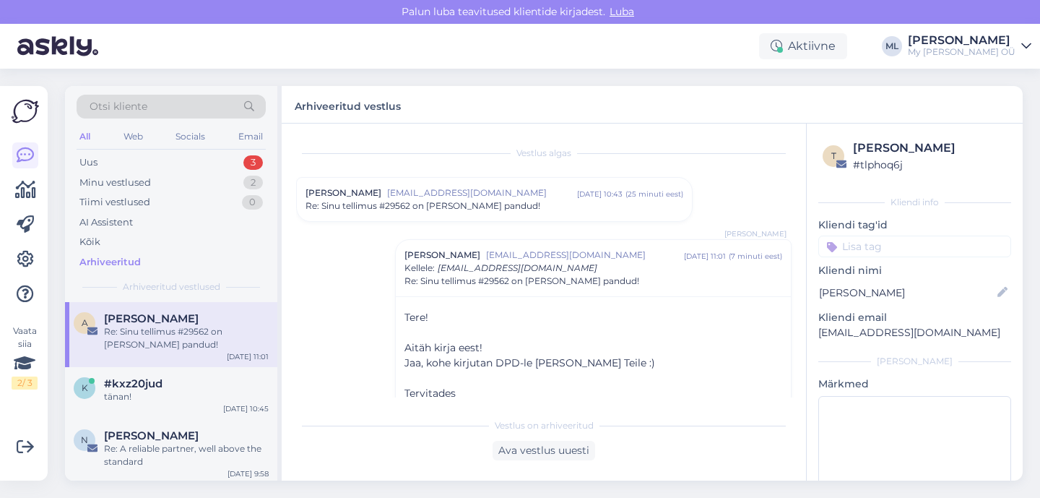
scroll to position [0, 0]
click at [481, 205] on span "Re: Sinu tellimus #29562 on [PERSON_NAME] pandud!" at bounding box center [423, 205] width 235 height 13
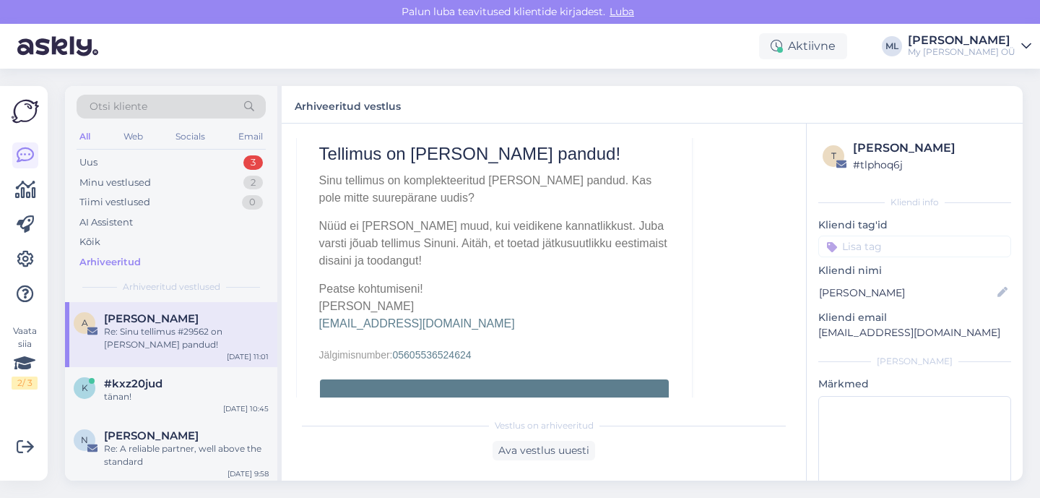
drag, startPoint x: 523, startPoint y: 457, endPoint x: 519, endPoint y: 469, distance: 12.1
click at [523, 457] on div "Ava vestlus uuesti" at bounding box center [544, 451] width 103 height 20
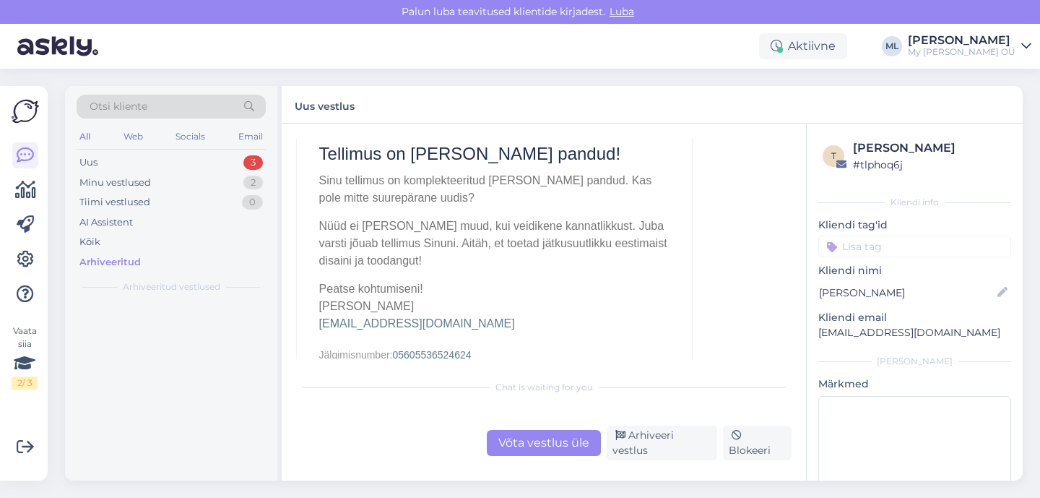
scroll to position [1118, 0]
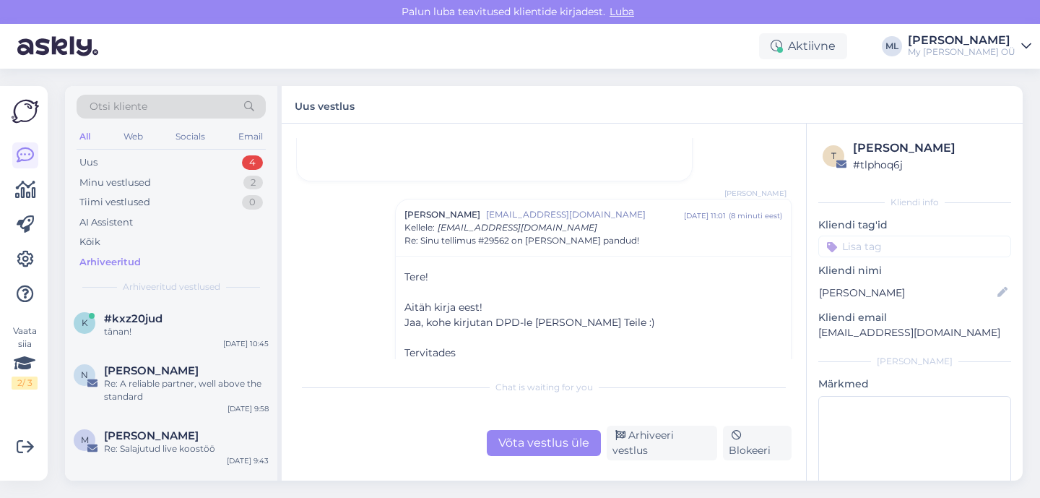
click at [574, 442] on div "Võta vestlus üle" at bounding box center [544, 443] width 114 height 26
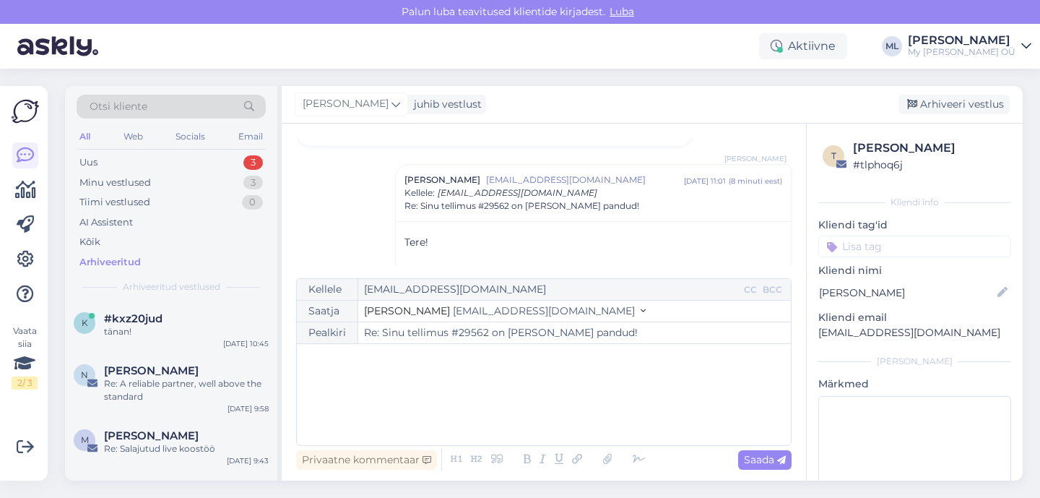
click at [465, 306] on span "[EMAIL_ADDRESS][DOMAIN_NAME]" at bounding box center [544, 310] width 182 height 13
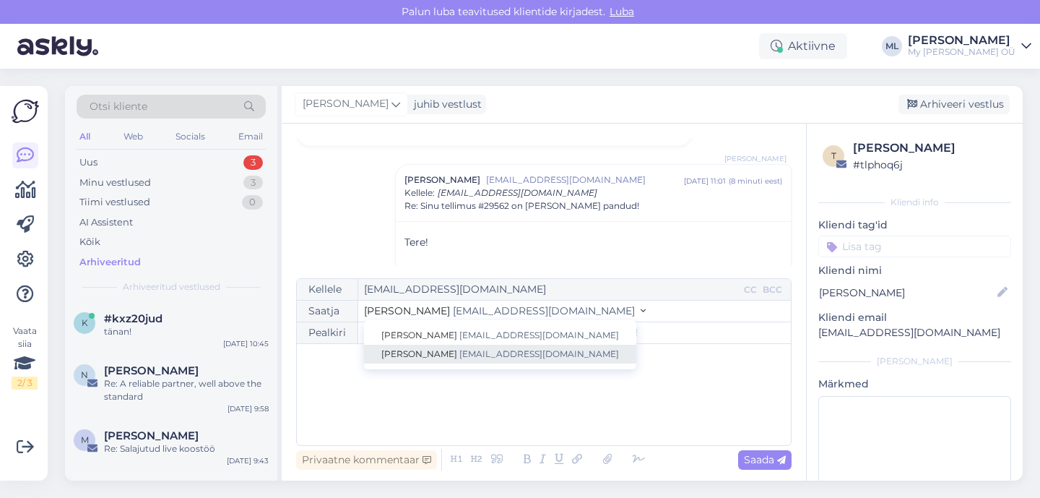
click at [459, 352] on span "[EMAIL_ADDRESS][DOMAIN_NAME]" at bounding box center [539, 353] width 160 height 11
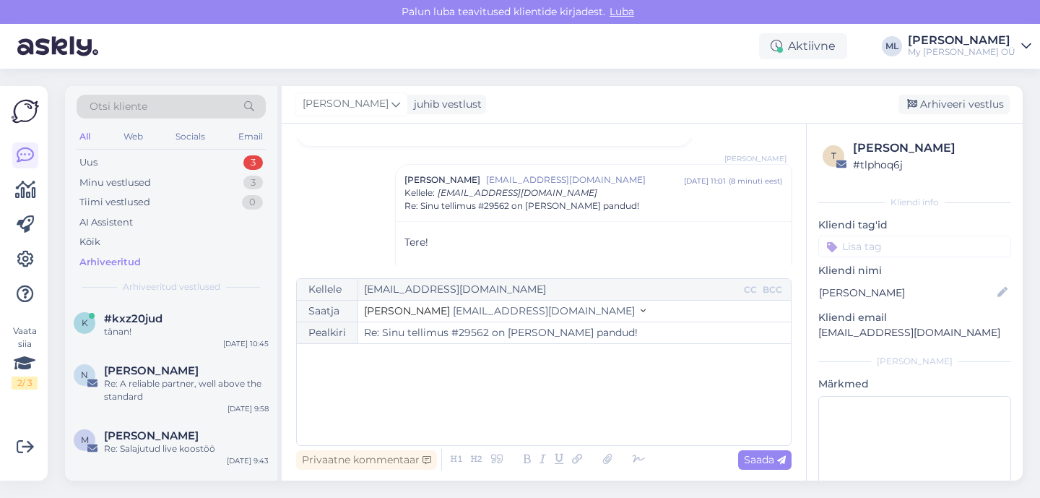
click at [371, 386] on div "﻿" at bounding box center [544, 394] width 480 height 87
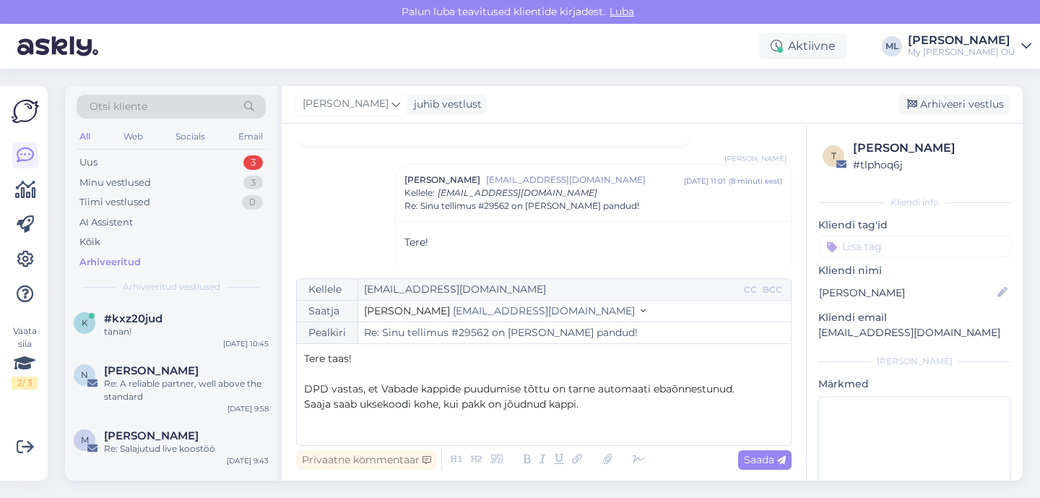
click at [388, 386] on span "DPD vastas, et Vabade kappide puudumise tõttu on tarne automaati ebaõnnestunud." at bounding box center [519, 388] width 431 height 13
click at [595, 402] on p "Saaja saab uksekoodi kohe, kui pakk on jõudnud kappi." at bounding box center [544, 404] width 480 height 15
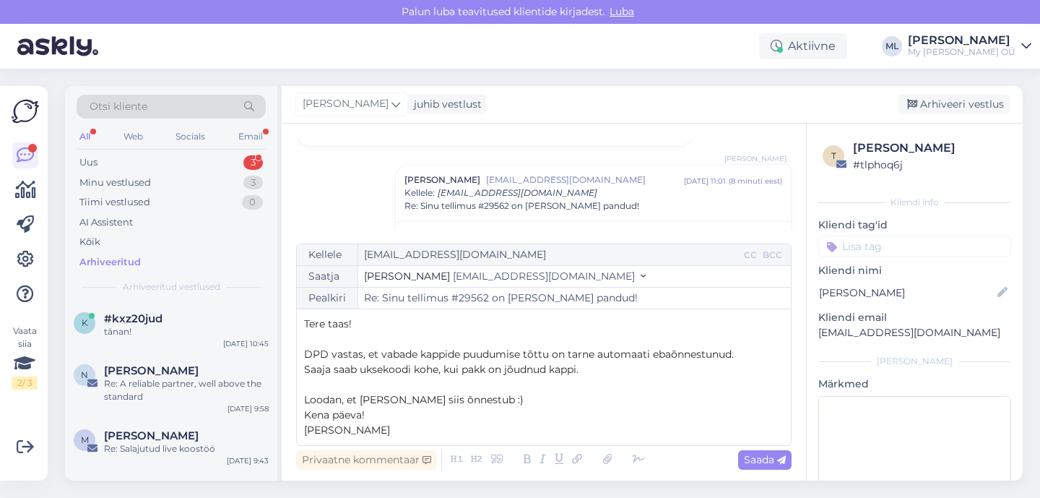
click at [780, 456] on icon at bounding box center [781, 460] width 9 height 9
type input "Re: Re: Sinu tellimus #29562 on [PERSON_NAME] pandud!"
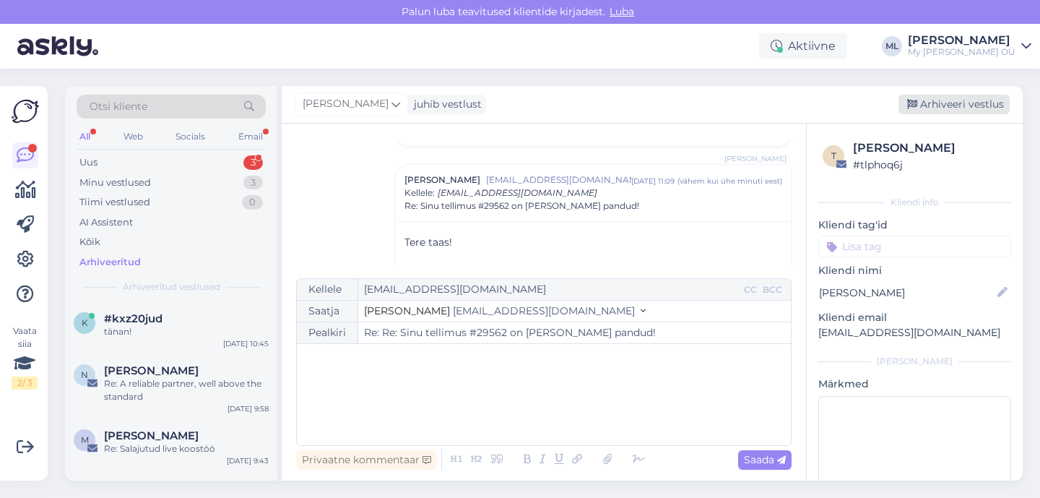
drag, startPoint x: 915, startPoint y: 104, endPoint x: 893, endPoint y: 111, distance: 22.8
click at [914, 104] on icon at bounding box center [912, 105] width 10 height 10
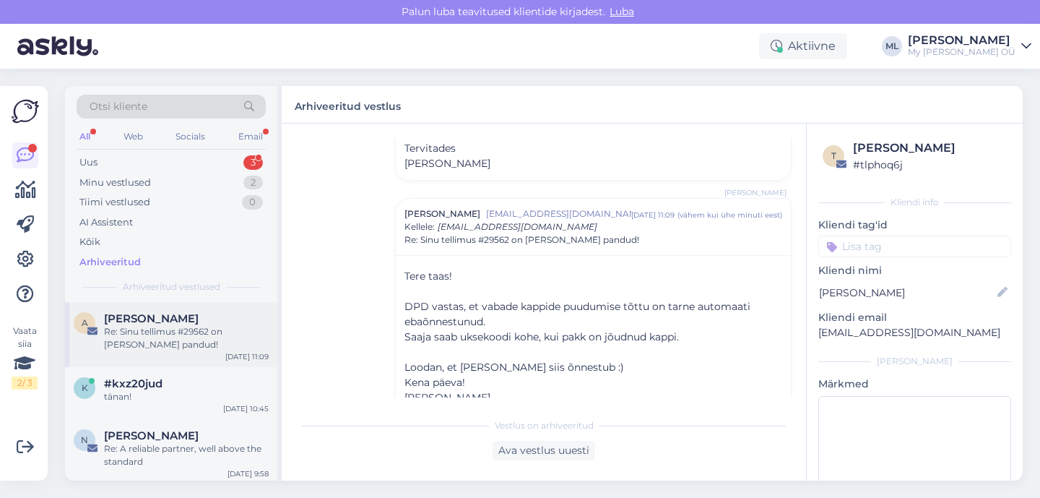
click at [129, 329] on div "Re: Sinu tellimus #29562 on [PERSON_NAME] pandud!" at bounding box center [186, 338] width 165 height 26
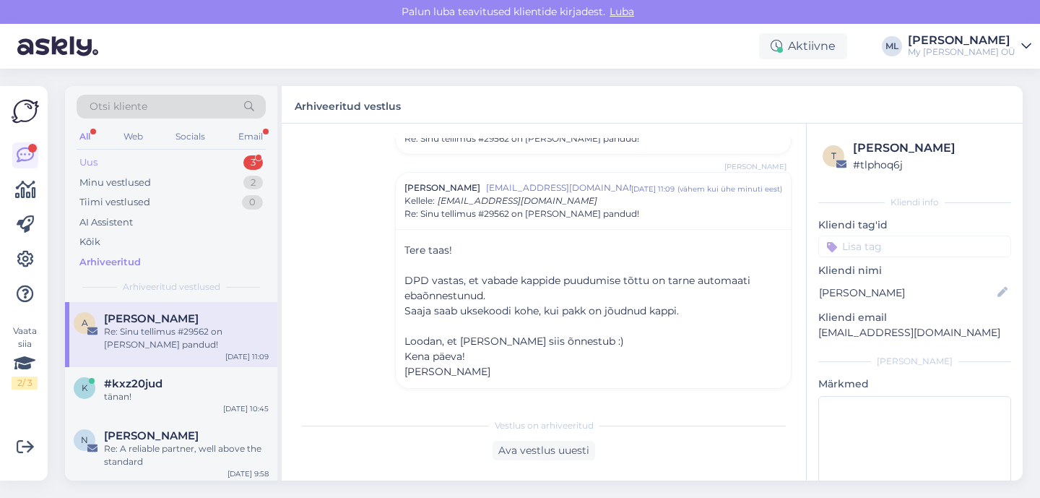
click at [108, 163] on div "Uus 3" at bounding box center [171, 162] width 189 height 20
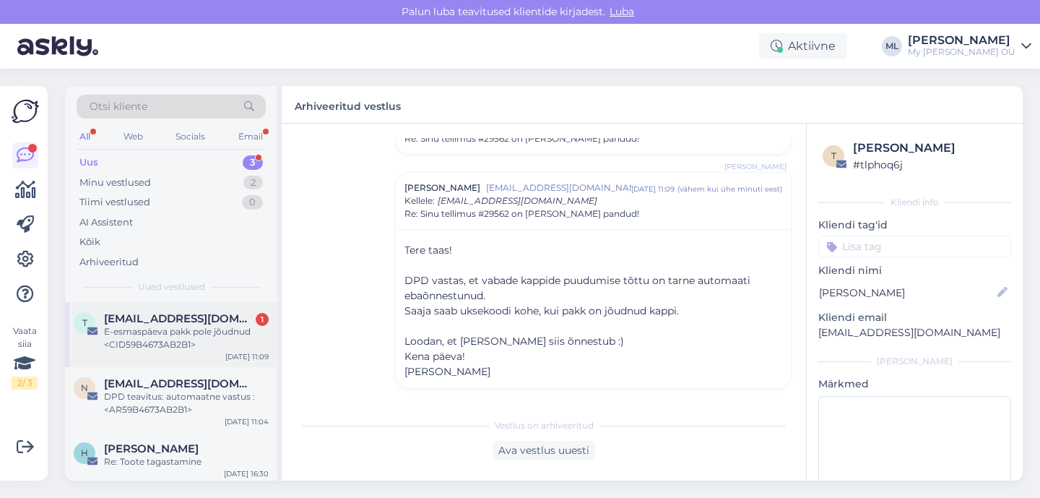
drag, startPoint x: 124, startPoint y: 340, endPoint x: 131, endPoint y: 349, distance: 11.4
click at [124, 340] on div "E-esmaspäeva pakk pole jõudnud <CID59B4673AB2B1>" at bounding box center [186, 338] width 165 height 26
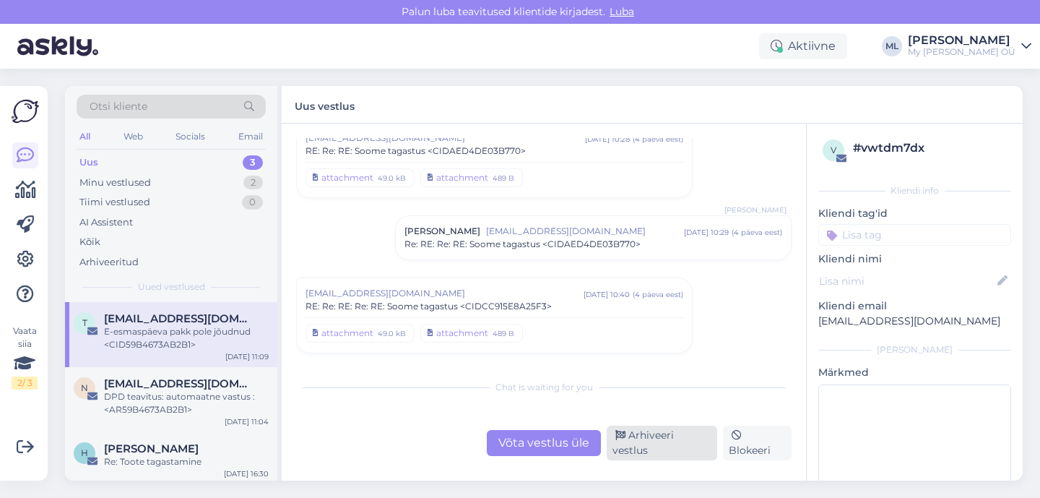
click at [668, 454] on div "Arhiveeri vestlus" at bounding box center [662, 443] width 111 height 35
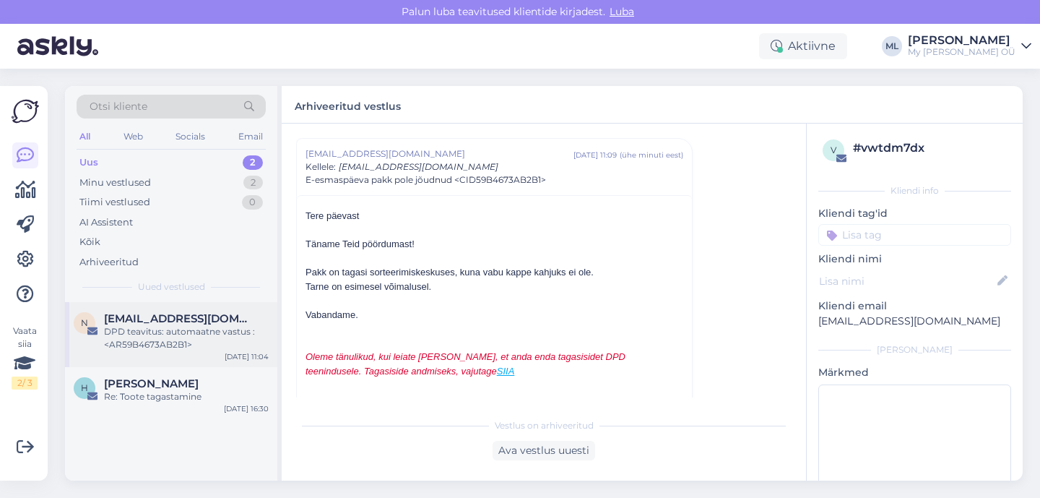
drag, startPoint x: 181, startPoint y: 339, endPoint x: 261, endPoint y: 360, distance: 82.4
click at [181, 339] on div "DPD teavitus: automaatne vastus :<AR59B4673AB2B1>" at bounding box center [186, 338] width 165 height 26
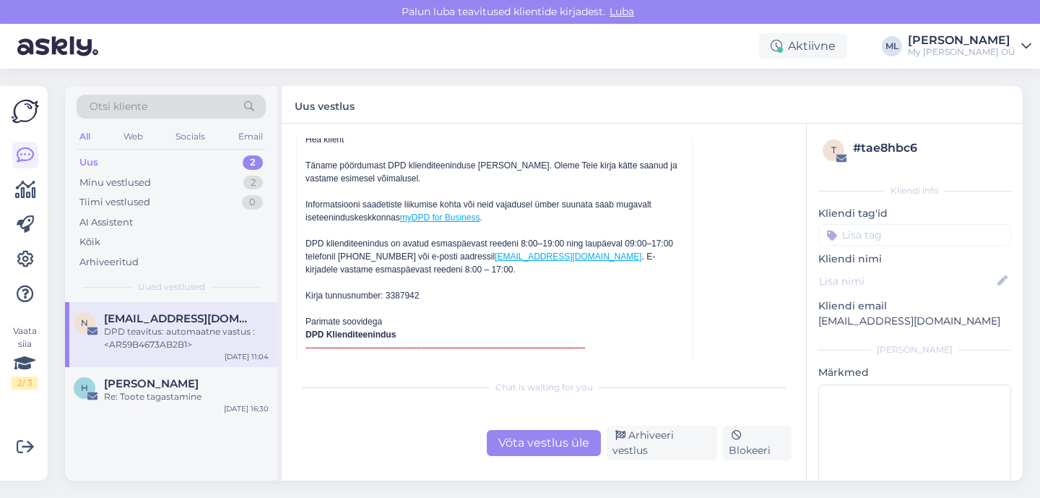
scroll to position [5240, 0]
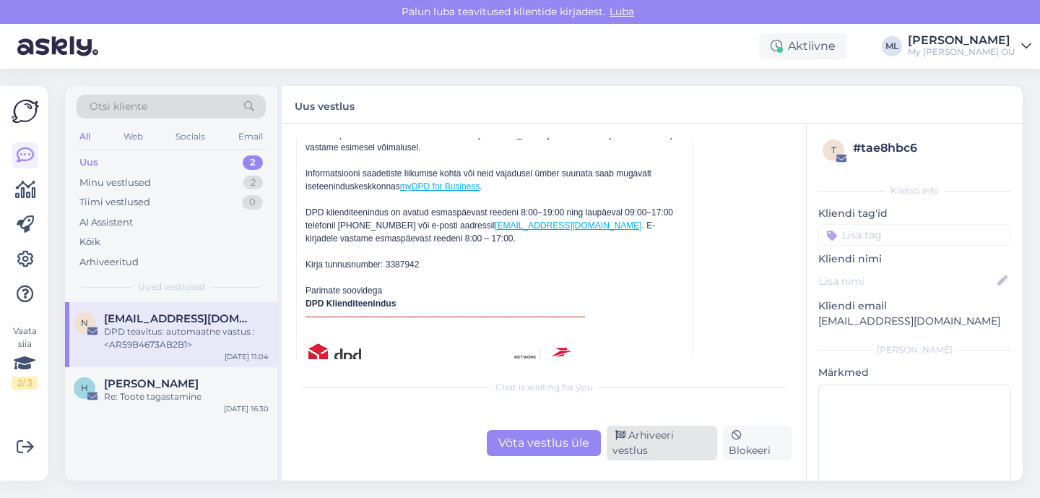
click at [665, 442] on div "Arhiveeri vestlus" at bounding box center [662, 443] width 111 height 35
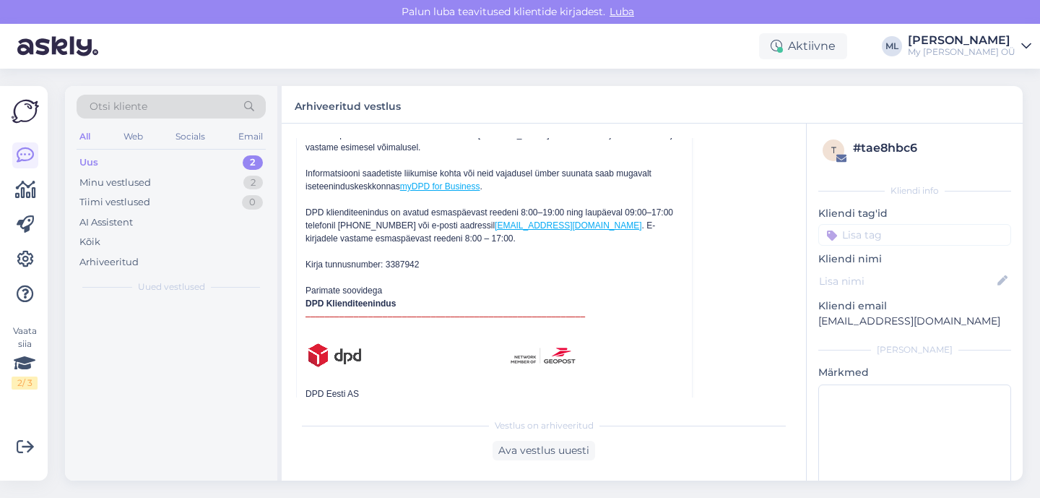
scroll to position [5134, 0]
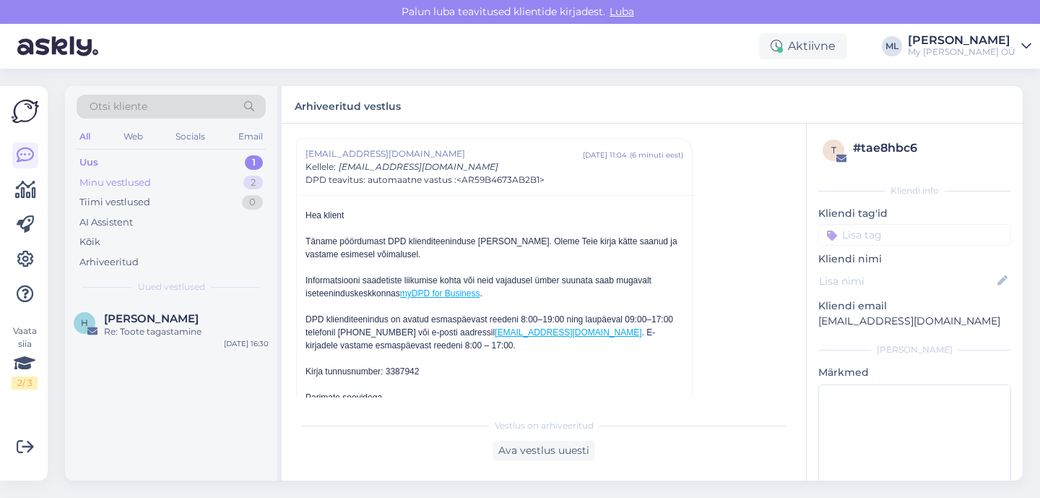
click at [79, 187] on div "Minu vestlused" at bounding box center [115, 183] width 72 height 14
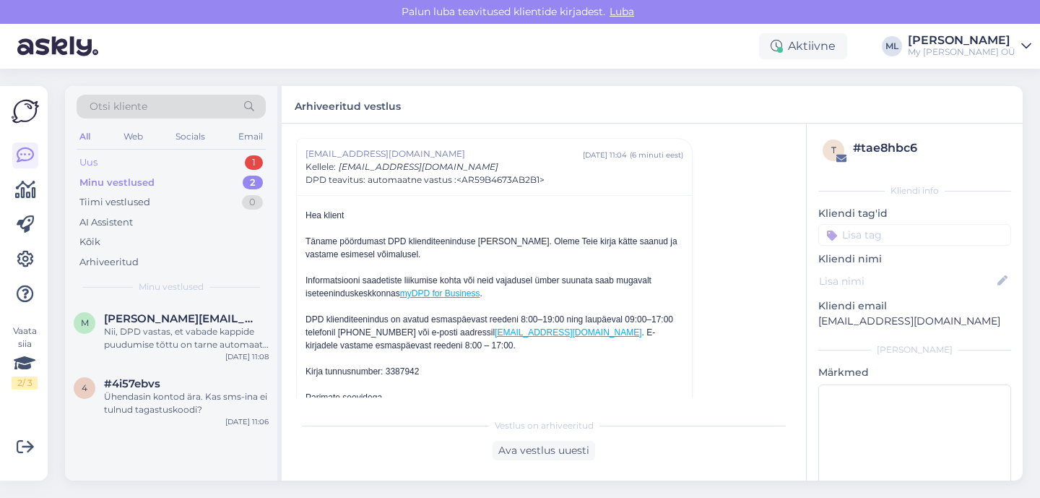
click at [81, 170] on div "Uus 1" at bounding box center [171, 162] width 189 height 20
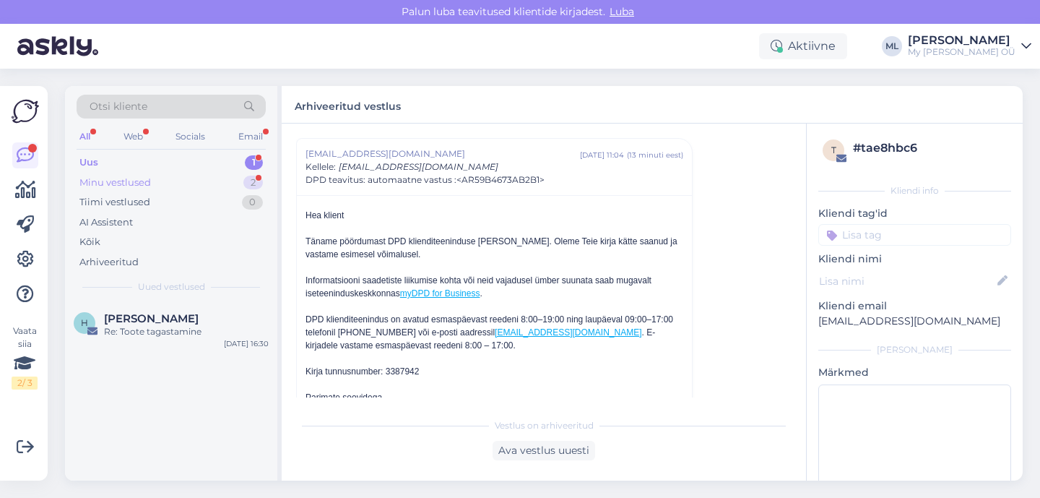
click at [122, 178] on div "Minu vestlused" at bounding box center [115, 183] width 72 height 14
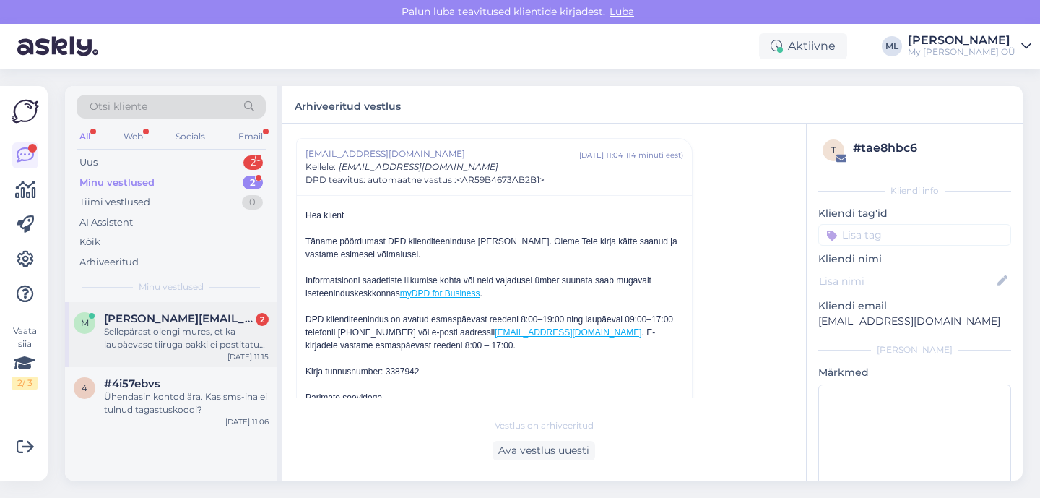
click at [155, 324] on span "[PERSON_NAME][EMAIL_ADDRESS][DOMAIN_NAME]" at bounding box center [179, 318] width 150 height 13
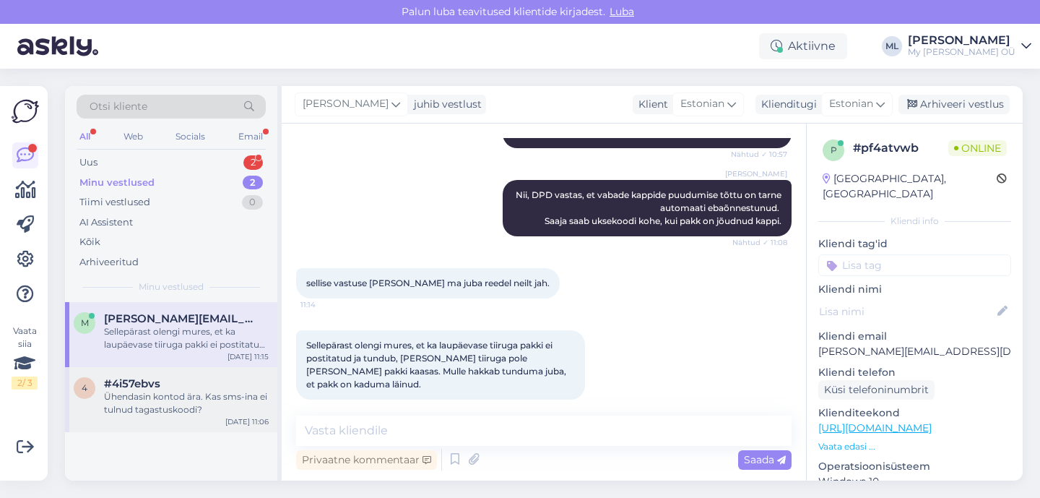
click at [124, 420] on div "4 #4i57ebvs Ühendasin kontod ära. Kas sms-ina ei tulnud tagastuskoodi? [DATE] 1…" at bounding box center [171, 399] width 212 height 65
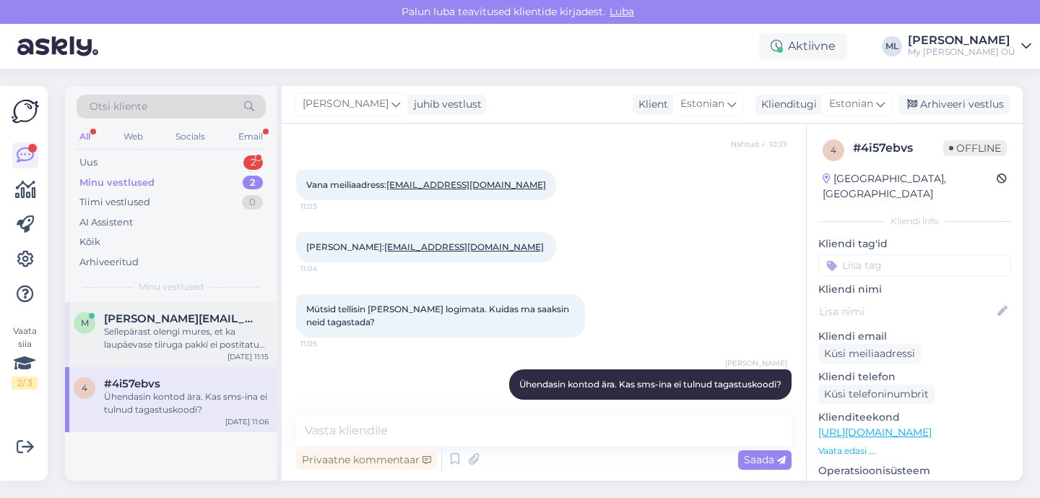
click at [155, 330] on div "Sellepärast olengi mures, et ka laupäevase tiiruga pakki ei postitatud ja tundu…" at bounding box center [186, 338] width 165 height 26
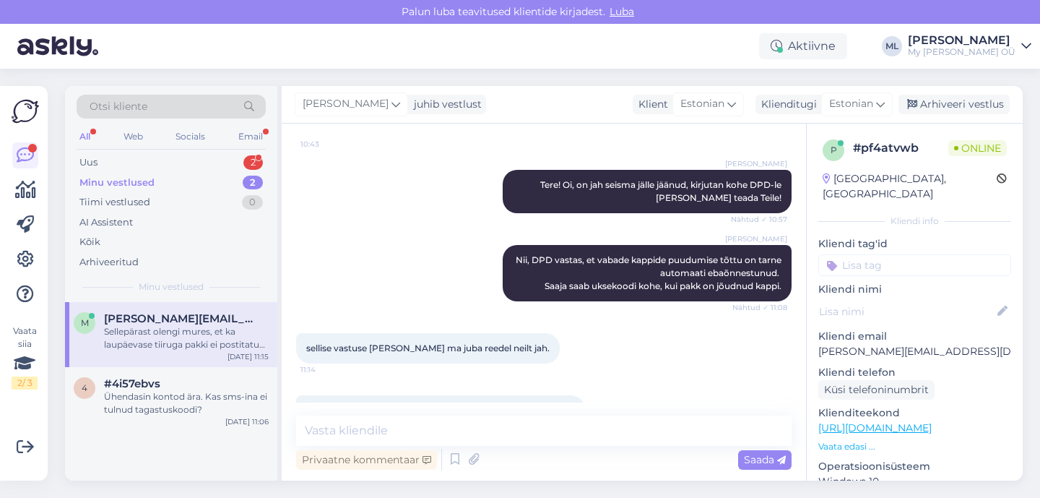
scroll to position [592, 0]
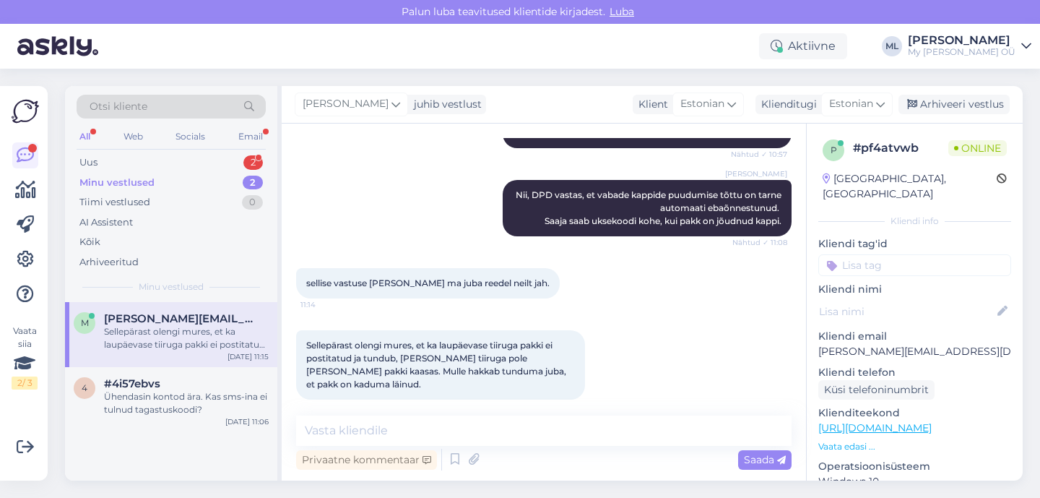
click at [73, 159] on div "Otsi kliente All Web Socials Email Uus 2 Minu vestlused 2 Tiimi vestlused 0 AI …" at bounding box center [171, 194] width 212 height 216
click at [85, 160] on div "Uus" at bounding box center [88, 162] width 18 height 14
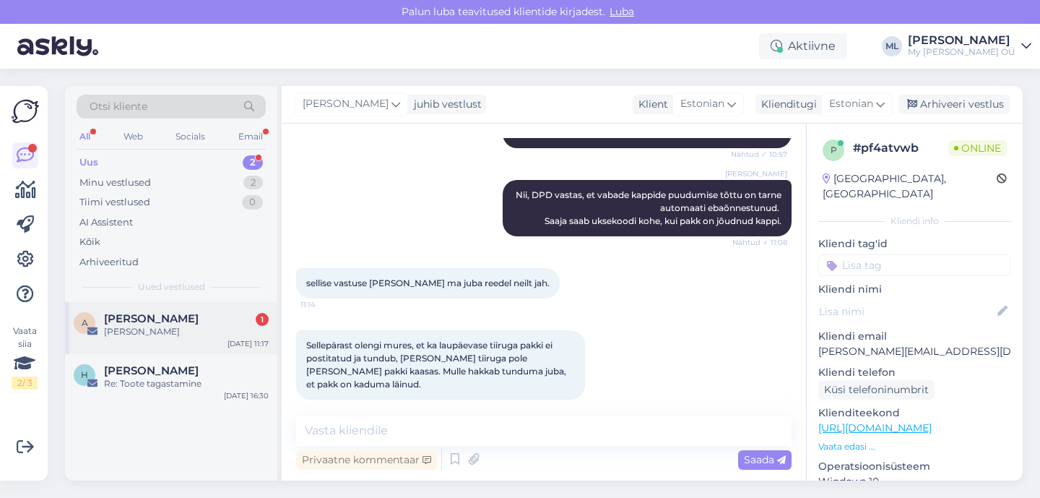
click at [118, 314] on span "[PERSON_NAME]" at bounding box center [151, 318] width 95 height 13
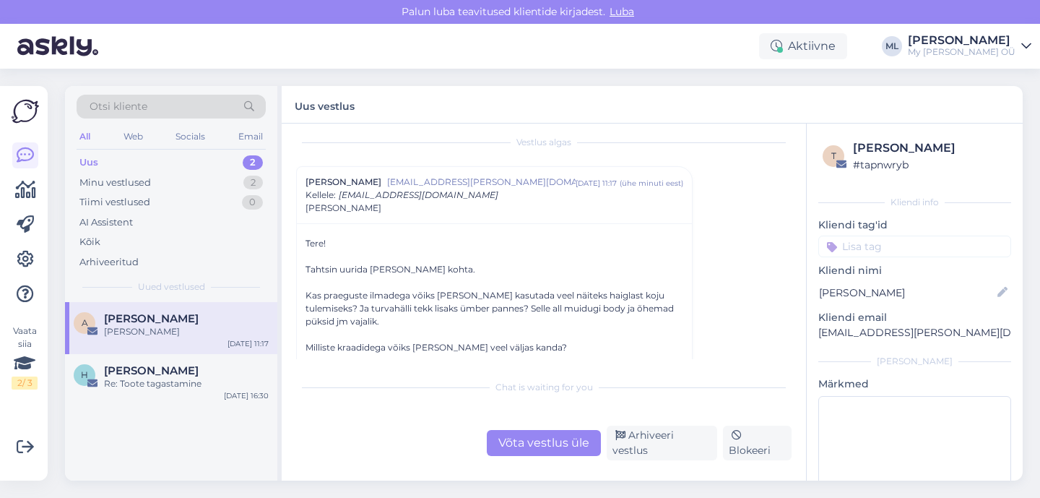
scroll to position [54, 0]
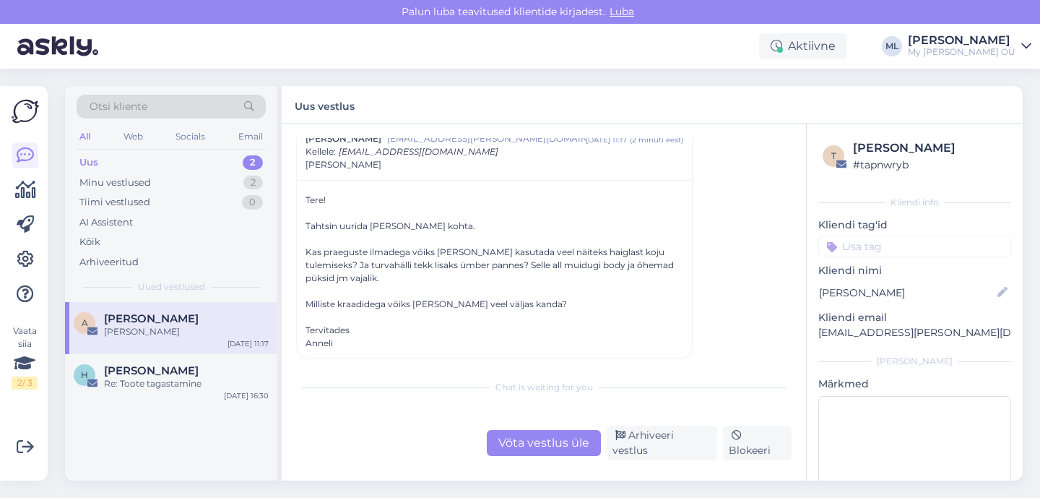
click at [558, 442] on div "Võta vestlus üle" at bounding box center [544, 443] width 114 height 26
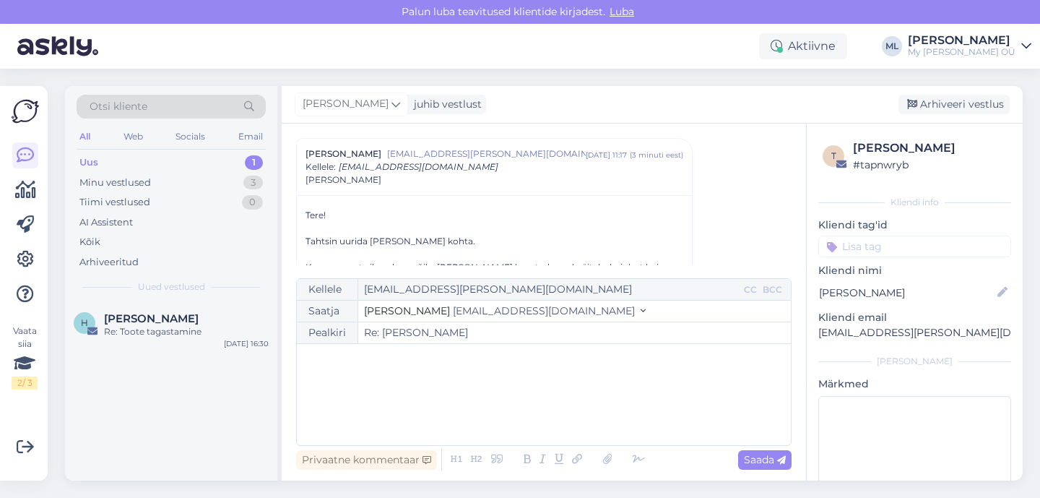
click at [641, 312] on icon at bounding box center [643, 311] width 5 height 10
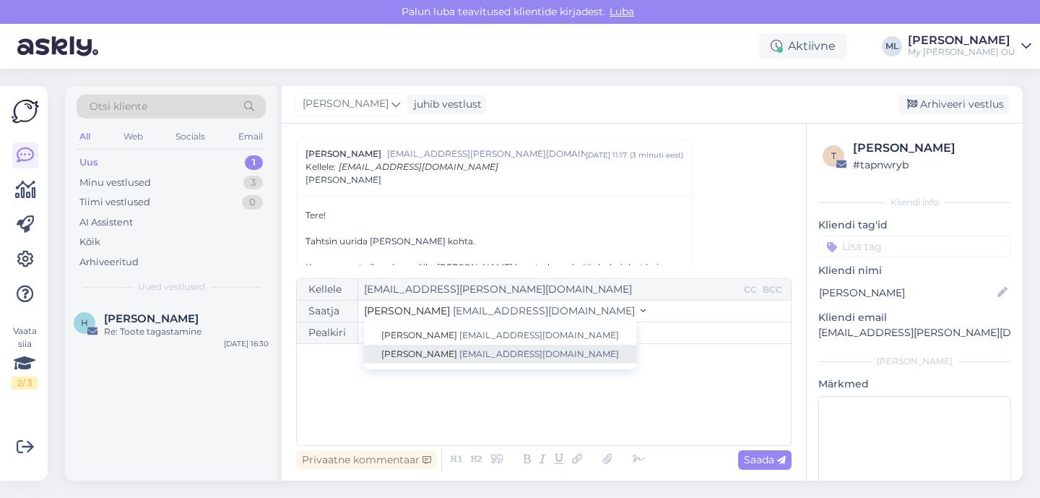
click at [462, 345] on link "[PERSON_NAME] [EMAIL_ADDRESS][DOMAIN_NAME]" at bounding box center [500, 354] width 272 height 19
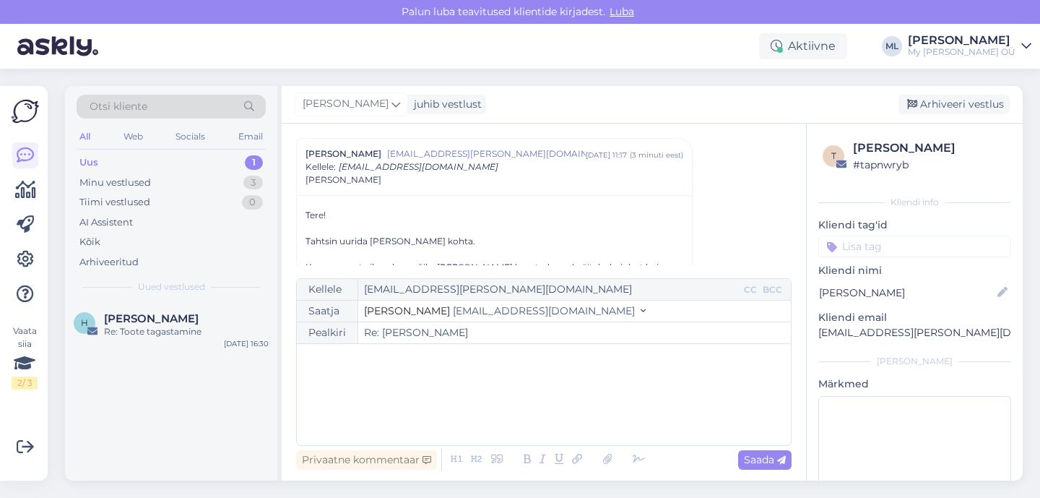
click at [421, 388] on div "﻿" at bounding box center [544, 394] width 480 height 87
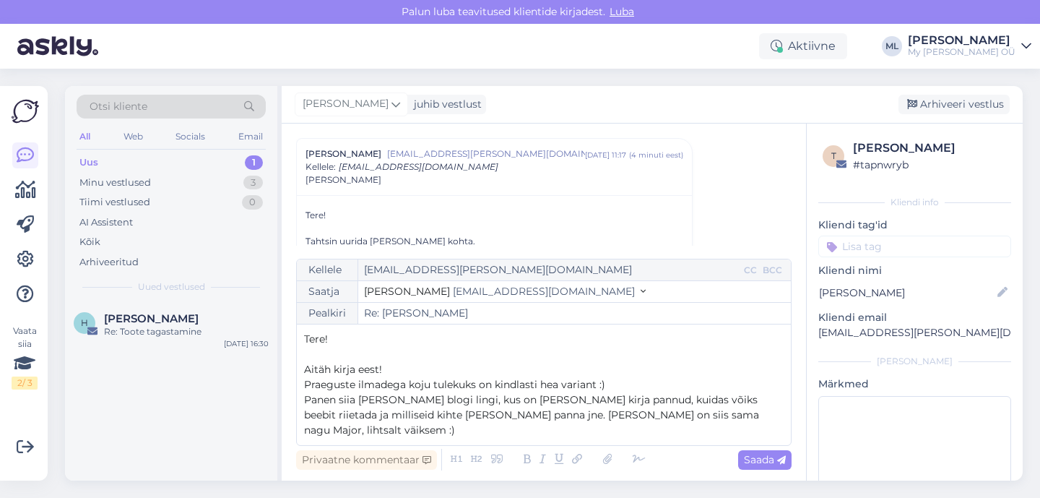
click at [587, 432] on span "Panen siia [PERSON_NAME] blogi lingi, kus on [PERSON_NAME] kirja pannud, kuidas…" at bounding box center [533, 414] width 458 height 43
click at [394, 436] on p "Panen siia [PERSON_NAME] blogi lingi, kus on [PERSON_NAME] kirja pannud, kuidas…" at bounding box center [544, 415] width 480 height 46
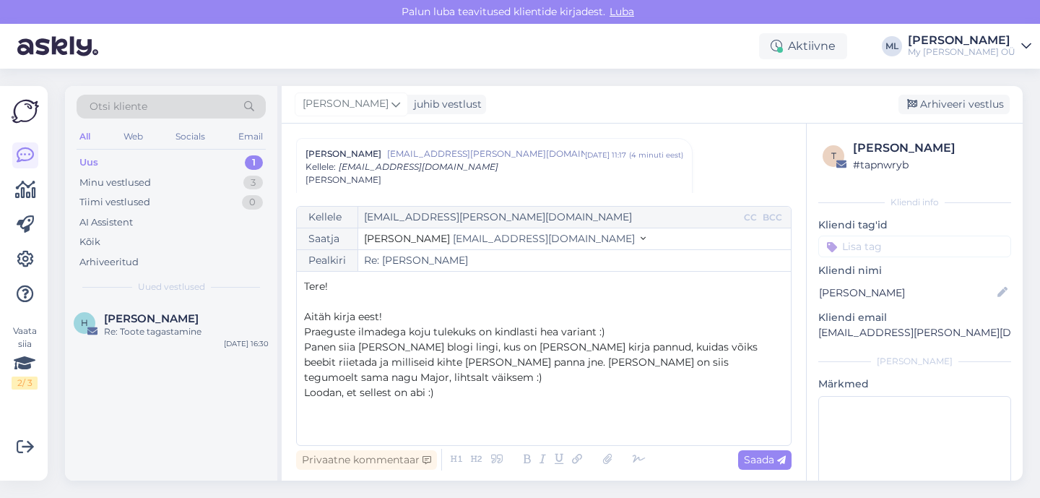
scroll to position [8, 0]
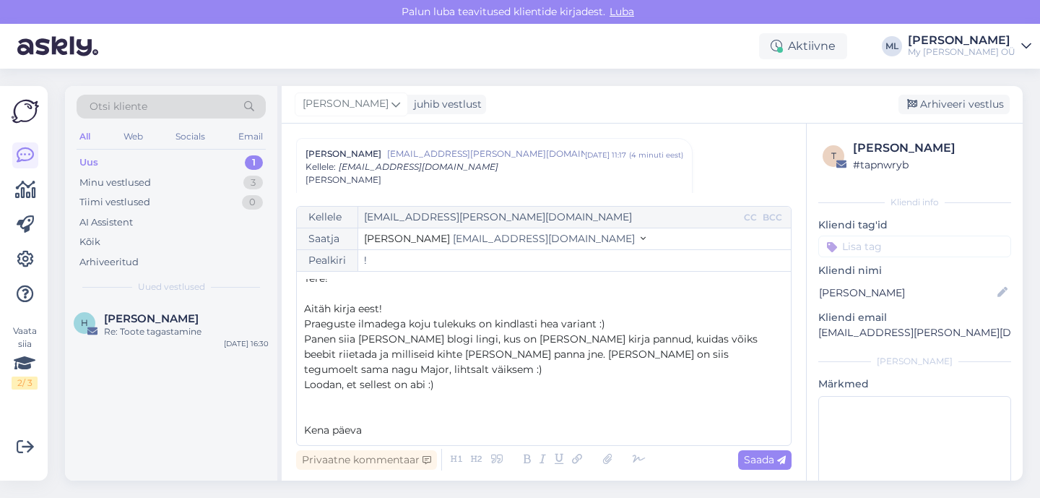
type input "!"
click at [406, 436] on p "Kena päeva" at bounding box center [544, 430] width 480 height 15
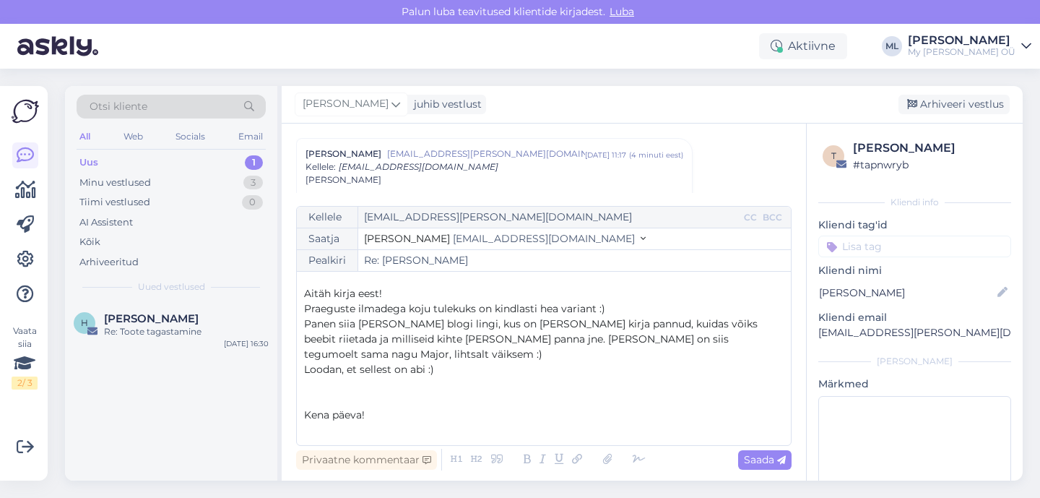
scroll to position [23, 0]
click at [407, 355] on p "Panen siia [PERSON_NAME] blogi lingi, kus on [PERSON_NAME] kirja pannud, kuidas…" at bounding box center [544, 339] width 480 height 46
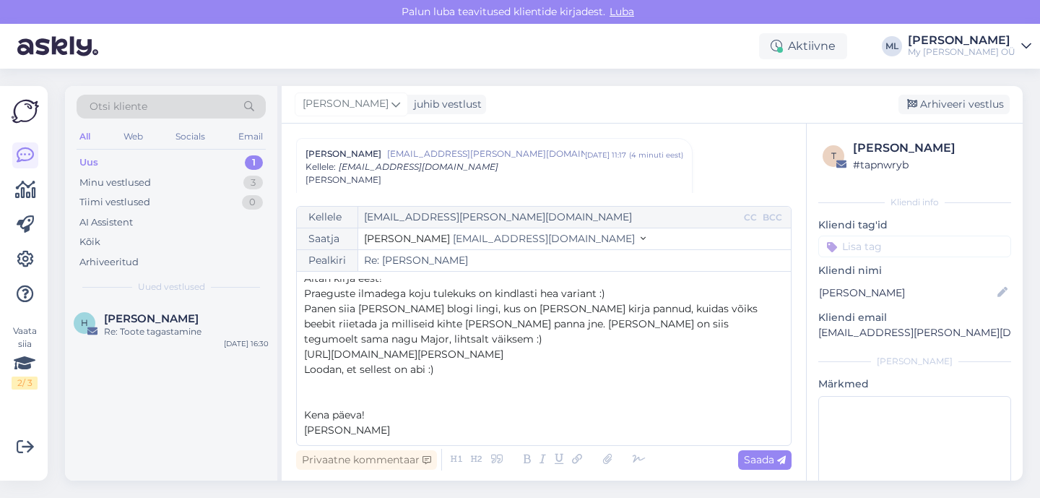
click at [439, 340] on p "Panen siia [PERSON_NAME] blogi lingi, kus on [PERSON_NAME] kirja pannud, kuidas…" at bounding box center [544, 324] width 480 height 46
click at [738, 377] on p "Loodan, et sellest on abi :)" at bounding box center [544, 384] width 480 height 15
click at [725, 373] on p "[URL][DOMAIN_NAME][PERSON_NAME]" at bounding box center [544, 369] width 480 height 15
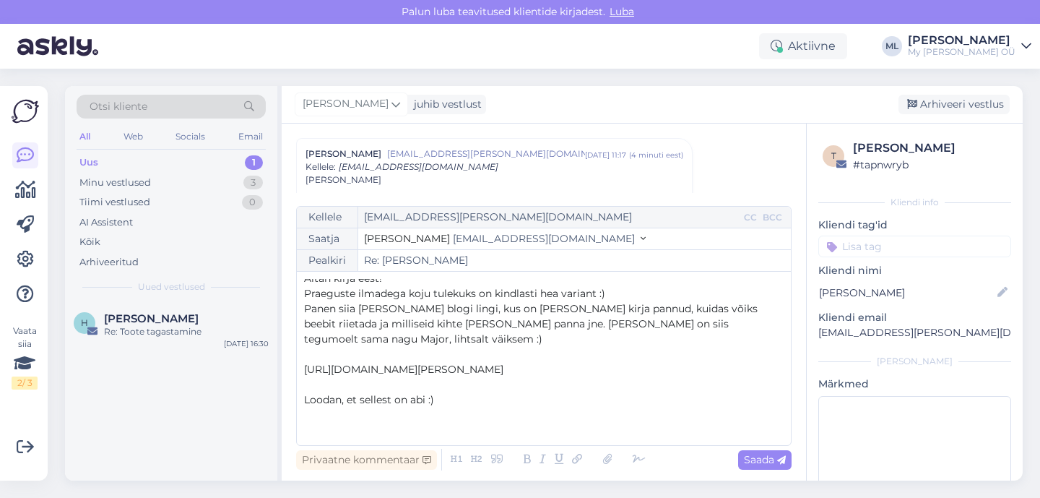
click at [598, 320] on span "Panen siia [PERSON_NAME] blogi lingi, kus on [PERSON_NAME] kirja pannud, kuidas…" at bounding box center [532, 323] width 457 height 43
drag, startPoint x: 345, startPoint y: 341, endPoint x: 454, endPoint y: 358, distance: 111.1
click at [345, 341] on span "Panen siia [PERSON_NAME] blogi lingi, kus on [PERSON_NAME] kirja pannud, kuidas…" at bounding box center [532, 323] width 457 height 43
click at [755, 462] on span "Saada" at bounding box center [765, 459] width 42 height 13
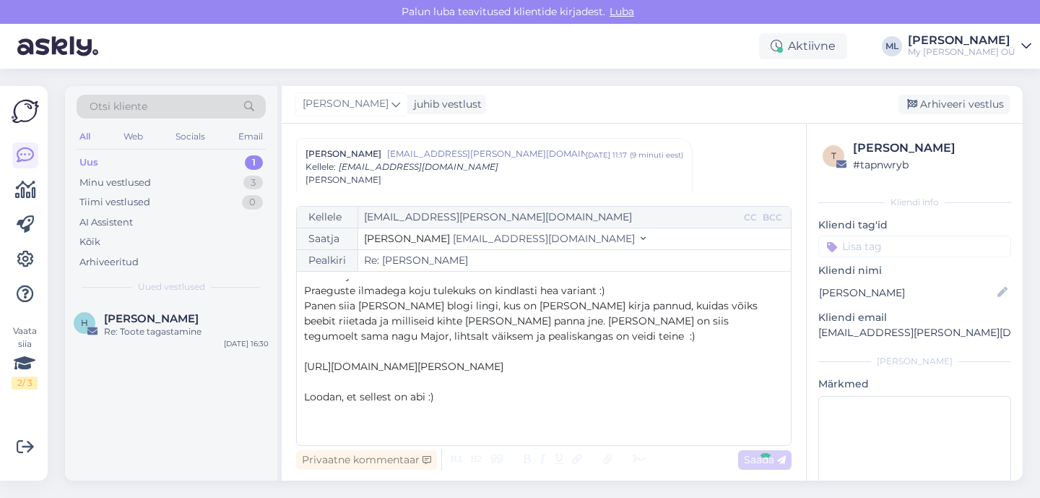
type input "Re: Re: [PERSON_NAME]"
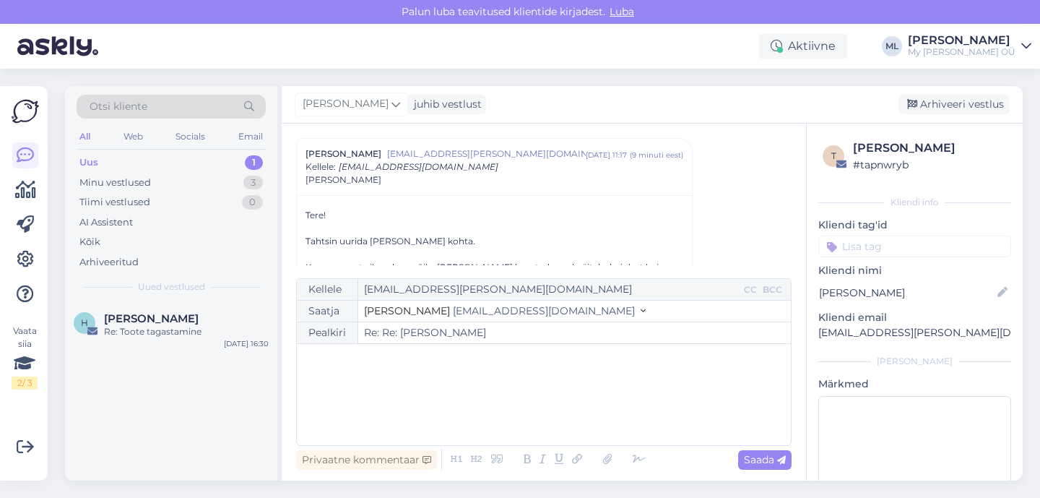
scroll to position [0, 0]
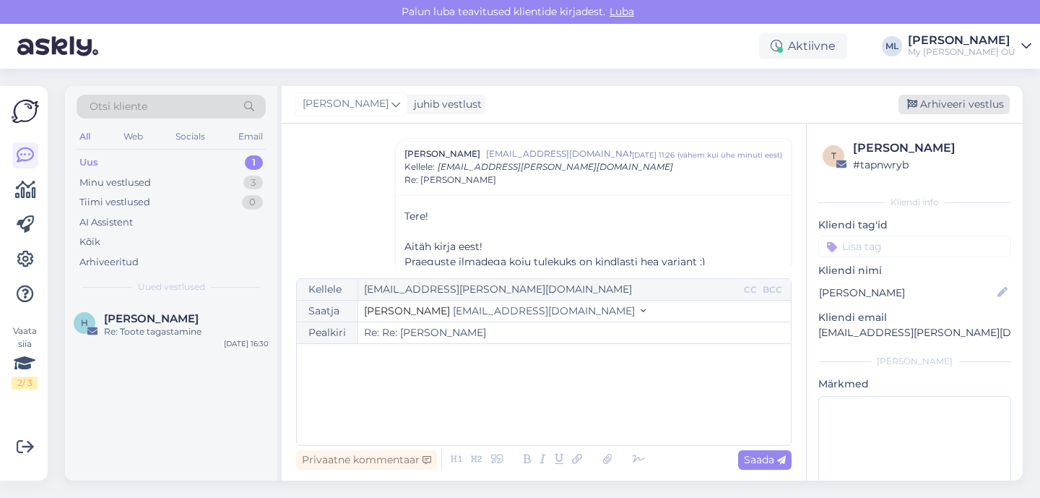
click at [943, 106] on div "Arhiveeri vestlus" at bounding box center [954, 105] width 111 height 20
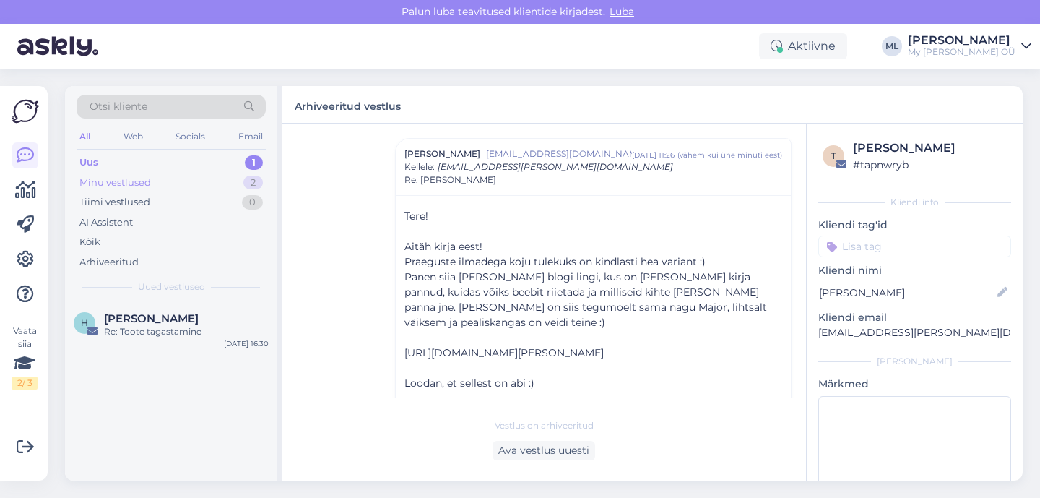
click at [151, 182] on div "Minu vestlused 2" at bounding box center [171, 183] width 189 height 20
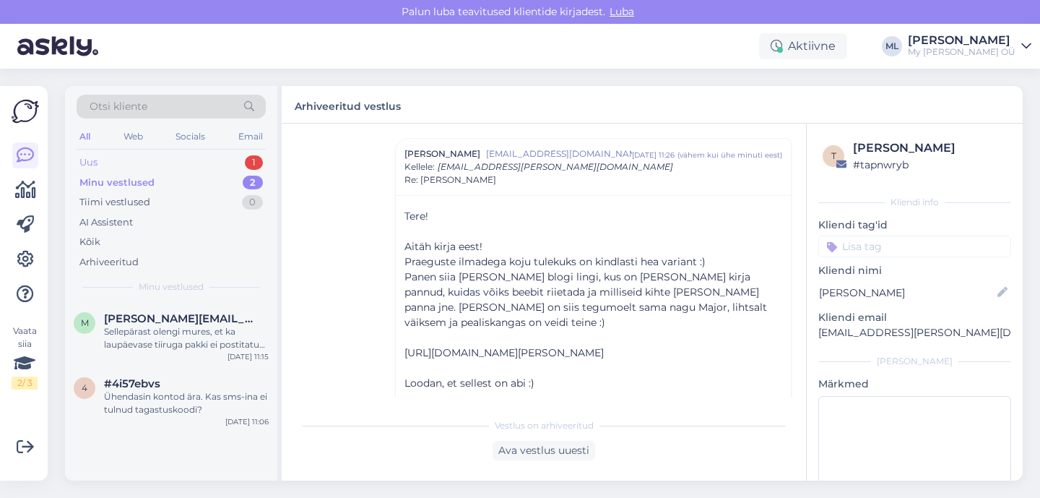
click at [88, 156] on div "Uus" at bounding box center [88, 162] width 18 height 14
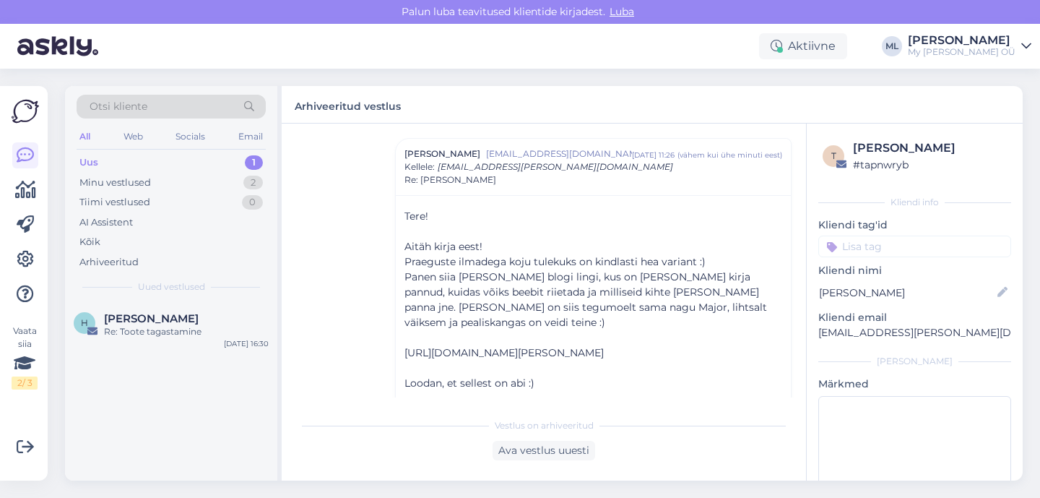
click at [105, 163] on div "Uus 1" at bounding box center [171, 162] width 189 height 20
click at [105, 176] on div "Minu vestlused" at bounding box center [115, 183] width 72 height 14
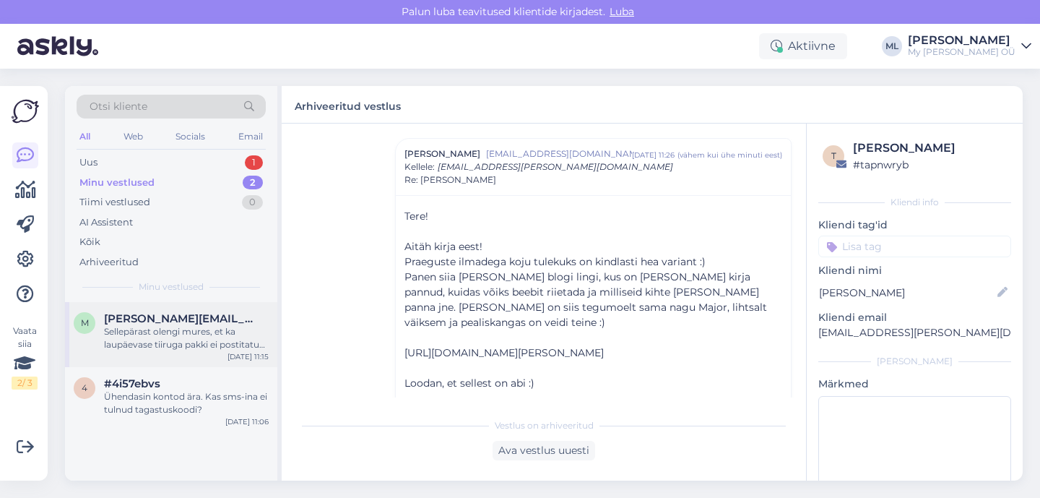
click at [147, 324] on span "[PERSON_NAME][EMAIL_ADDRESS][DOMAIN_NAME]" at bounding box center [179, 318] width 150 height 13
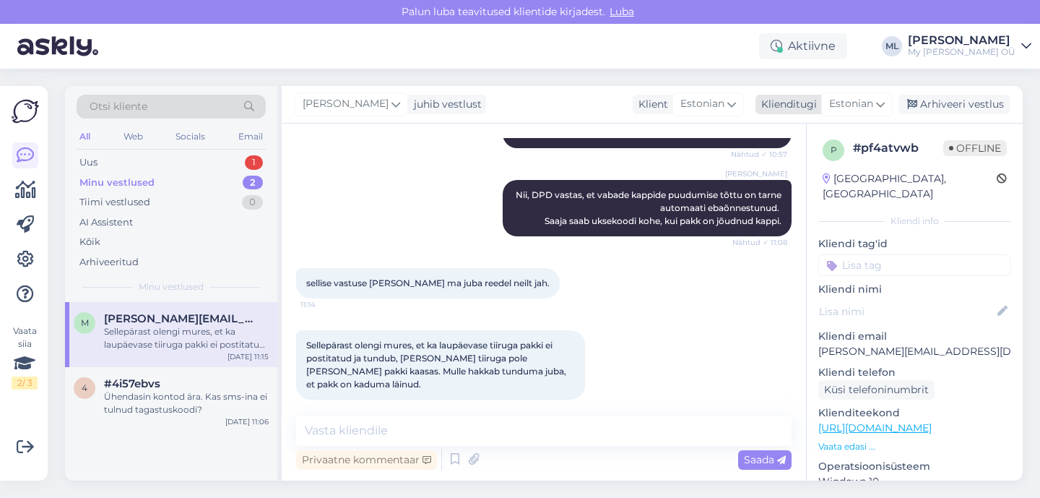
click at [846, 108] on span "Estonian" at bounding box center [851, 104] width 44 height 16
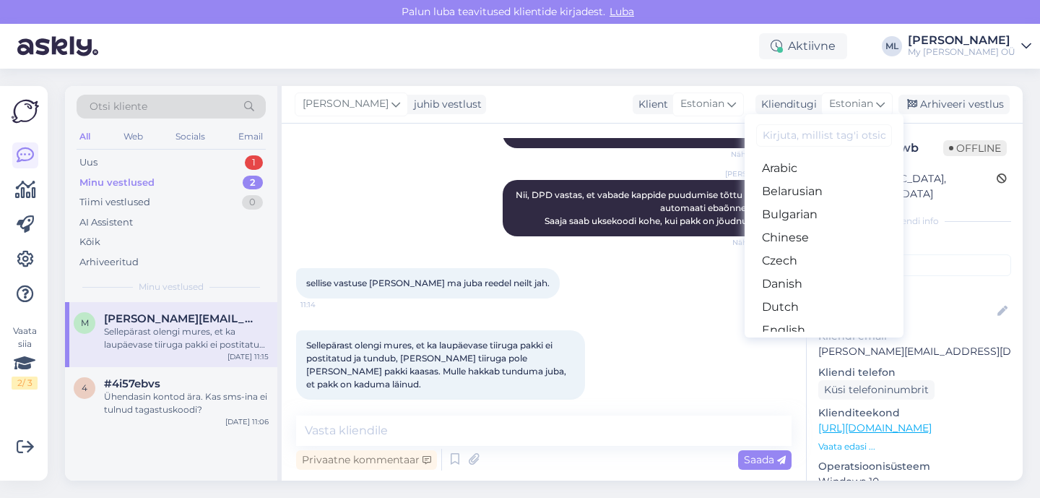
click at [818, 133] on input at bounding box center [824, 135] width 136 height 22
drag, startPoint x: 621, startPoint y: 162, endPoint x: 537, endPoint y: 213, distance: 97.6
click at [621, 161] on div "Mari-Liis Tere! Oi, on jah seisma jälle jäänud, kirjutan kohe DPD-le [PERSON_NA…" at bounding box center [544, 126] width 496 height 75
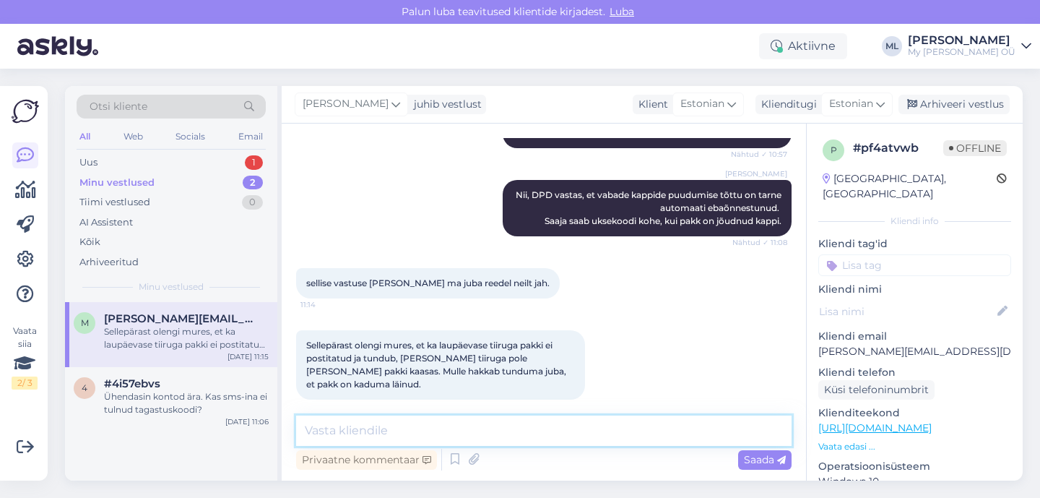
click at [441, 421] on textarea at bounding box center [544, 430] width 496 height 30
click at [222, 163] on div "Uus 1" at bounding box center [171, 162] width 189 height 20
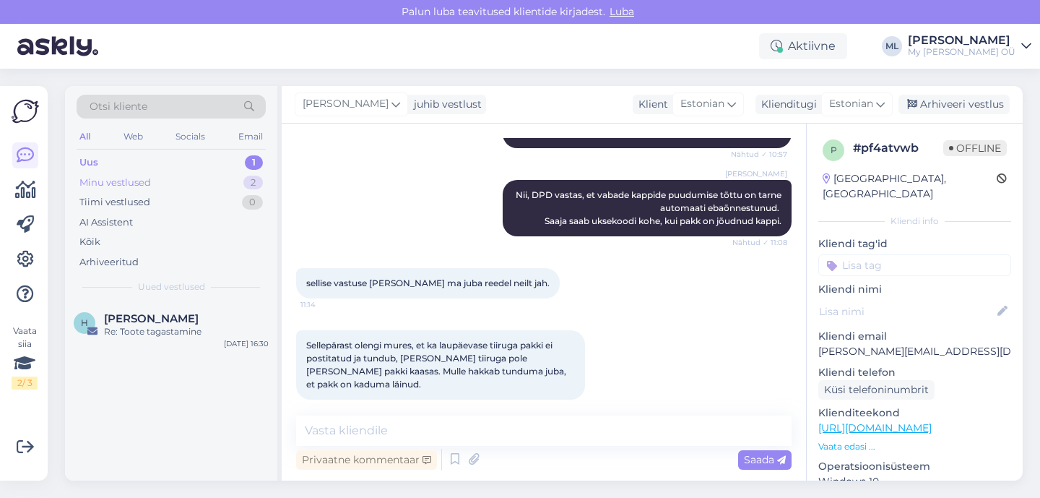
click at [110, 181] on div "Minu vestlused" at bounding box center [115, 183] width 72 height 14
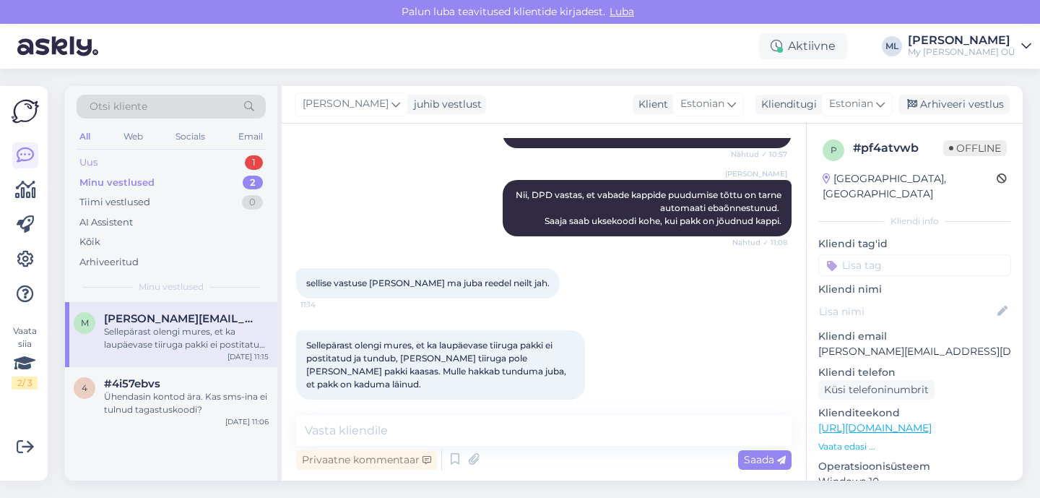
click at [90, 154] on div "Uus 1" at bounding box center [171, 162] width 189 height 20
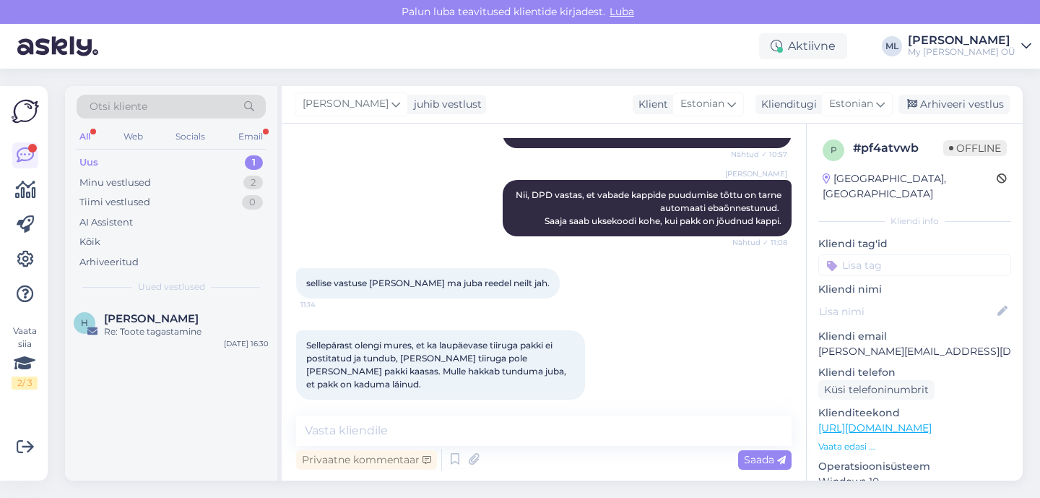
click at [100, 166] on div "Uus 1" at bounding box center [171, 162] width 189 height 20
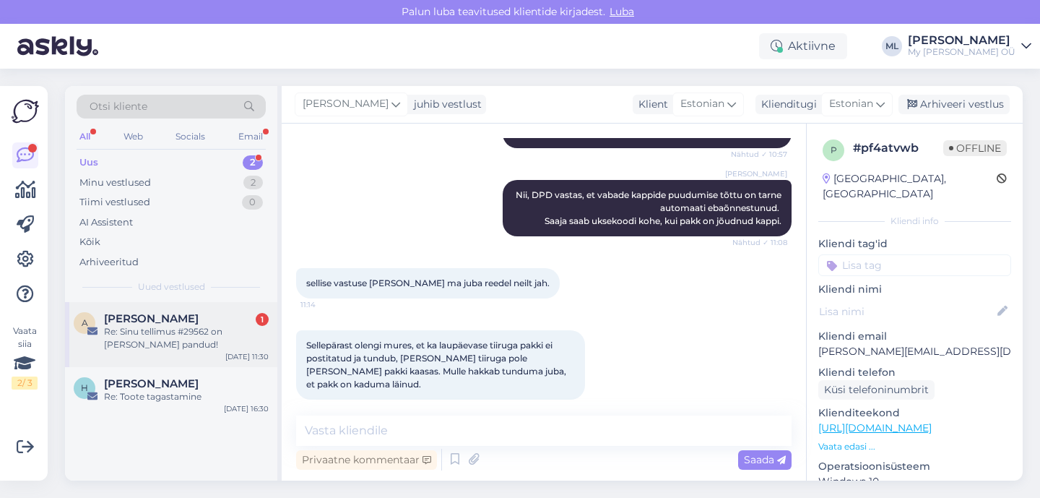
click at [165, 341] on div "Re: Sinu tellimus #29562 on [PERSON_NAME] pandud!" at bounding box center [186, 338] width 165 height 26
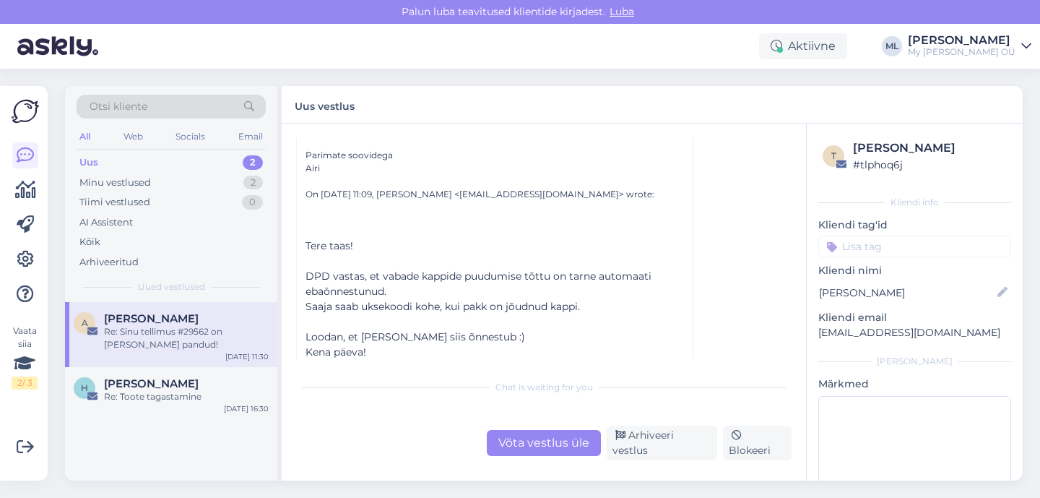
scroll to position [400, 0]
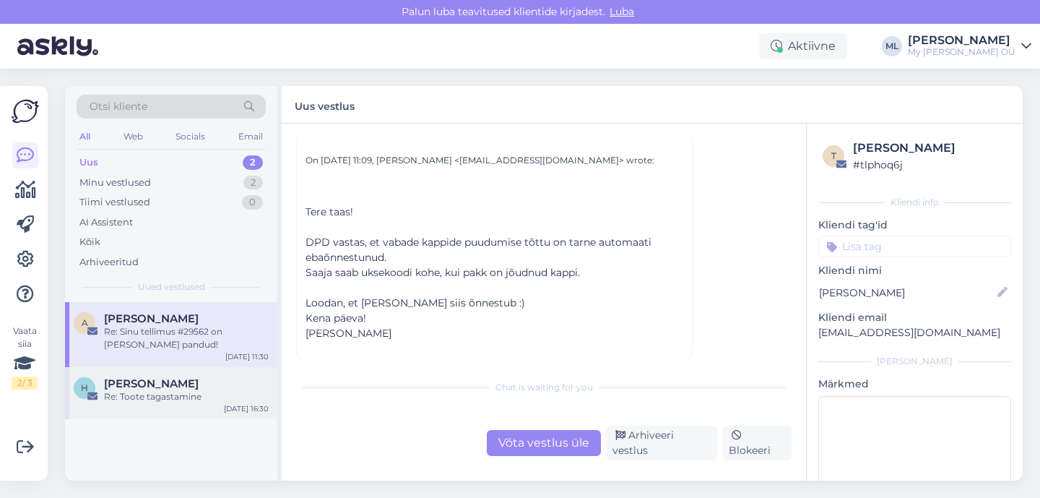
click at [194, 392] on div "Re: Toote tagastamine" at bounding box center [186, 396] width 165 height 13
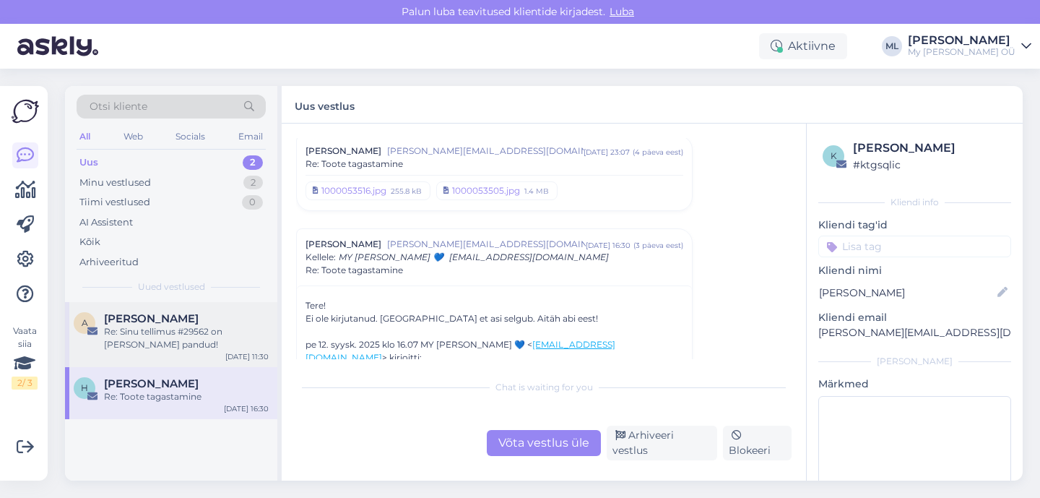
click at [200, 340] on div "Re: Sinu tellimus #29562 on [PERSON_NAME] pandud!" at bounding box center [186, 338] width 165 height 26
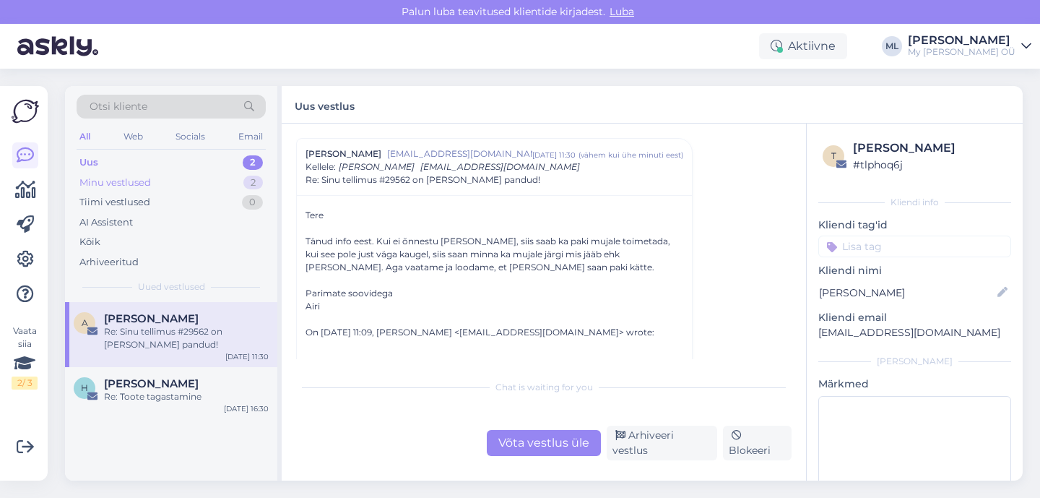
click at [161, 181] on div "Minu vestlused 2" at bounding box center [171, 183] width 189 height 20
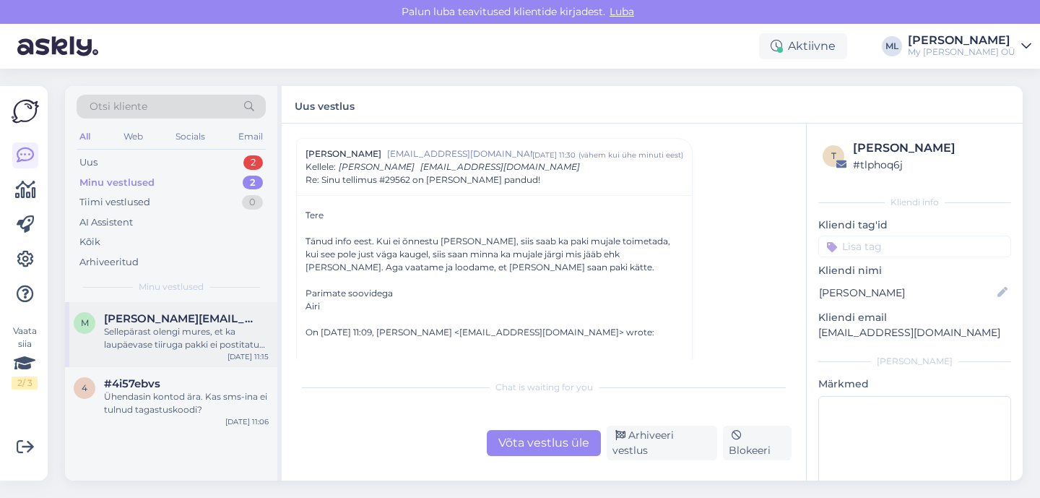
click at [226, 327] on div "Sellepärast olengi mures, et ka laupäevase tiiruga pakki ei postitatud ja tundu…" at bounding box center [186, 338] width 165 height 26
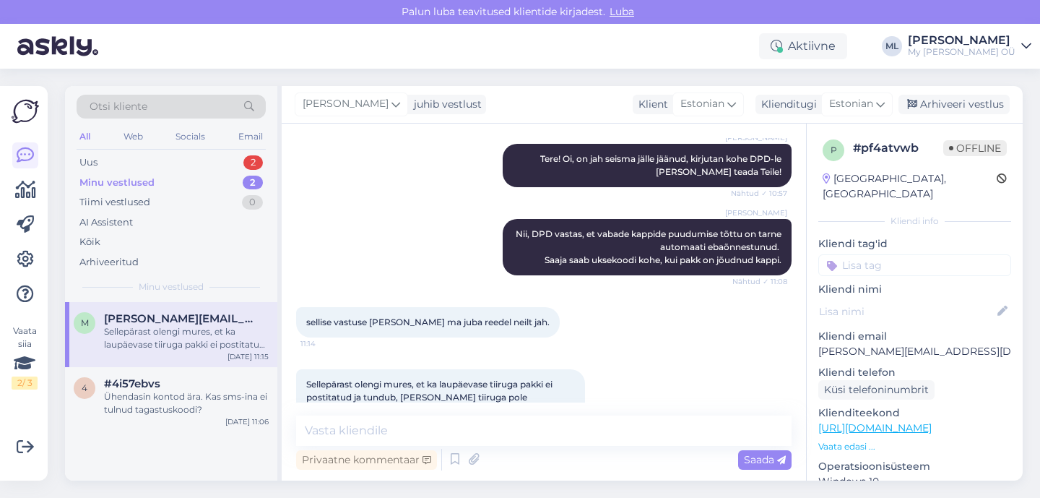
scroll to position [592, 0]
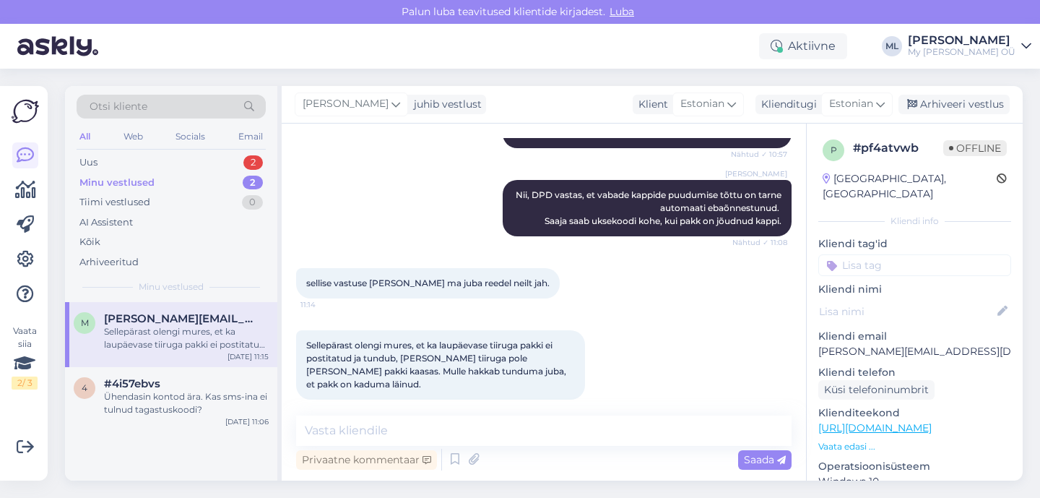
click at [868, 344] on p "[PERSON_NAME][EMAIL_ADDRESS][DOMAIN_NAME]" at bounding box center [915, 351] width 193 height 15
copy p "[PERSON_NAME][EMAIL_ADDRESS][DOMAIN_NAME]"
click at [141, 315] on span "[PERSON_NAME][EMAIL_ADDRESS][DOMAIN_NAME]" at bounding box center [179, 318] width 150 height 13
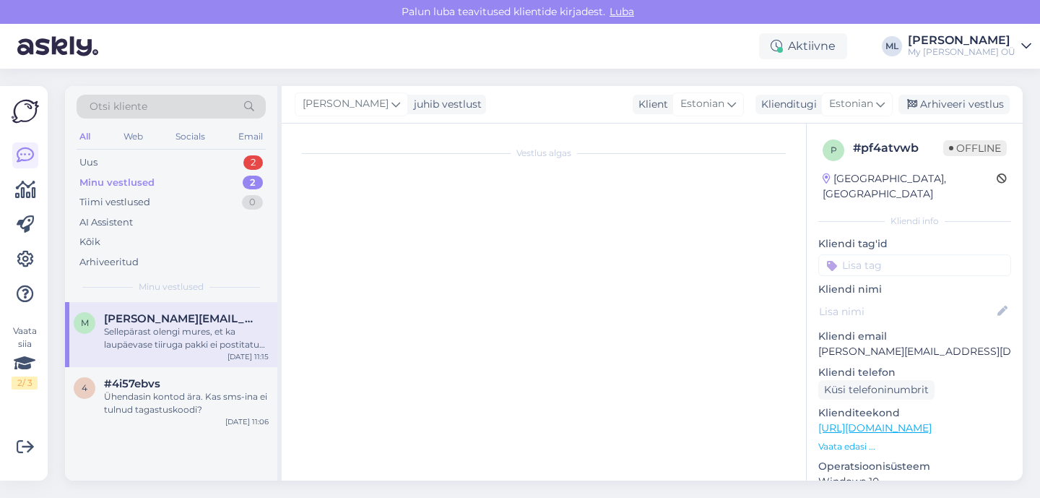
scroll to position [0, 0]
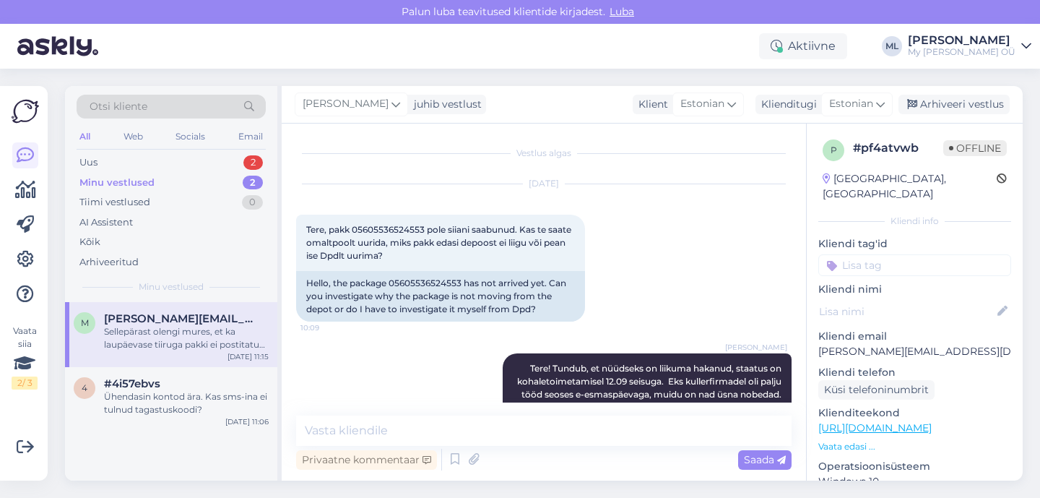
click at [97, 176] on div "Minu vestlused" at bounding box center [116, 183] width 75 height 14
click at [90, 162] on div "Uus" at bounding box center [88, 162] width 18 height 14
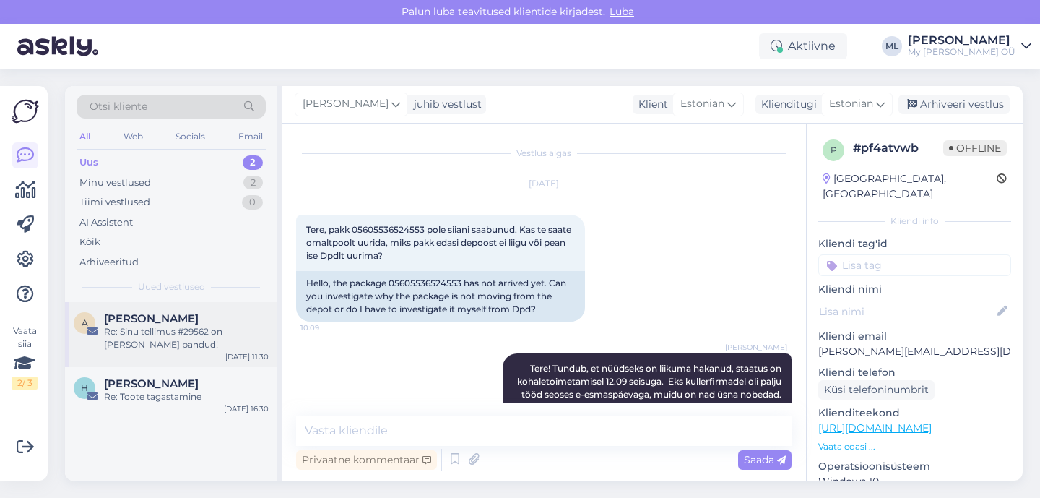
click at [190, 342] on div "Re: Sinu tellimus #29562 on [PERSON_NAME] pandud!" at bounding box center [186, 338] width 165 height 26
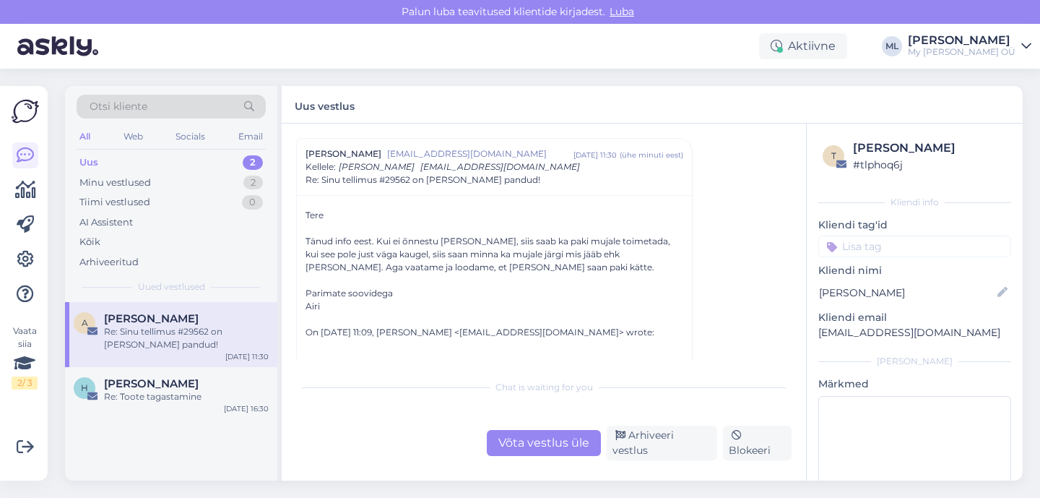
click at [873, 327] on p "[EMAIL_ADDRESS][DOMAIN_NAME]" at bounding box center [915, 332] width 193 height 15
click at [873, 328] on p "[EMAIL_ADDRESS][DOMAIN_NAME]" at bounding box center [915, 332] width 193 height 15
copy div "[EMAIL_ADDRESS][DOMAIN_NAME] [PERSON_NAME]"
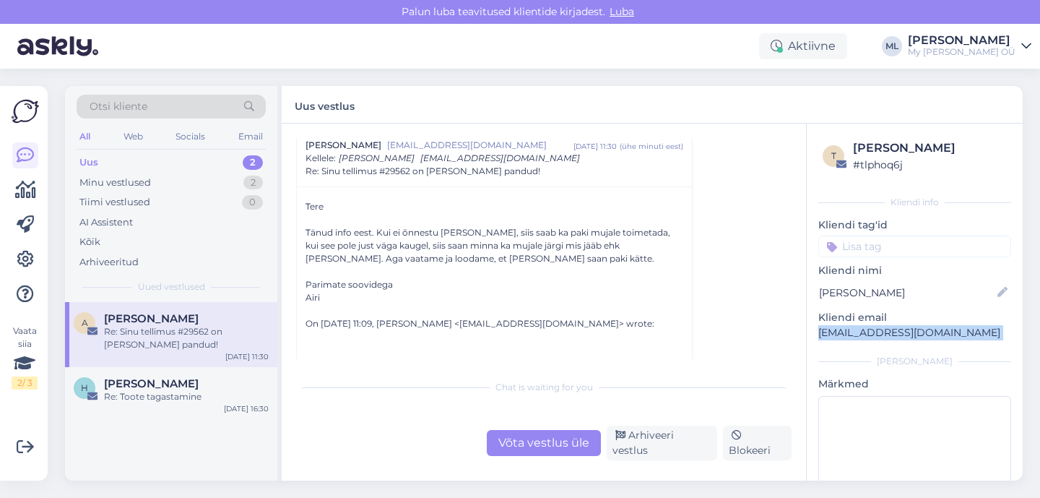
scroll to position [246, 0]
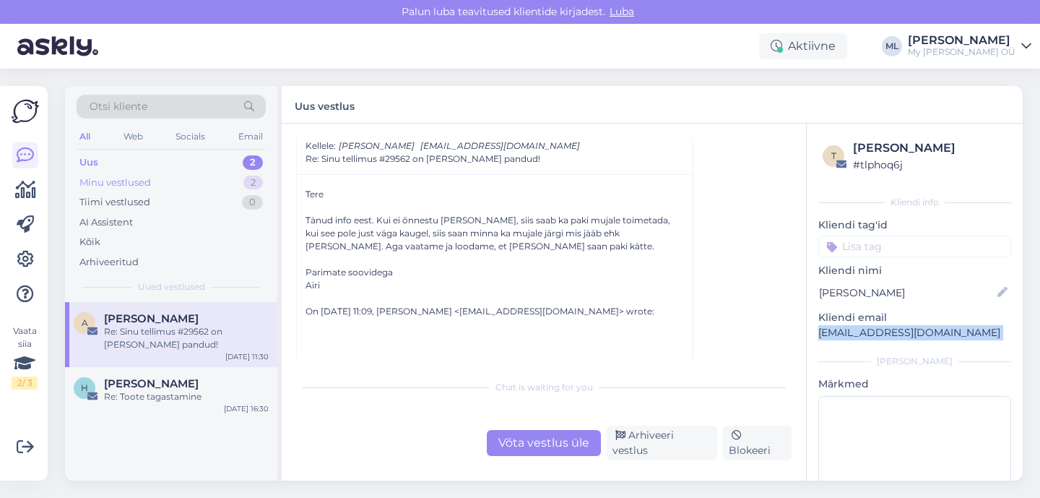
click at [180, 180] on div "Minu vestlused 2" at bounding box center [171, 183] width 189 height 20
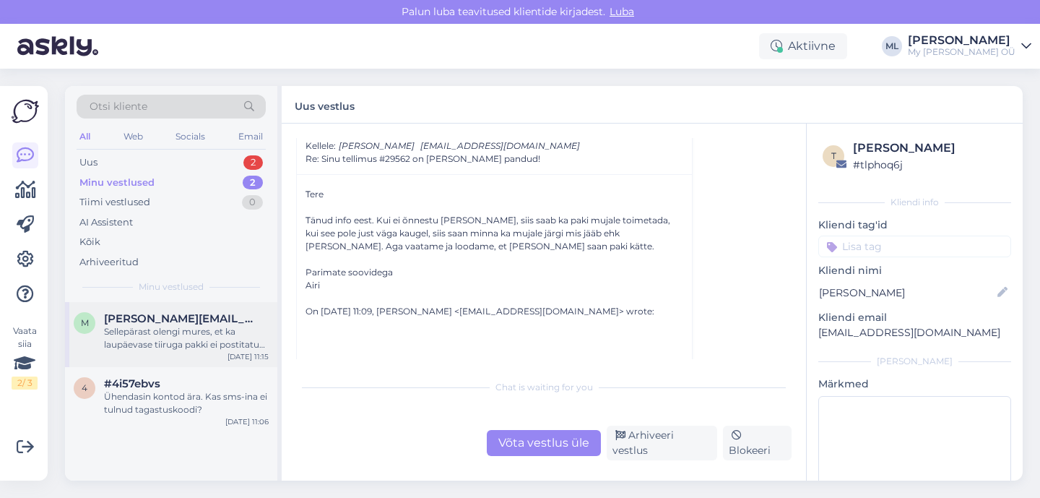
click at [164, 321] on span "[PERSON_NAME][EMAIL_ADDRESS][DOMAIN_NAME]" at bounding box center [179, 318] width 150 height 13
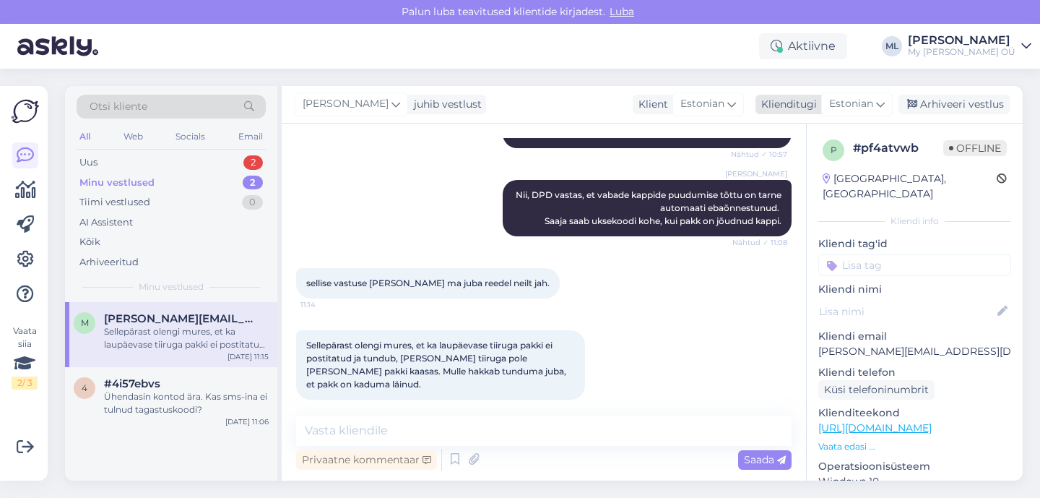
click at [892, 105] on div "Estonian" at bounding box center [857, 103] width 72 height 23
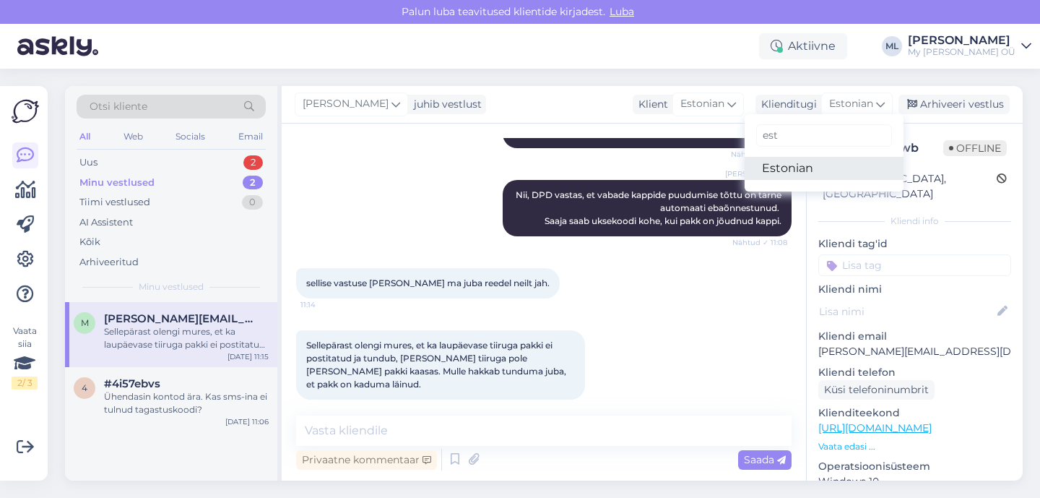
type input "est"
drag, startPoint x: 803, startPoint y: 162, endPoint x: 665, endPoint y: 267, distance: 173.7
click at [803, 162] on link "Estonian" at bounding box center [824, 168] width 159 height 23
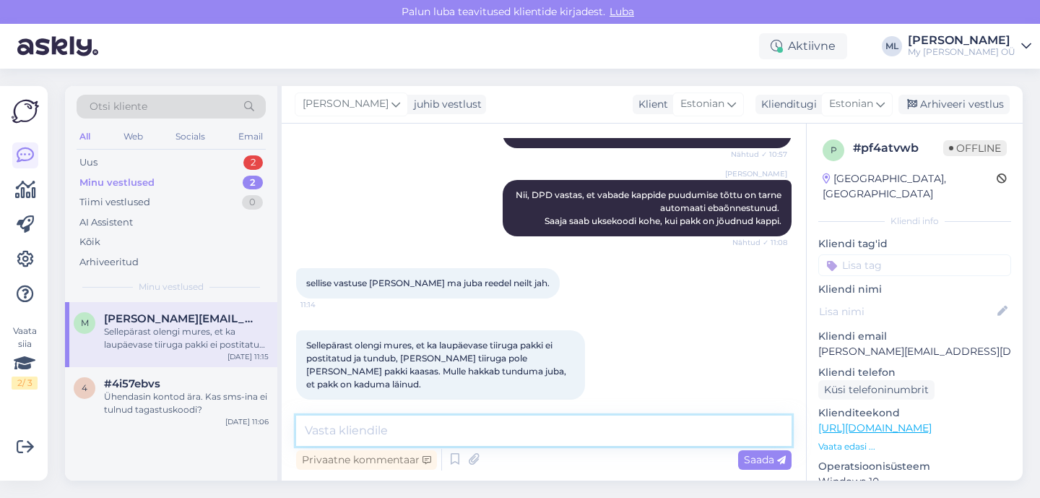
click at [516, 426] on textarea at bounding box center [544, 430] width 496 height 30
type textarea "M"
type textarea "V"
type textarea "M"
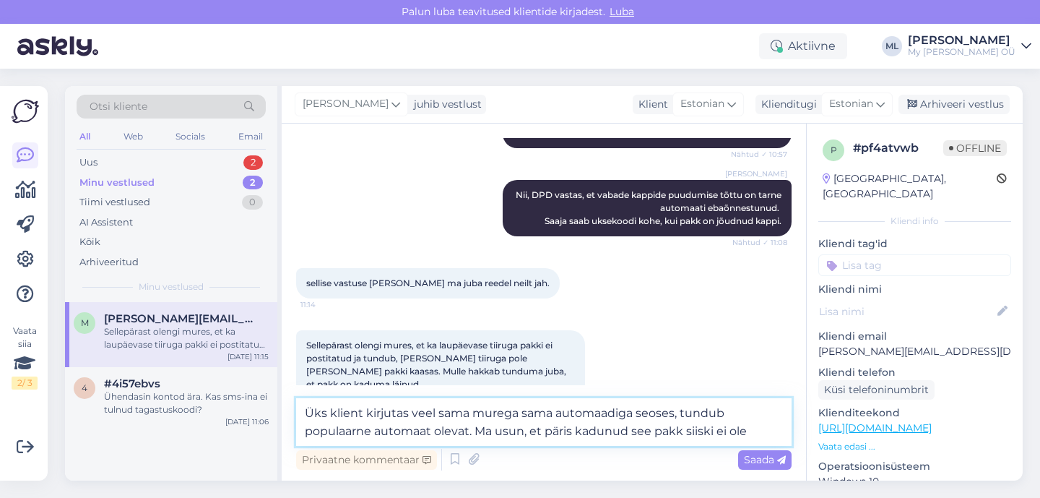
type textarea "Üks klient kirjutas veel sama murega sama automaadiga seoses, tundub populaarne…"
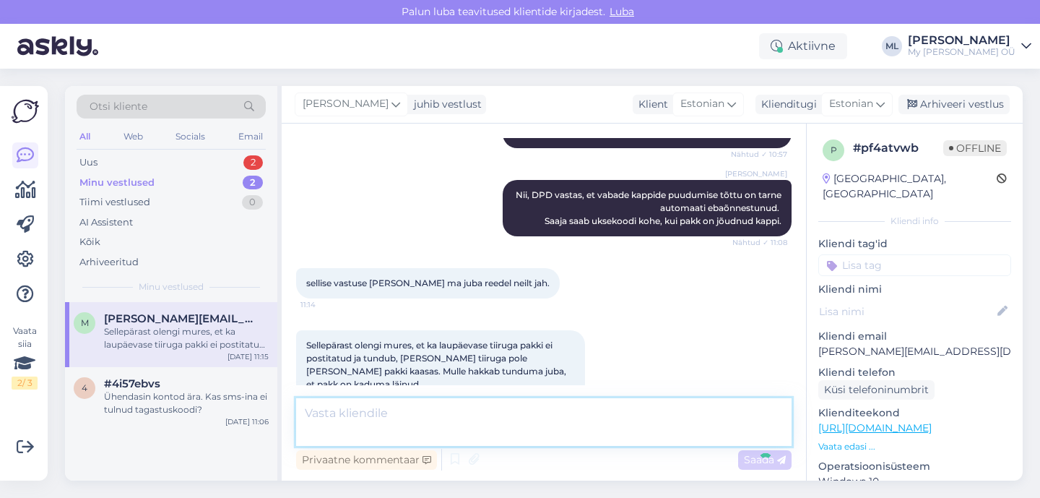
scroll to position [681, 0]
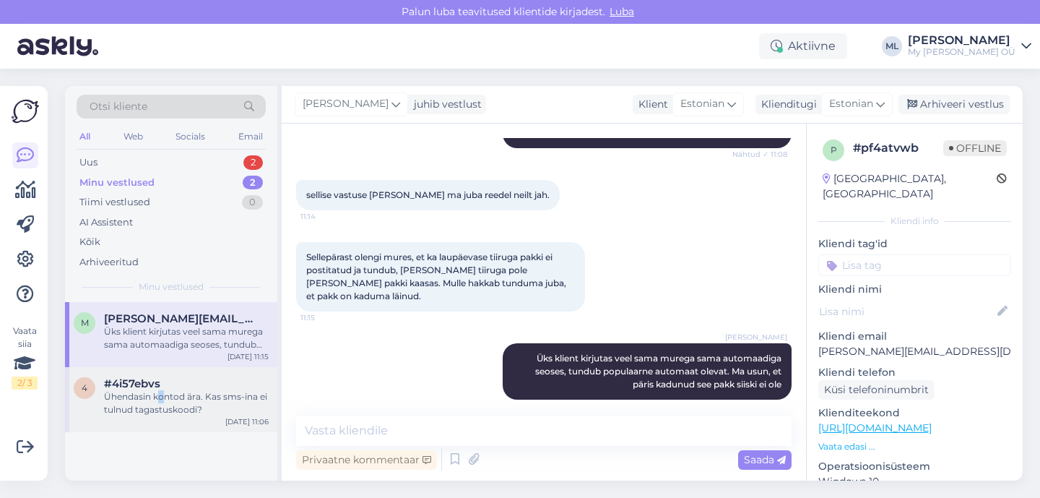
drag, startPoint x: 162, startPoint y: 399, endPoint x: 170, endPoint y: 392, distance: 11.3
click at [158, 395] on div "Ühendasin kontod ära. Kas sms-ina ei tulnud tagastuskoodi?" at bounding box center [186, 403] width 165 height 26
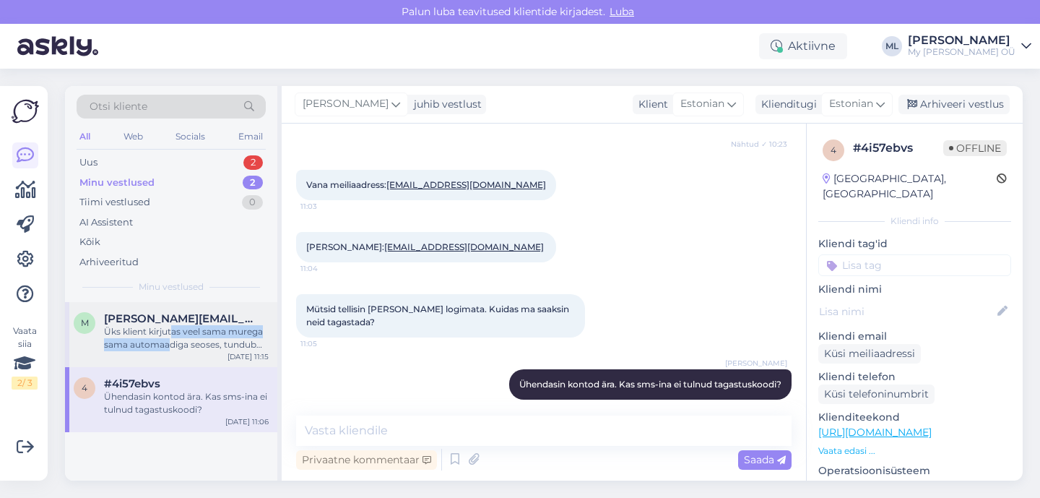
drag, startPoint x: 172, startPoint y: 337, endPoint x: 171, endPoint y: 345, distance: 8.0
click at [169, 340] on div "Üks klient kirjutas veel sama murega sama automaadiga seoses, tundub populaarne…" at bounding box center [186, 338] width 165 height 26
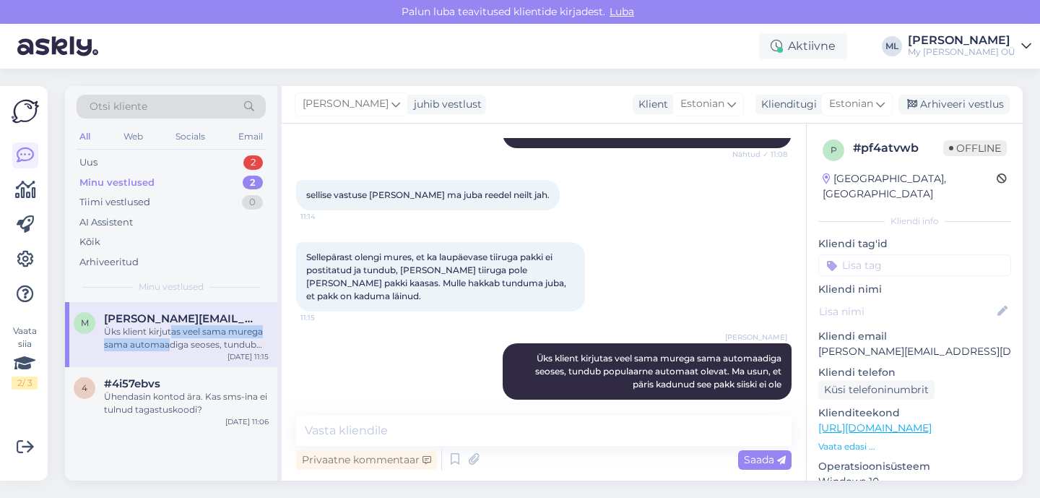
click at [130, 189] on div "Minu vestlused 2" at bounding box center [171, 183] width 189 height 20
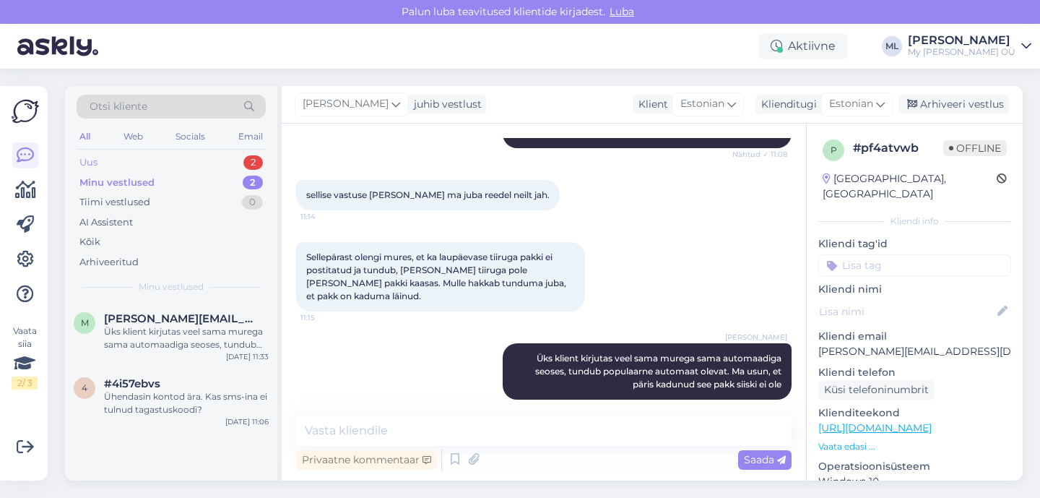
click at [100, 159] on div "Uus 2" at bounding box center [171, 162] width 189 height 20
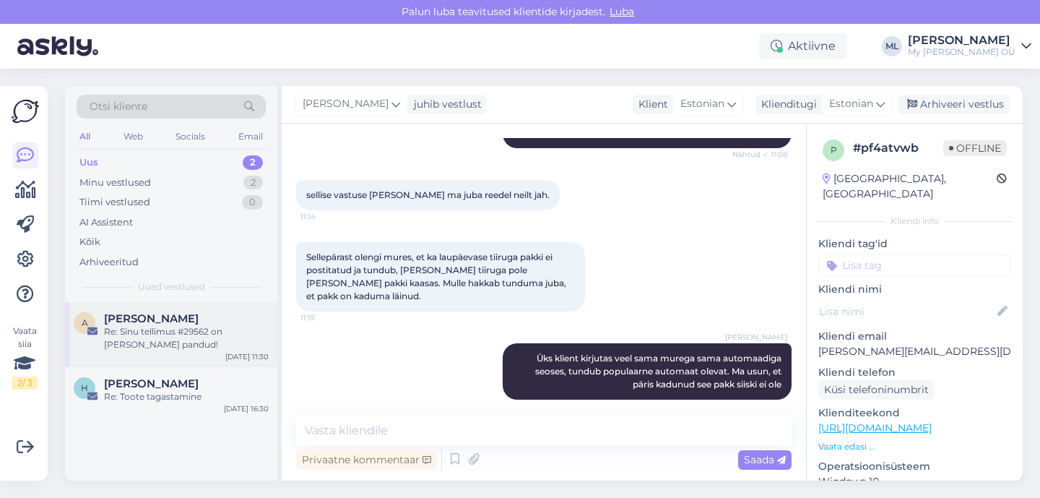
click at [166, 337] on div "Re: Sinu tellimus #29562 on [PERSON_NAME] pandud!" at bounding box center [186, 338] width 165 height 26
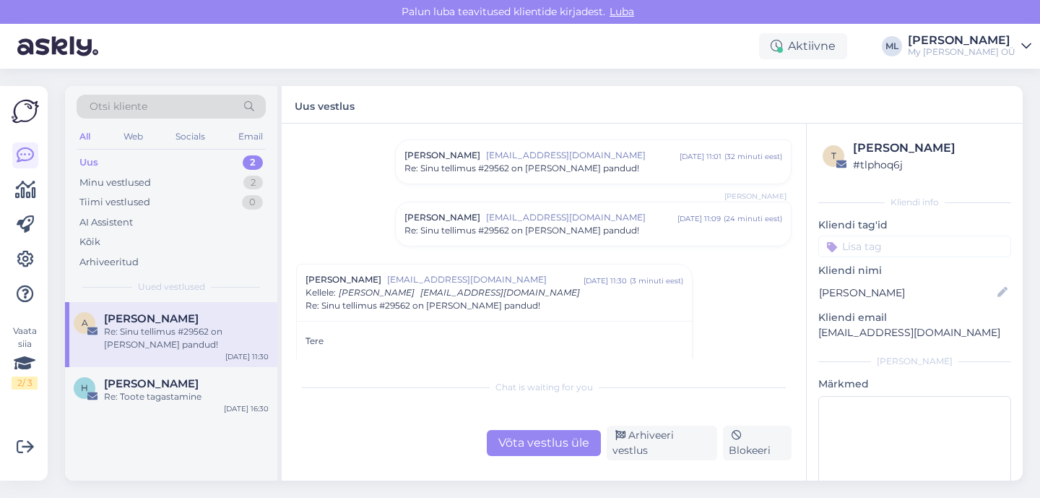
click at [86, 164] on div "Uus" at bounding box center [88, 162] width 19 height 14
click at [185, 160] on div "Uus 2" at bounding box center [171, 162] width 189 height 20
click at [171, 178] on div "Minu vestlused 2" at bounding box center [171, 183] width 189 height 20
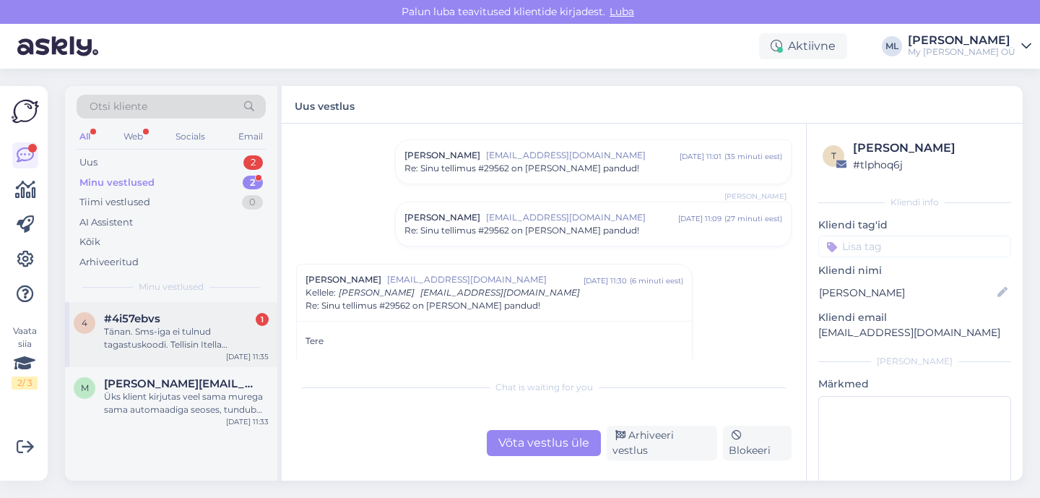
click at [181, 337] on div "Tänan. Sms-iga ei tulnud tagastuskoodi. Tellisin Itella klahvistikuga kappi." at bounding box center [186, 338] width 165 height 26
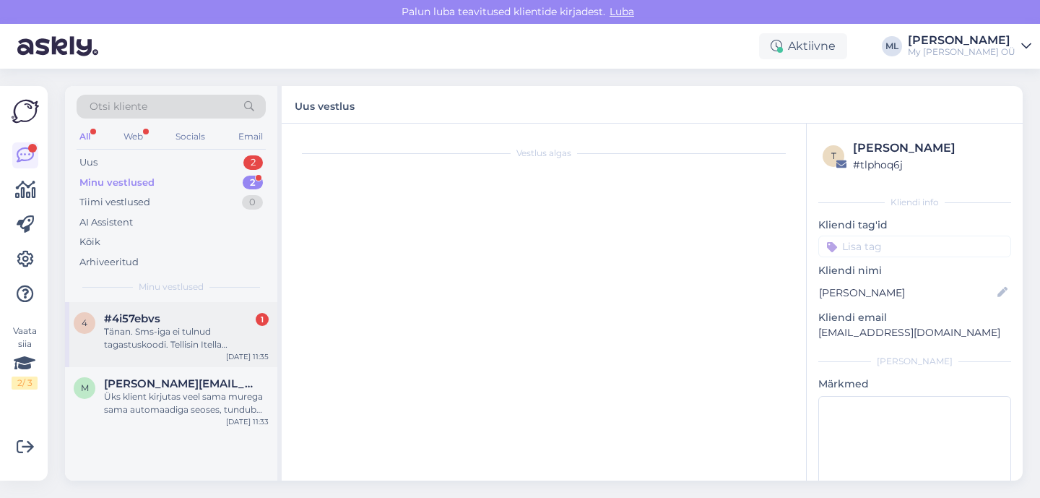
scroll to position [373, 0]
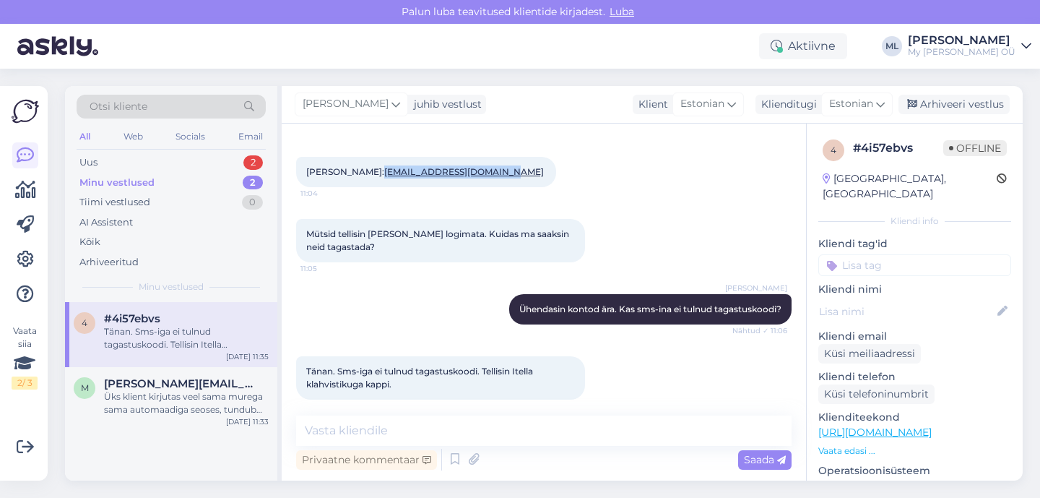
drag, startPoint x: 483, startPoint y: 163, endPoint x: 358, endPoint y: 163, distance: 125.7
click at [358, 166] on span "[PERSON_NAME]: [EMAIL_ADDRESS][DOMAIN_NAME]" at bounding box center [426, 171] width 240 height 11
copy link "[EMAIL_ADDRESS][DOMAIN_NAME]"
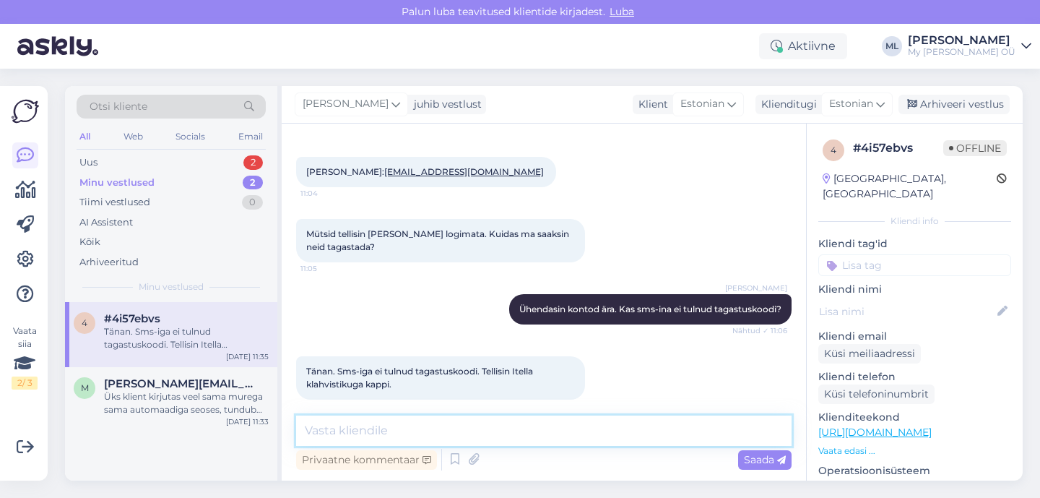
click at [548, 434] on textarea at bounding box center [544, 430] width 496 height 30
paste textarea "Kui pakk saabus SmartPosti valgesse pakiautomaati või pakipunkti, siis saab tag…"
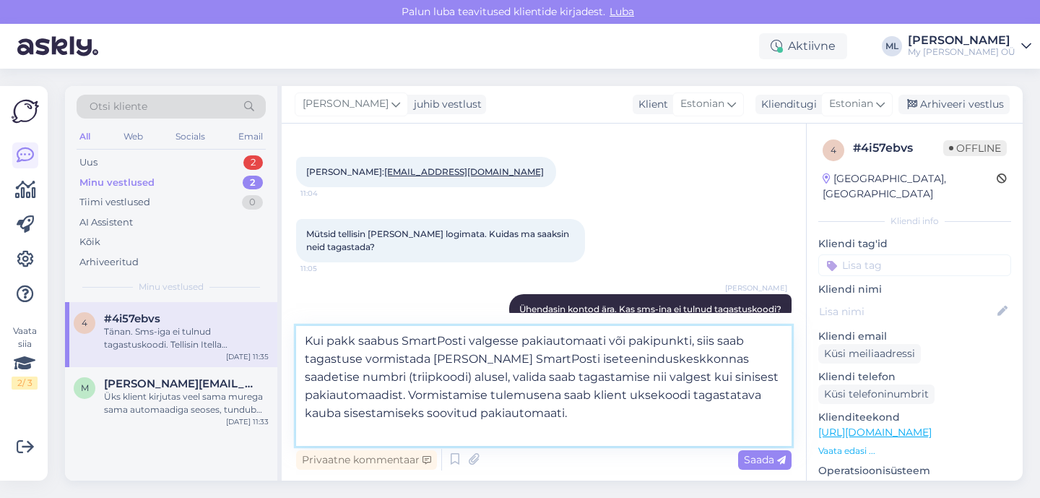
click at [304, 340] on textarea "Kui pakk saabus SmartPosti valgesse pakiautomaati või pakipunkti, siis saab tag…" at bounding box center [544, 386] width 496 height 120
click at [477, 418] on textarea "Kui pakk saabus SmartPosti valgesse pakiautomaati või pakipunkti, siis saab tag…" at bounding box center [544, 386] width 496 height 120
type textarea "Kui pakk saabus SmartPosti valgesse pakiautomaati või pakipunkti, siis saab tag…"
click at [756, 463] on span "Saada" at bounding box center [765, 459] width 42 height 13
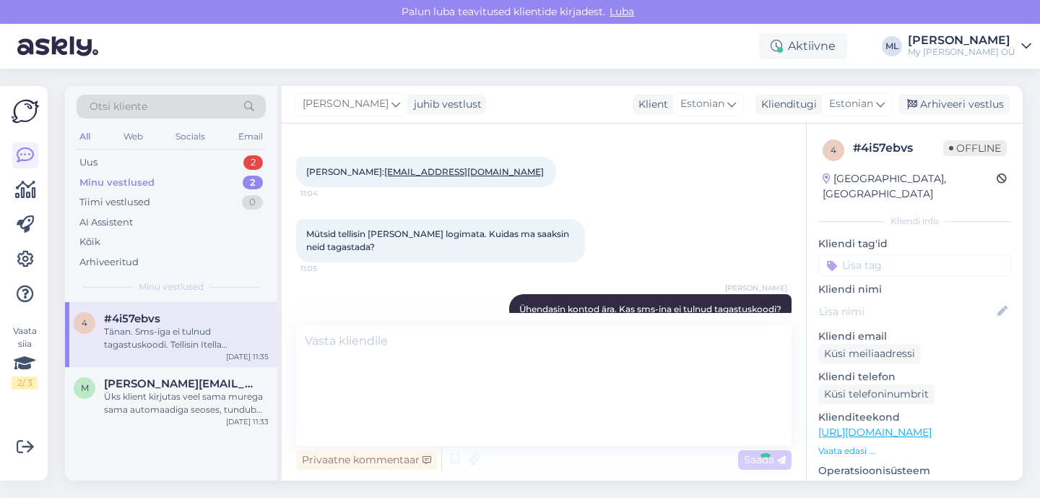
scroll to position [513, 0]
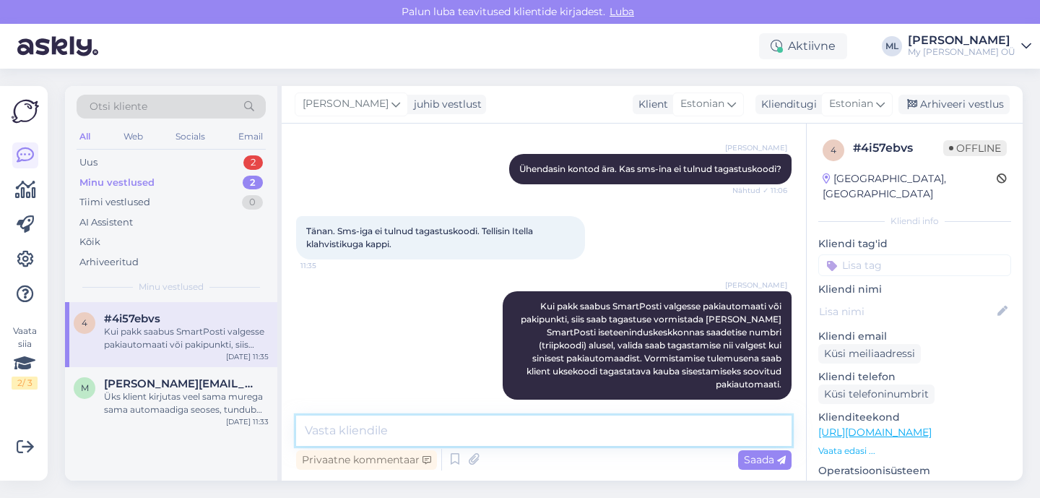
click at [550, 434] on textarea at bounding box center [544, 430] width 496 height 30
type textarea "N"
type textarea "Proovige nii"
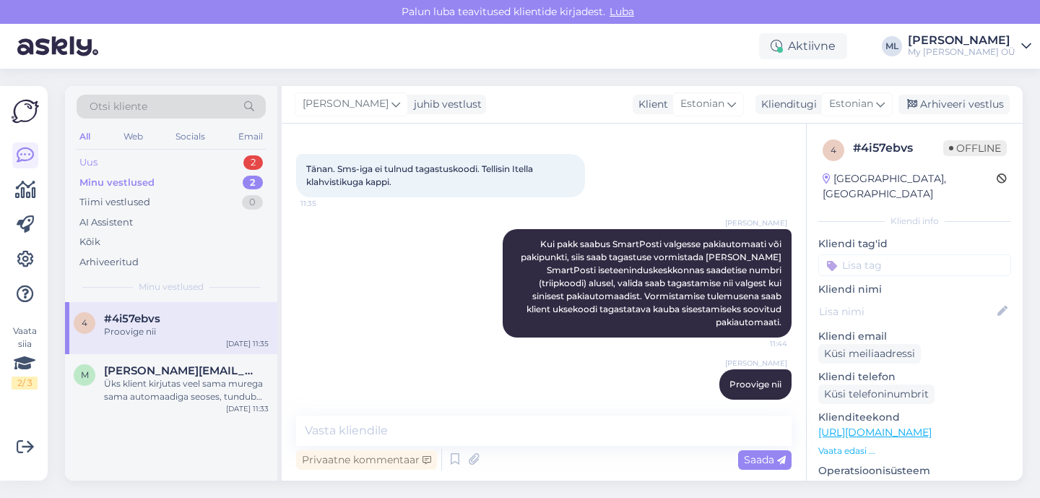
click at [163, 169] on div "Uus 2" at bounding box center [171, 162] width 189 height 20
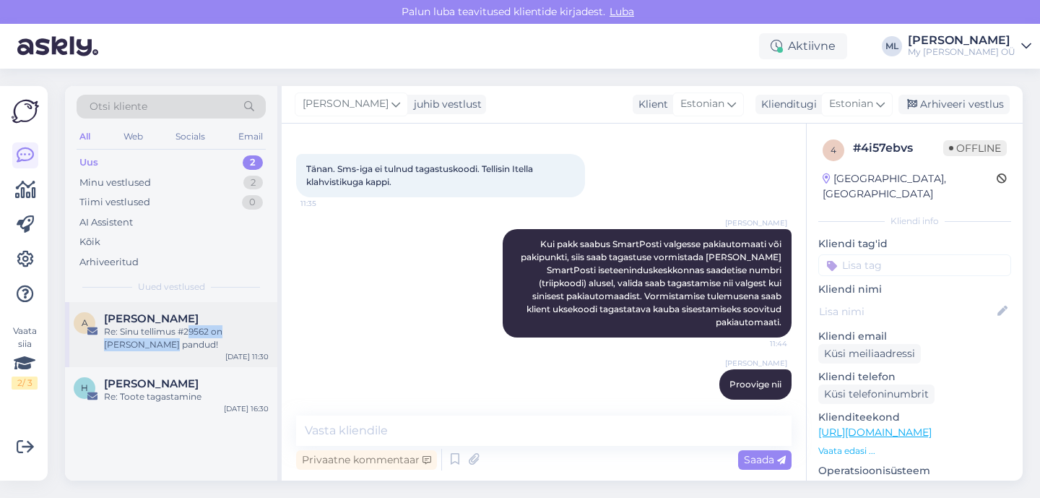
click at [189, 337] on div "Re: Sinu tellimus #29562 on [PERSON_NAME] pandud!" at bounding box center [186, 338] width 165 height 26
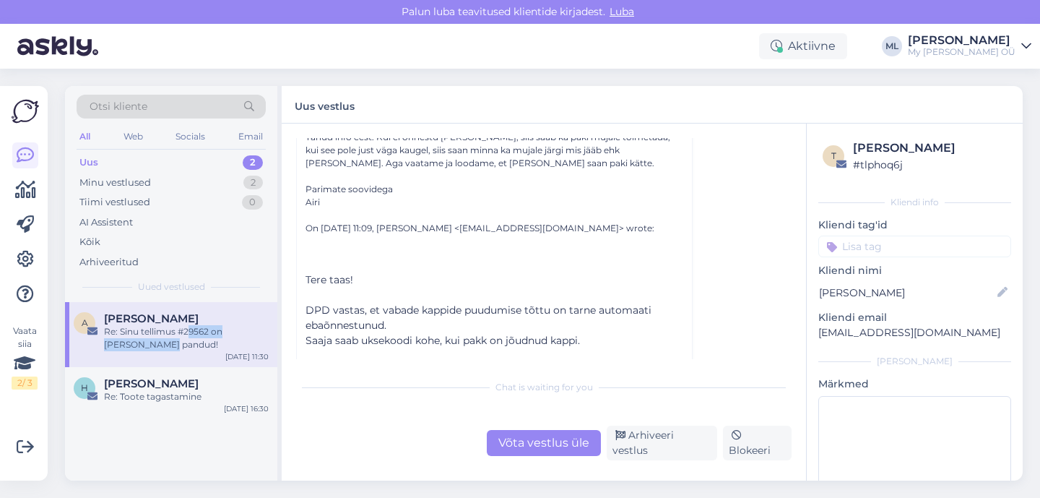
scroll to position [400, 0]
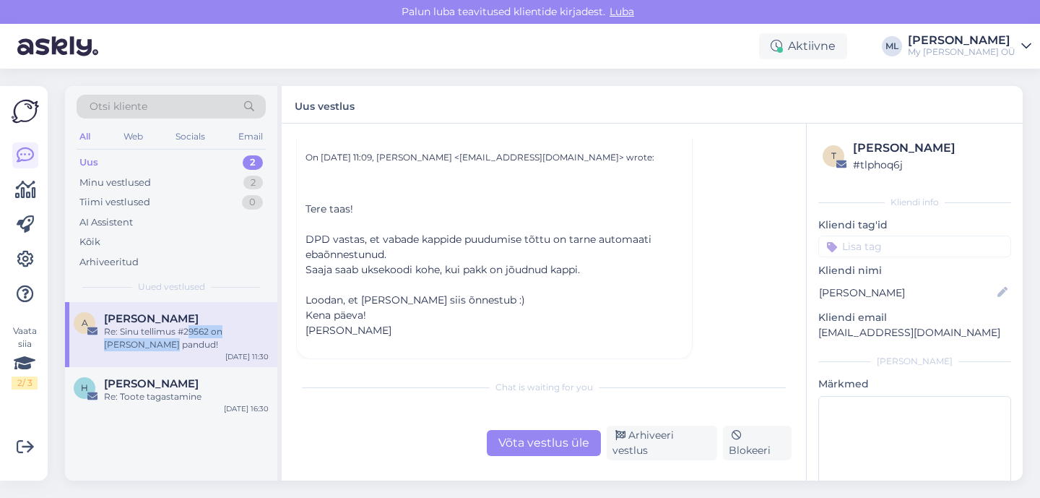
click at [164, 166] on div "Uus 2" at bounding box center [171, 162] width 189 height 20
click at [74, 157] on div "Otsi kliente All Web Socials Email Uus 2 Minu vestlused 2 Tiimi vestlused 0 AI …" at bounding box center [171, 194] width 212 height 216
click at [82, 163] on div "Uus" at bounding box center [88, 162] width 19 height 14
